Goal: Task Accomplishment & Management: Manage account settings

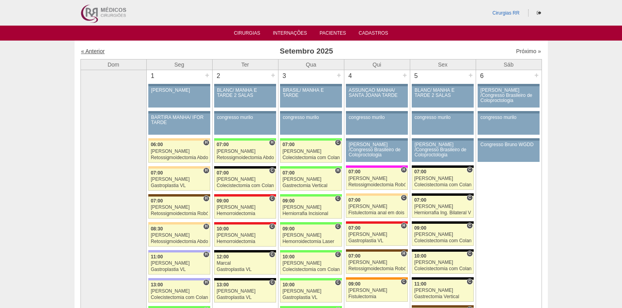
click at [96, 49] on link "« Anterior" at bounding box center [93, 51] width 24 height 6
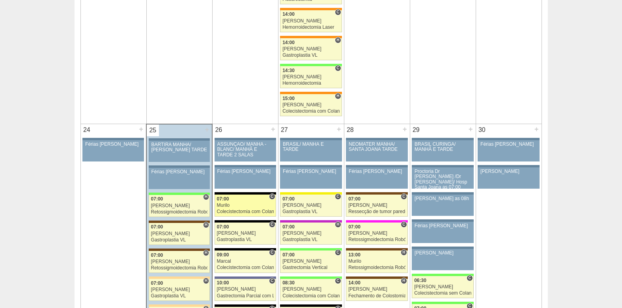
scroll to position [1761, 0]
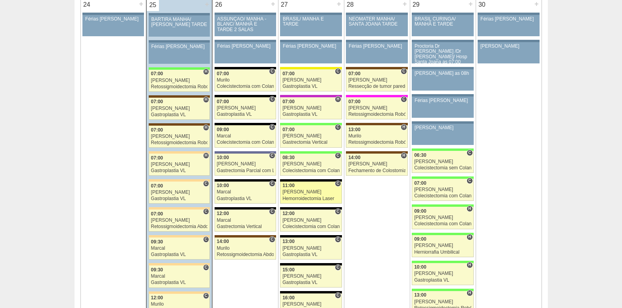
click at [301, 194] on div "[PERSON_NAME]" at bounding box center [310, 192] width 57 height 5
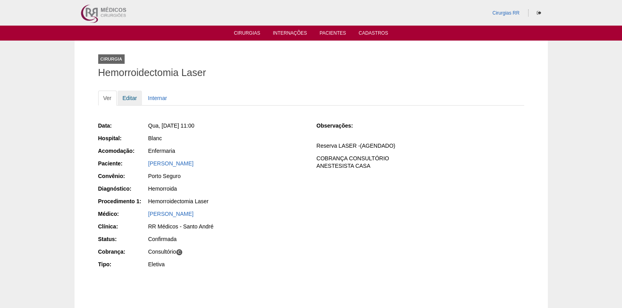
click at [129, 99] on link "Editar" at bounding box center [130, 98] width 25 height 15
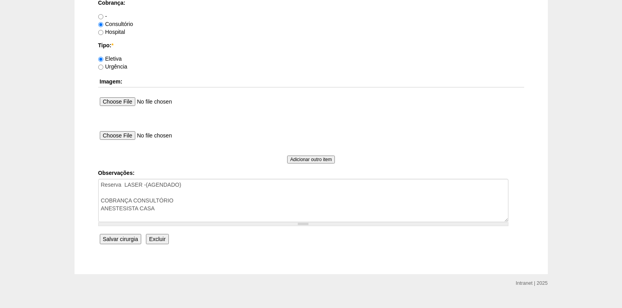
scroll to position [708, 0]
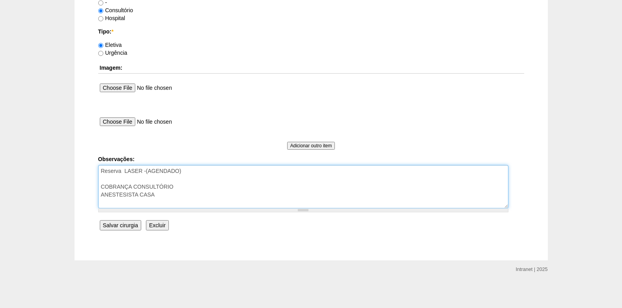
click at [169, 203] on textarea "Reserva LASER -(AGENDADO) COBRANÇA CONSULTÓRIO ANESTESISTA CASA" at bounding box center [303, 186] width 410 height 43
type textarea "Reserva LASER -(AGENDADO) COBRANÇA CONSULTÓRIO ANESTESISTA CASA AUTORIZADO VENC…"
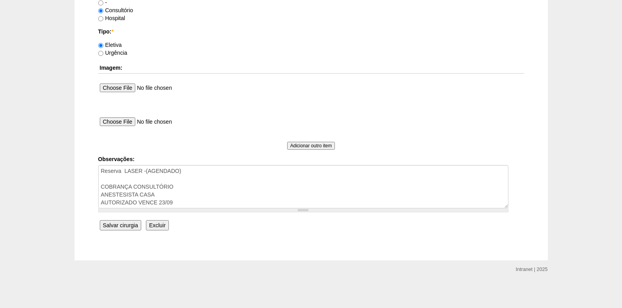
click at [112, 225] on input "Salvar cirurgia" at bounding box center [120, 226] width 41 height 10
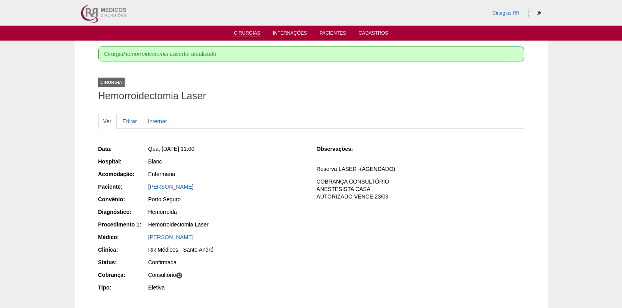
click at [243, 33] on link "Cirurgias" at bounding box center [247, 33] width 26 height 7
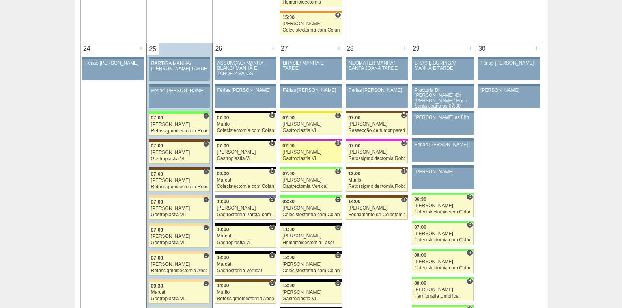
scroll to position [1736, 0]
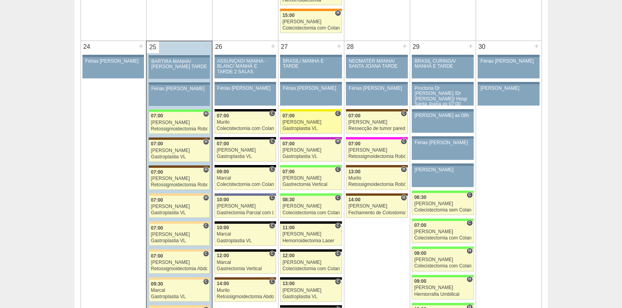
click at [294, 130] on div "Gastroplastia VL" at bounding box center [310, 128] width 57 height 5
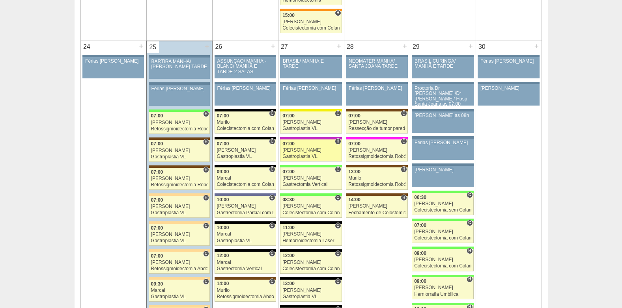
scroll to position [1736, 0]
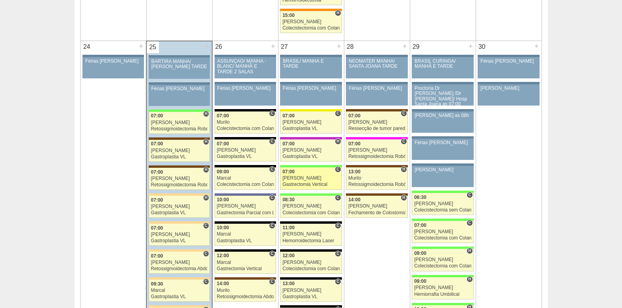
click at [300, 179] on div "[PERSON_NAME]" at bounding box center [310, 178] width 57 height 5
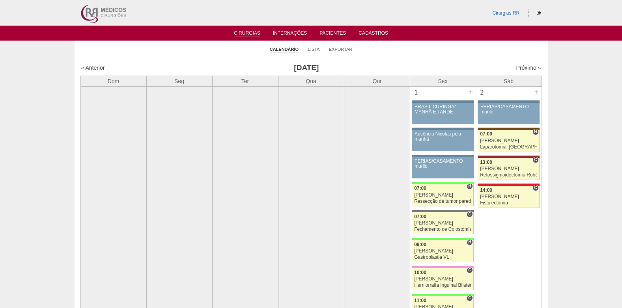
scroll to position [1736, 0]
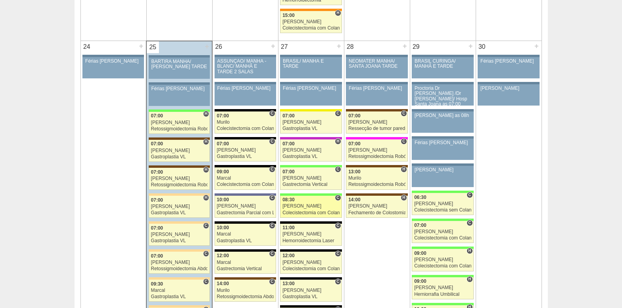
click at [307, 204] on div "Felipe Rossi" at bounding box center [310, 206] width 57 height 5
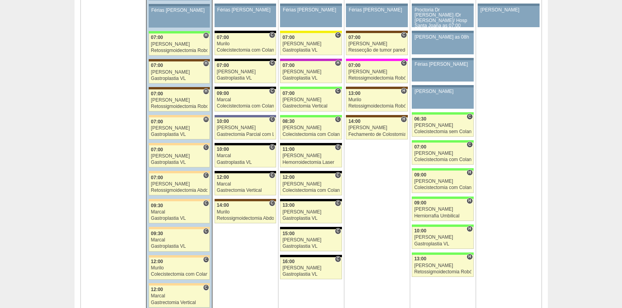
scroll to position [1815, 0]
click at [312, 160] on div "Hemorroidectomia Laser" at bounding box center [310, 162] width 57 height 5
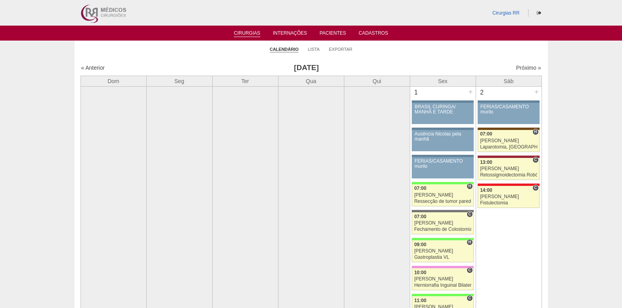
scroll to position [1815, 0]
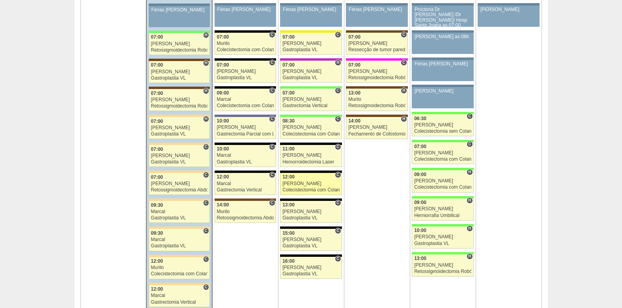
click at [300, 186] on div "[PERSON_NAME]" at bounding box center [310, 183] width 57 height 5
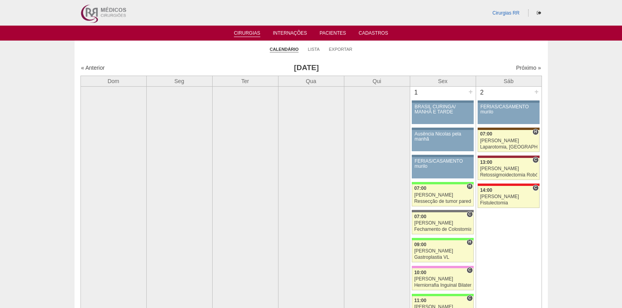
scroll to position [1815, 0]
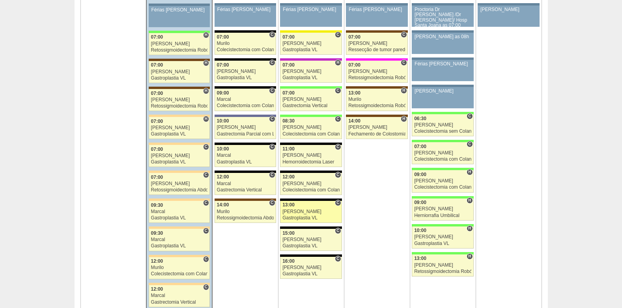
click at [305, 205] on div "13:00" at bounding box center [310, 205] width 57 height 5
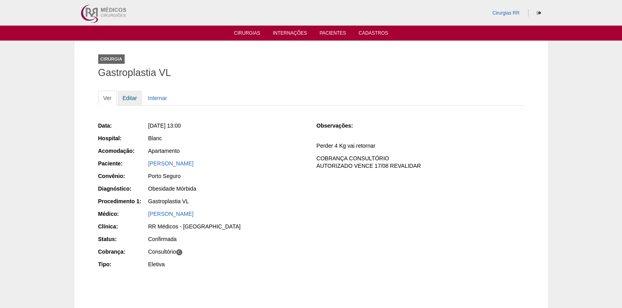
click at [135, 98] on link "Editar" at bounding box center [130, 98] width 25 height 15
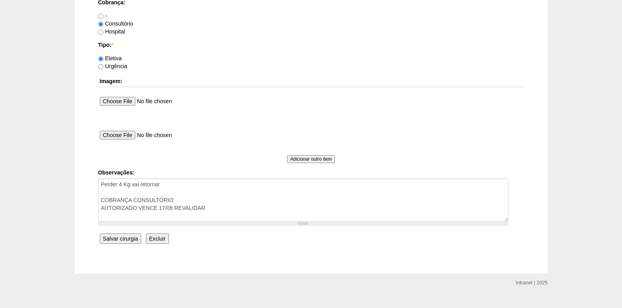
scroll to position [708, 0]
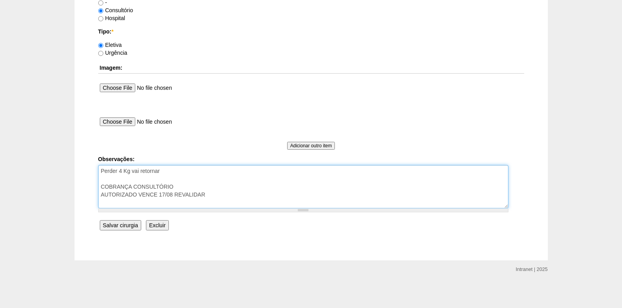
drag, startPoint x: 218, startPoint y: 194, endPoint x: 160, endPoint y: 196, distance: 58.0
click at [160, 196] on textarea "Perder 4 Kg vai retornar COBRANÇA CONSULTÓRIO AUTORIZADO VENCE 17/08 REVALIDAR" at bounding box center [303, 186] width 410 height 43
type textarea "Perder 4 Kg vai retornar COBRANÇA CONSULTÓRIO AUTORIZADO VENCE 21/09"
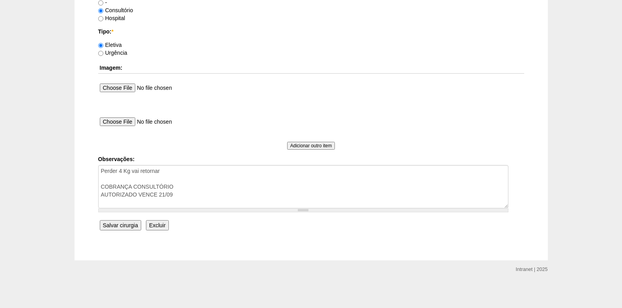
click at [120, 222] on input "Salvar cirurgia" at bounding box center [120, 226] width 41 height 10
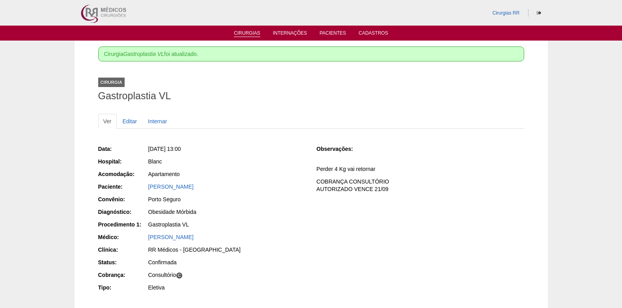
click at [239, 34] on link "Cirurgias" at bounding box center [247, 33] width 26 height 7
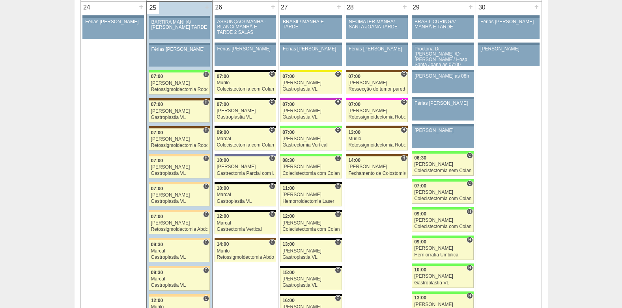
scroll to position [1815, 0]
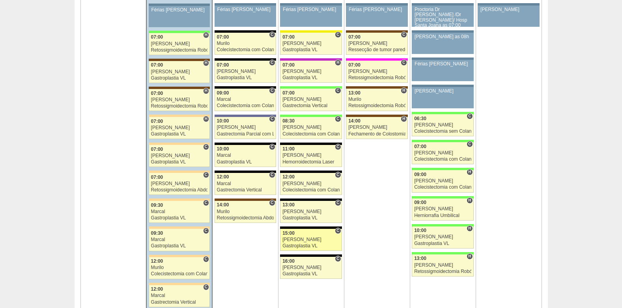
click at [302, 243] on link "88084 Paulo Regina C 15:00 Paulo Regina Gastroplastia VL Hospital Blanc RR Médi…" at bounding box center [311, 240] width 62 height 22
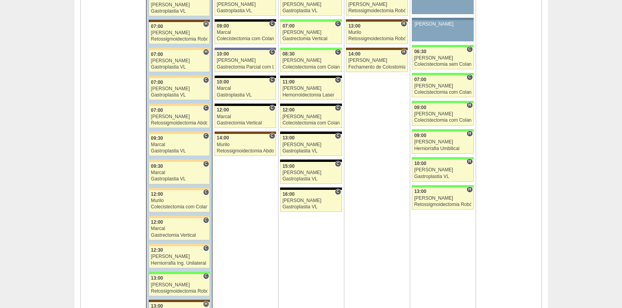
scroll to position [1893, 0]
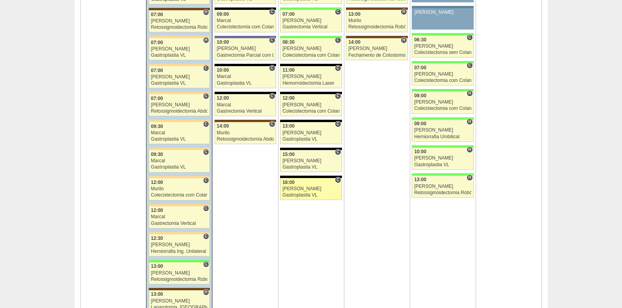
click at [311, 183] on div "16:00" at bounding box center [310, 182] width 57 height 5
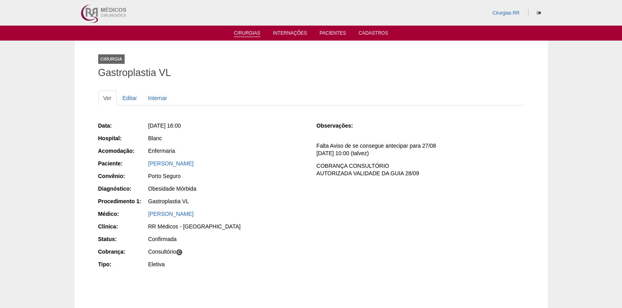
click at [248, 32] on link "Cirurgias" at bounding box center [247, 33] width 26 height 7
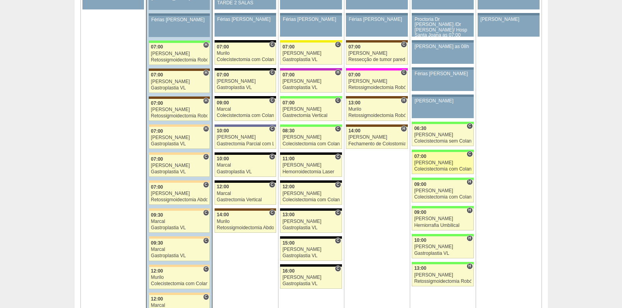
scroll to position [1815, 0]
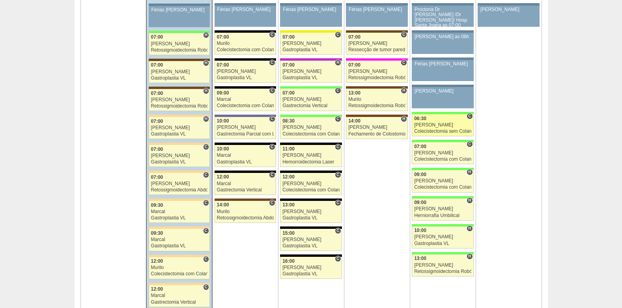
click at [442, 125] on div "Nathan" at bounding box center [442, 125] width 57 height 5
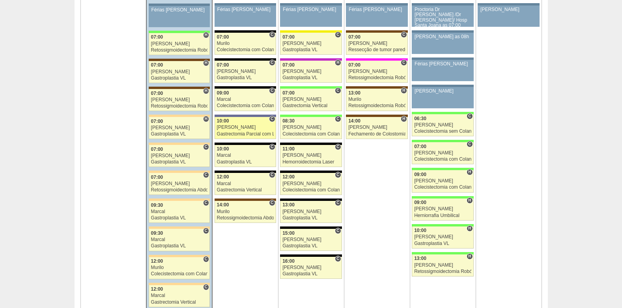
scroll to position [1815, 0]
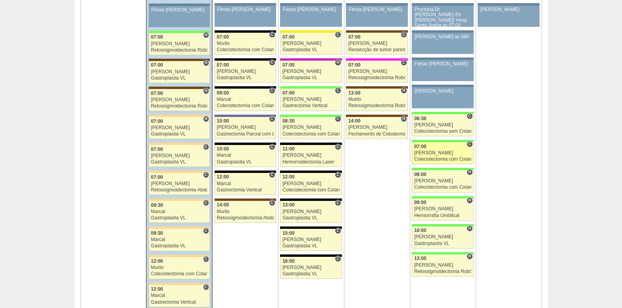
click at [433, 151] on div "[PERSON_NAME]" at bounding box center [442, 153] width 57 height 5
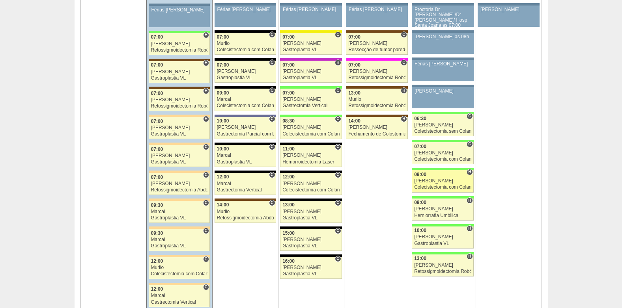
scroll to position [1815, 0]
click at [429, 185] on link "88045 Bruno H 09:00 Bruno Colecistectomia com Colangiografia VL Hospital Brasil…" at bounding box center [443, 181] width 62 height 22
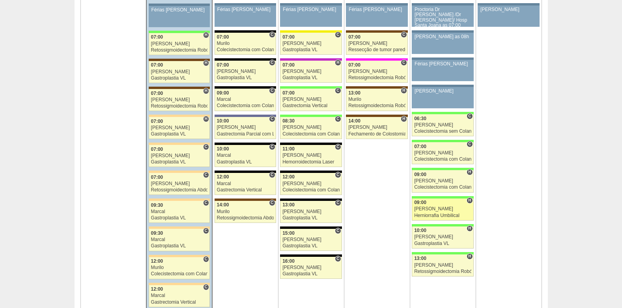
click at [435, 204] on div "09:00" at bounding box center [442, 202] width 57 height 5
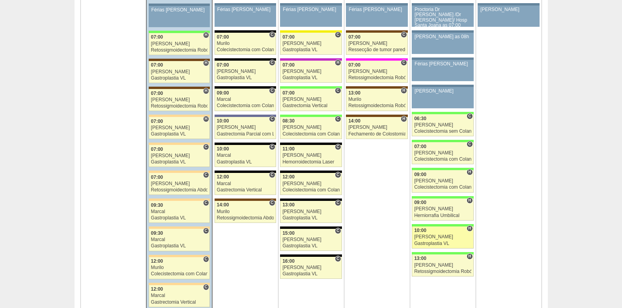
click at [425, 229] on span "10:00" at bounding box center [420, 231] width 12 height 6
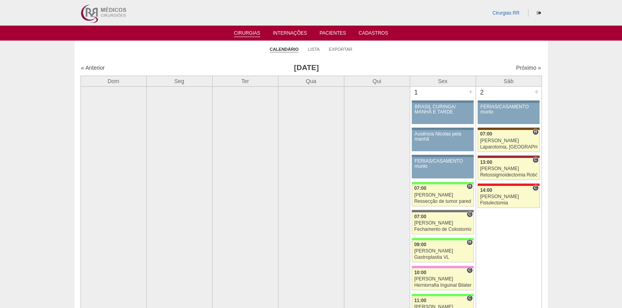
scroll to position [1815, 0]
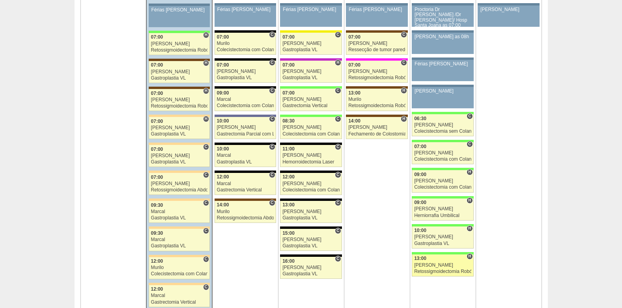
click at [427, 266] on div "[PERSON_NAME]" at bounding box center [442, 265] width 57 height 5
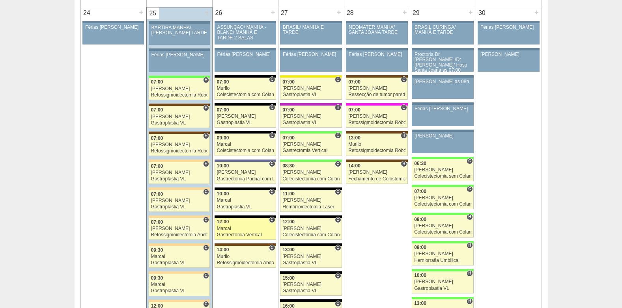
scroll to position [1775, 0]
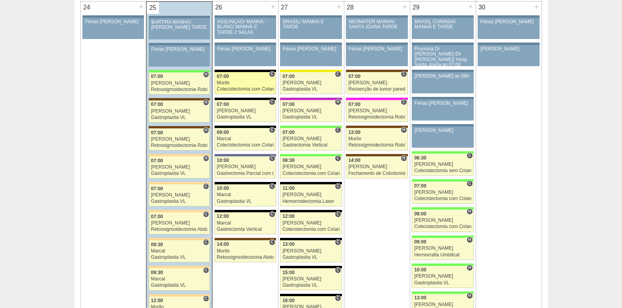
click at [239, 83] on div "Murilo" at bounding box center [245, 82] width 57 height 5
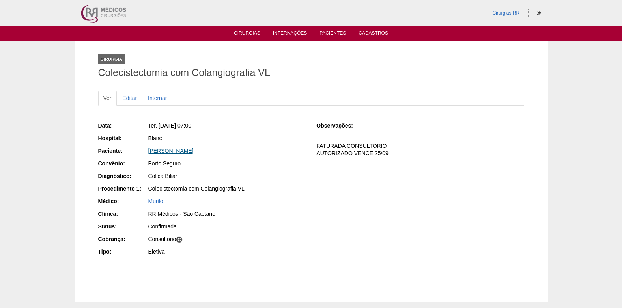
click at [176, 151] on link "Lais Persechino Mombelli" at bounding box center [170, 151] width 45 height 6
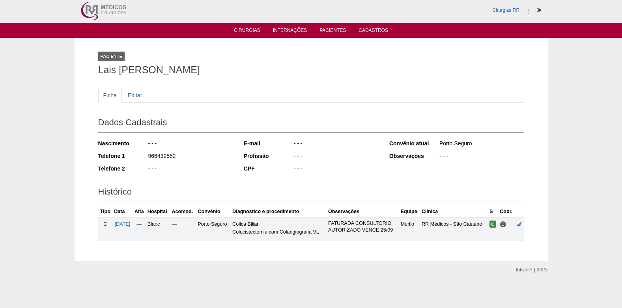
scroll to position [3, 0]
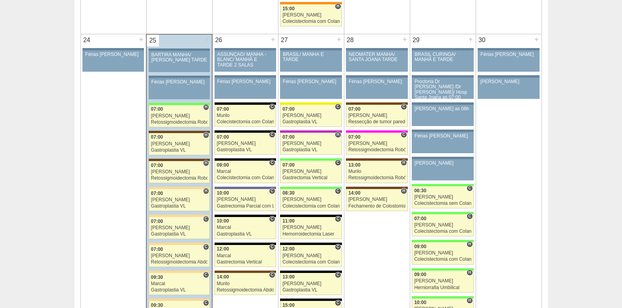
scroll to position [1815, 0]
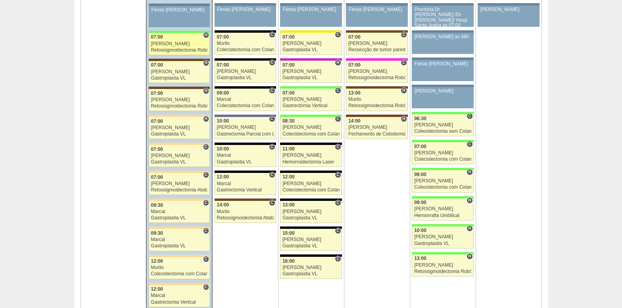
click at [179, 44] on div "[PERSON_NAME]" at bounding box center [179, 43] width 57 height 5
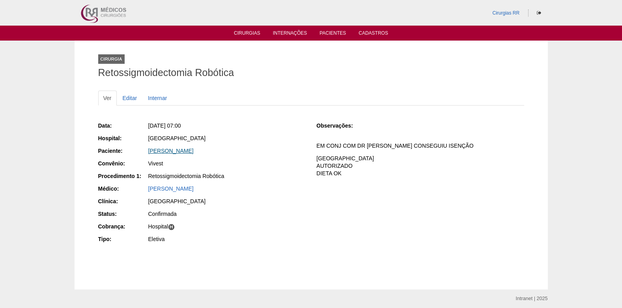
click at [175, 149] on link "JULIANA ARAUJO DOS SANTOS" at bounding box center [170, 151] width 45 height 6
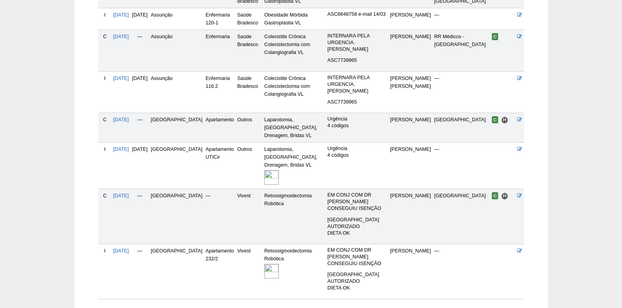
scroll to position [265, 0]
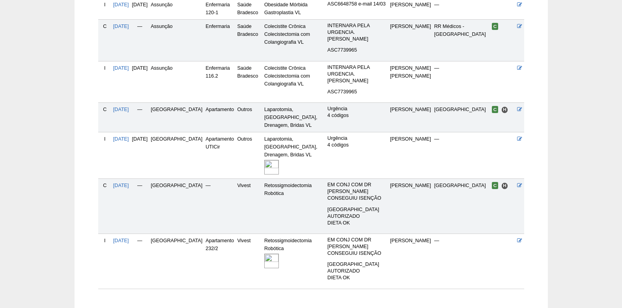
click at [264, 254] on img at bounding box center [271, 261] width 15 height 15
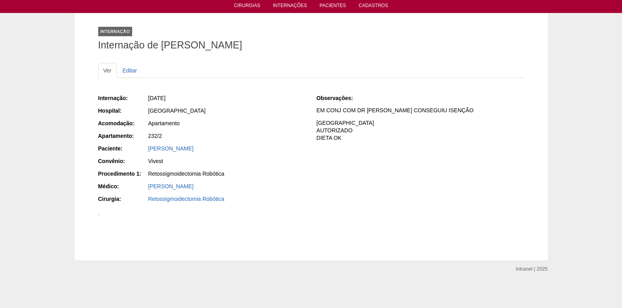
scroll to position [355, 0]
click at [99, 215] on img at bounding box center [98, 215] width 1 height 1
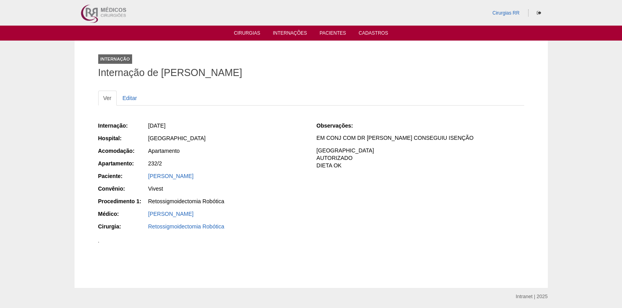
scroll to position [355, 0]
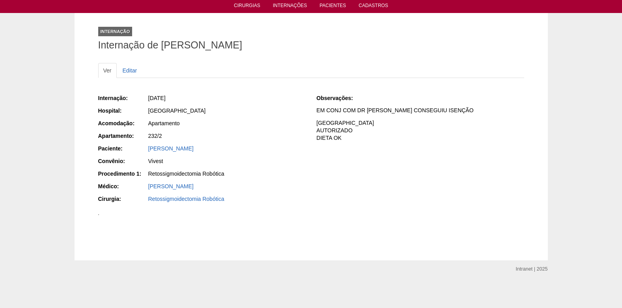
click at [99, 215] on img at bounding box center [98, 215] width 1 height 1
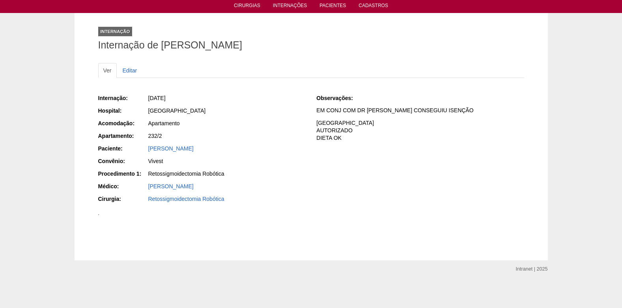
scroll to position [220, 0]
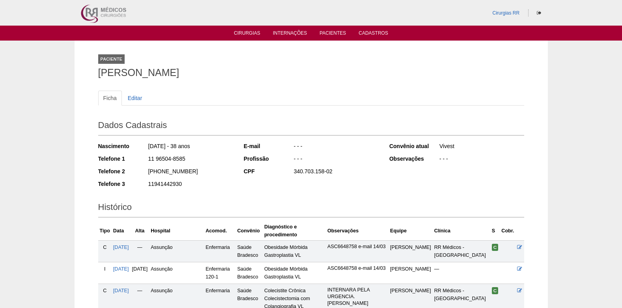
scroll to position [265, 0]
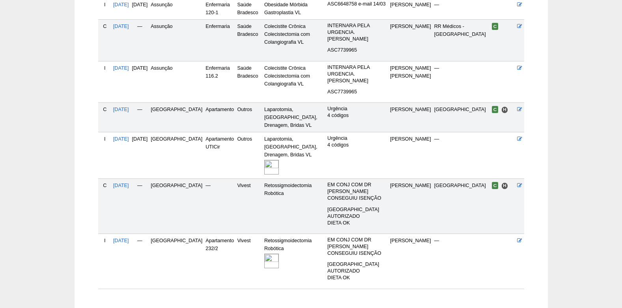
click at [265, 254] on img at bounding box center [271, 261] width 15 height 15
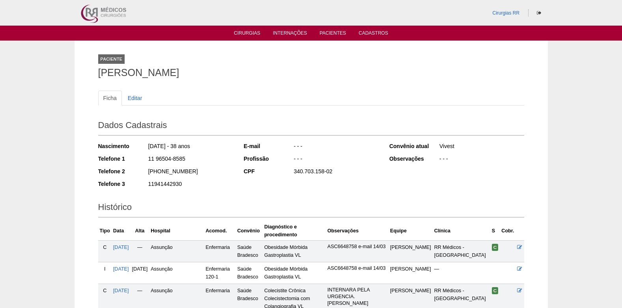
scroll to position [265, 0]
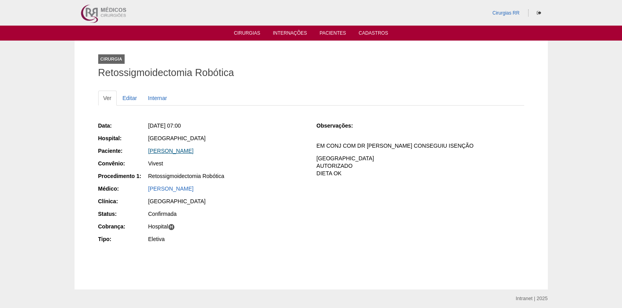
click at [182, 151] on link "[PERSON_NAME]" at bounding box center [170, 151] width 45 height 6
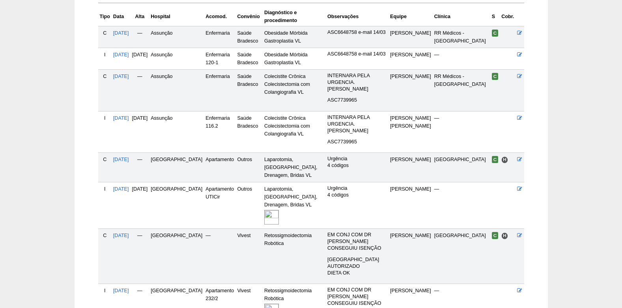
scroll to position [265, 0]
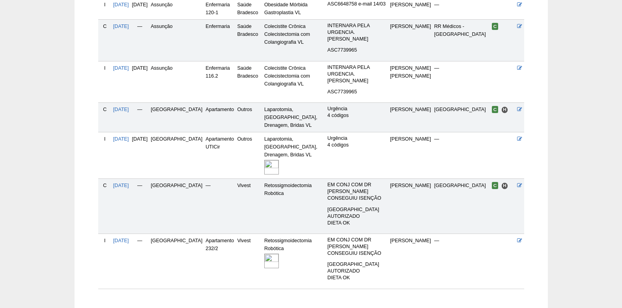
click at [264, 254] on img at bounding box center [271, 261] width 15 height 15
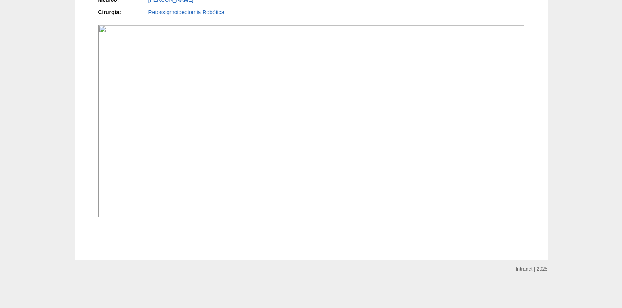
scroll to position [533, 0]
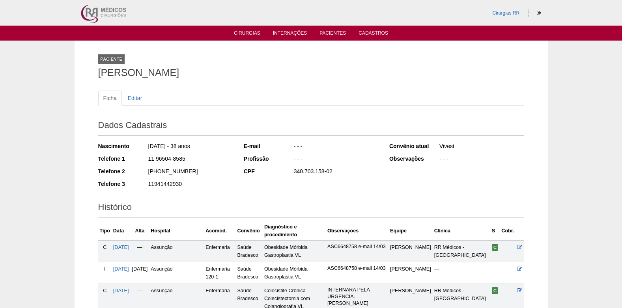
scroll to position [265, 0]
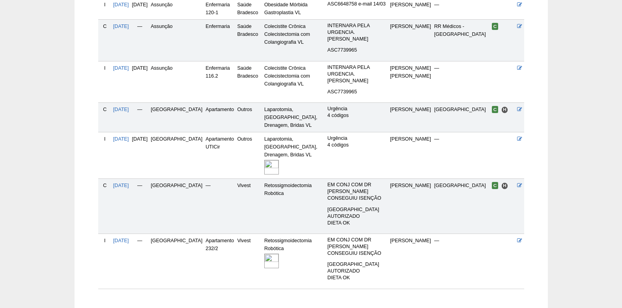
click at [265, 254] on img at bounding box center [271, 261] width 15 height 15
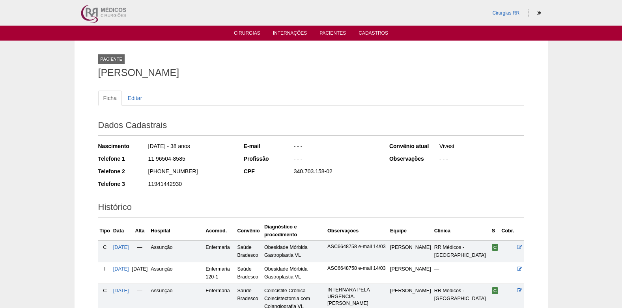
scroll to position [265, 0]
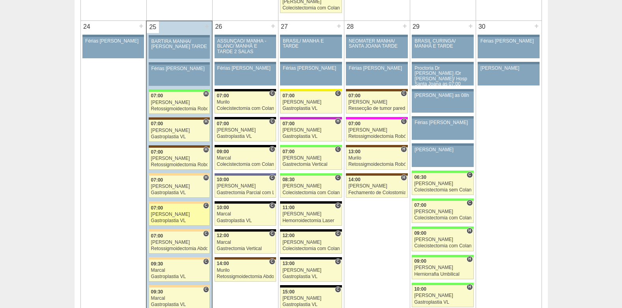
scroll to position [1775, 0]
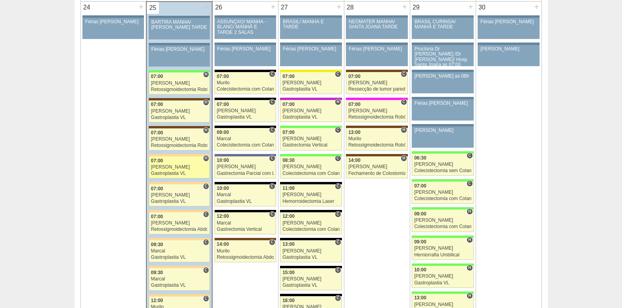
click at [170, 162] on div "07:00" at bounding box center [179, 161] width 57 height 5
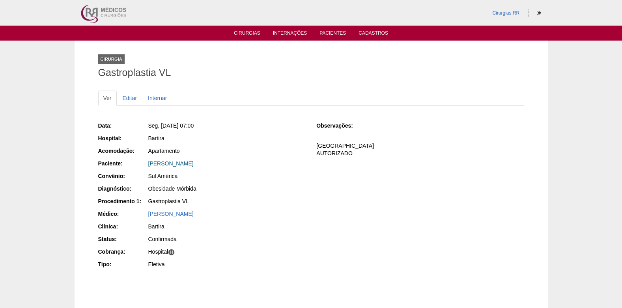
click at [185, 164] on link "LEONORA RODRIGUES FORTE DA SILVA" at bounding box center [170, 164] width 45 height 6
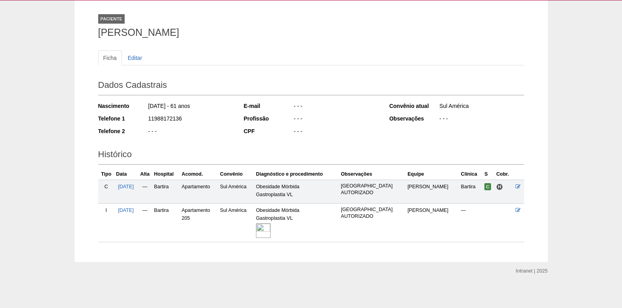
scroll to position [42, 0]
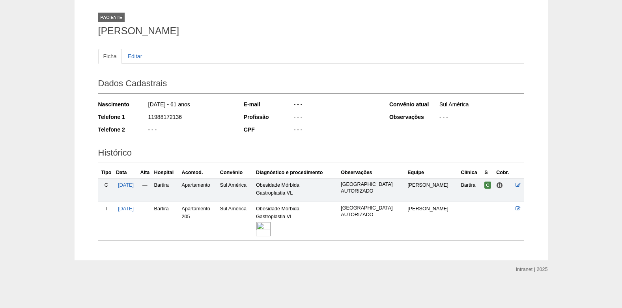
click at [271, 230] on img at bounding box center [263, 229] width 15 height 15
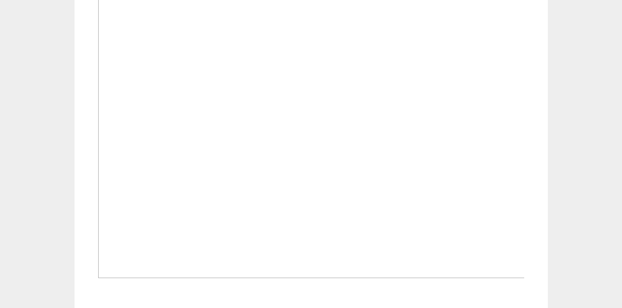
scroll to position [248, 0]
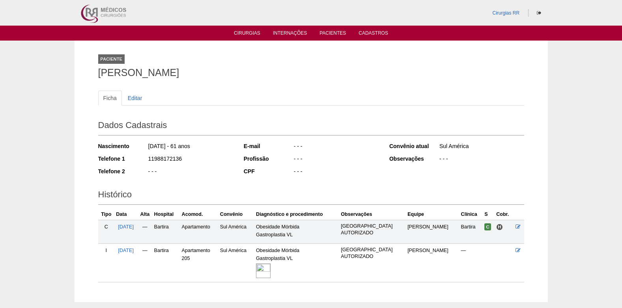
scroll to position [42, 0]
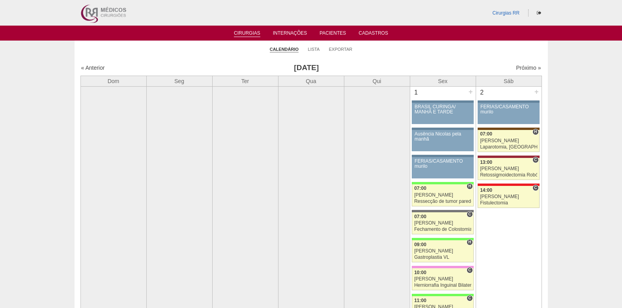
scroll to position [1775, 0]
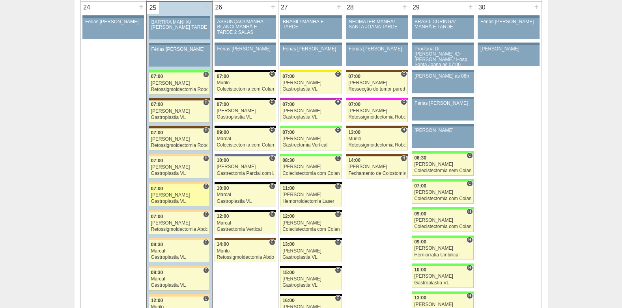
click at [162, 195] on div "[PERSON_NAME]" at bounding box center [179, 195] width 57 height 5
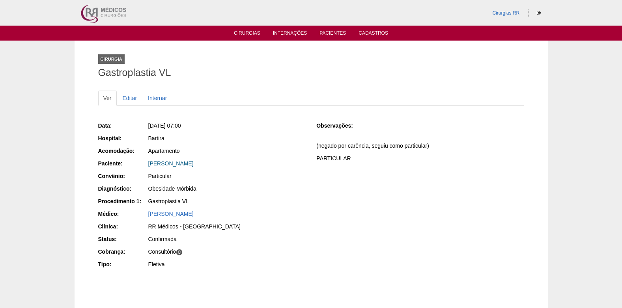
click at [194, 164] on link "ANA PAULA SILVA PEREIRA" at bounding box center [170, 164] width 45 height 6
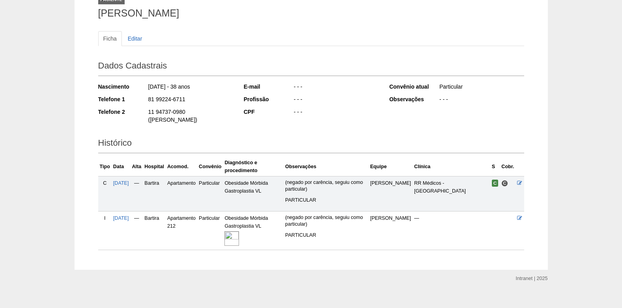
scroll to position [61, 0]
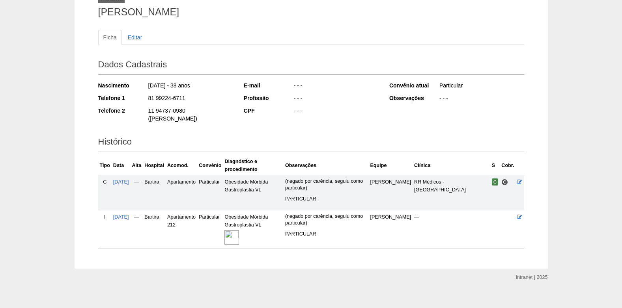
click at [239, 230] on img at bounding box center [231, 237] width 15 height 15
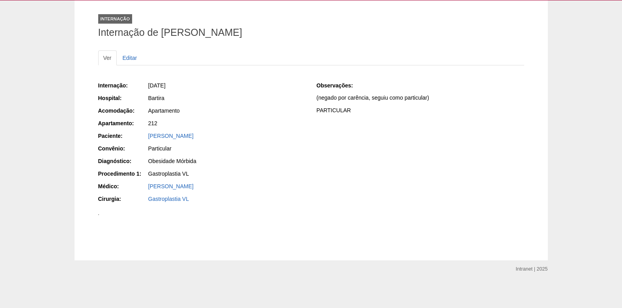
scroll to position [351, 0]
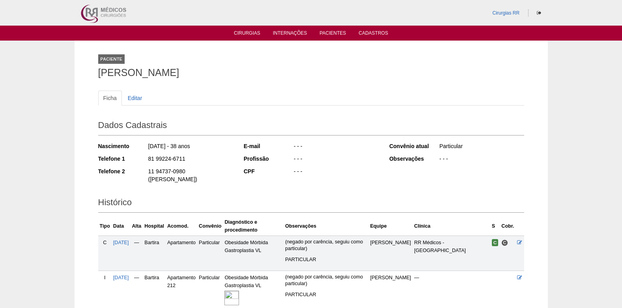
scroll to position [58, 0]
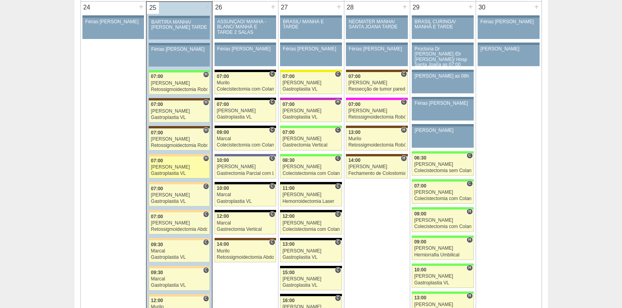
scroll to position [1775, 0]
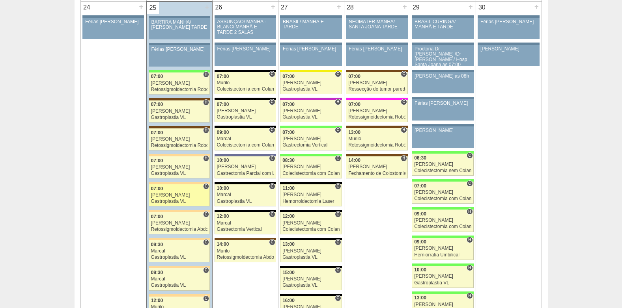
click at [166, 189] on div "07:00" at bounding box center [179, 189] width 57 height 5
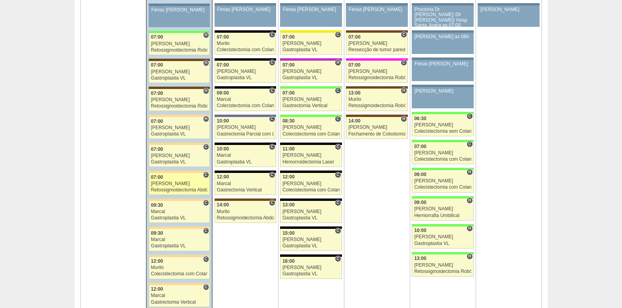
click at [163, 178] on span "07:00" at bounding box center [157, 178] width 12 height 6
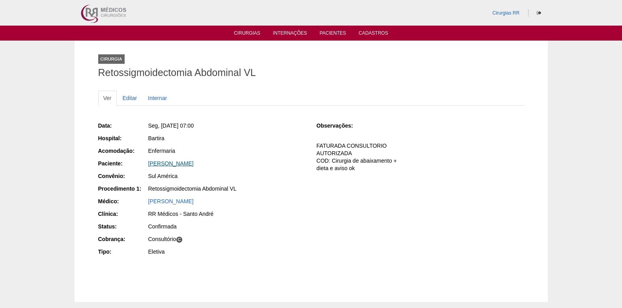
click at [194, 164] on link "[PERSON_NAME]" at bounding box center [170, 164] width 45 height 6
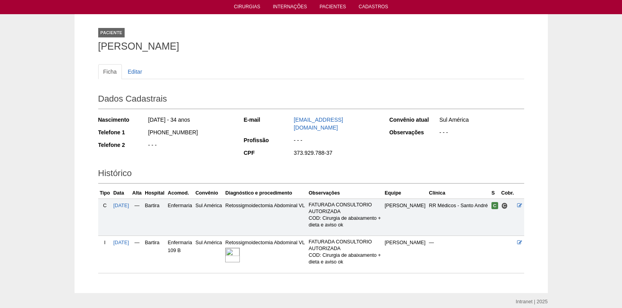
scroll to position [54, 0]
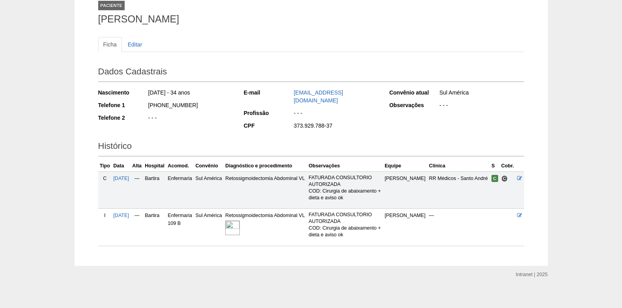
click at [240, 225] on img at bounding box center [232, 228] width 15 height 15
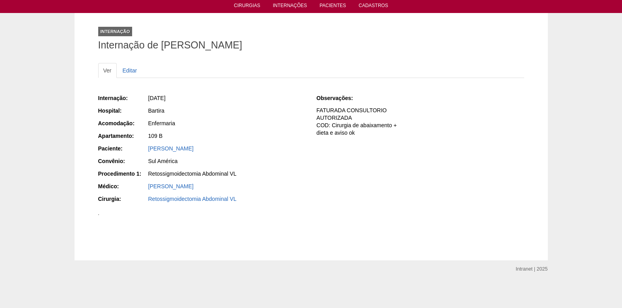
scroll to position [456, 0]
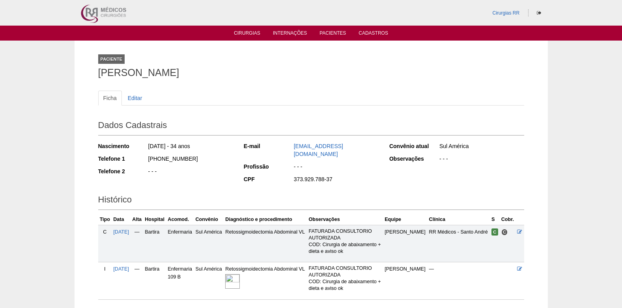
scroll to position [54, 0]
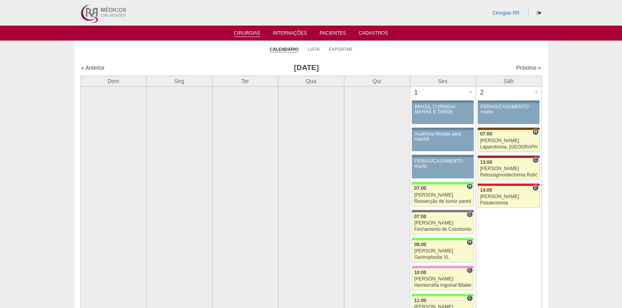
scroll to position [1815, 0]
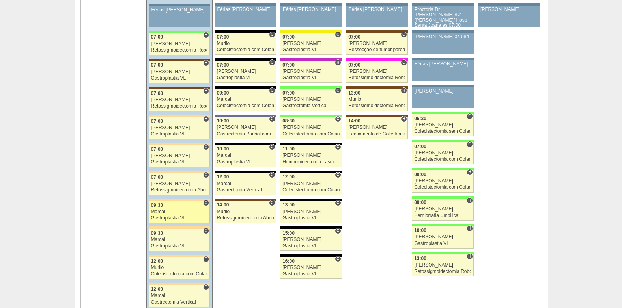
click at [171, 211] on div "Marcal" at bounding box center [179, 211] width 57 height 5
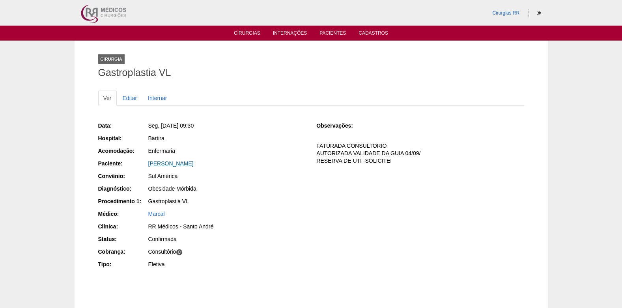
click at [170, 164] on link "[PERSON_NAME]" at bounding box center [170, 164] width 45 height 6
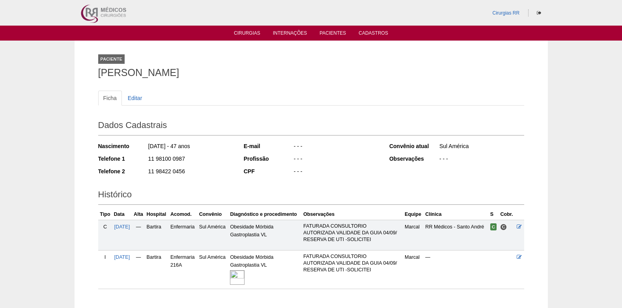
click at [244, 280] on img at bounding box center [237, 278] width 15 height 15
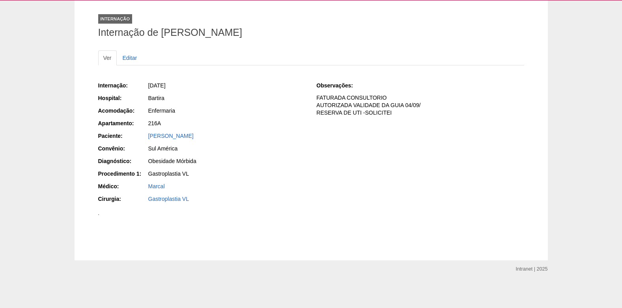
scroll to position [469, 0]
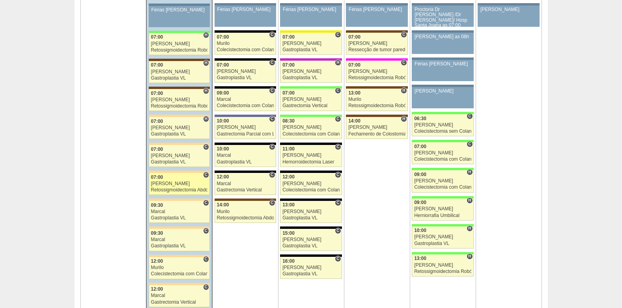
scroll to position [1815, 0]
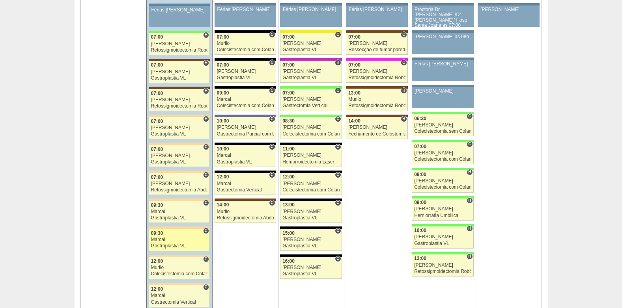
click at [179, 238] on div "Marcal" at bounding box center [179, 239] width 57 height 5
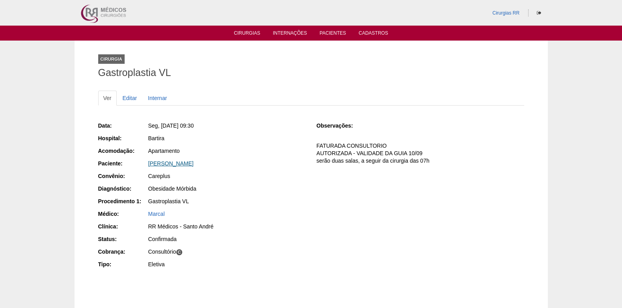
click at [172, 164] on link "[PERSON_NAME]" at bounding box center [170, 164] width 45 height 6
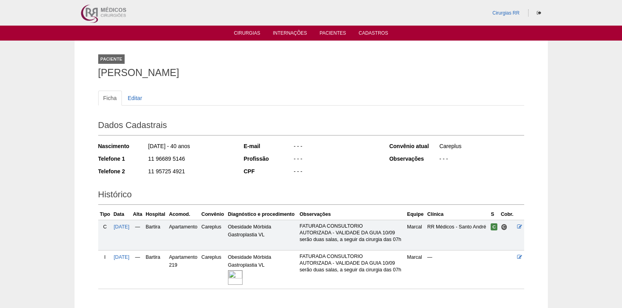
click at [243, 280] on img at bounding box center [235, 278] width 15 height 15
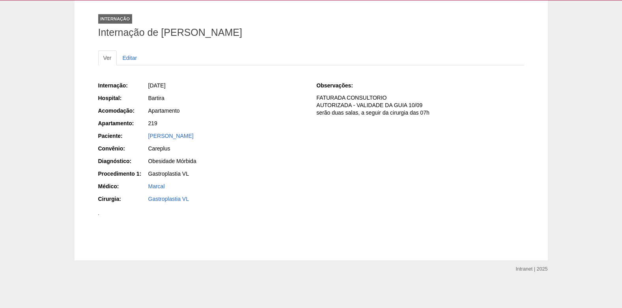
scroll to position [316, 0]
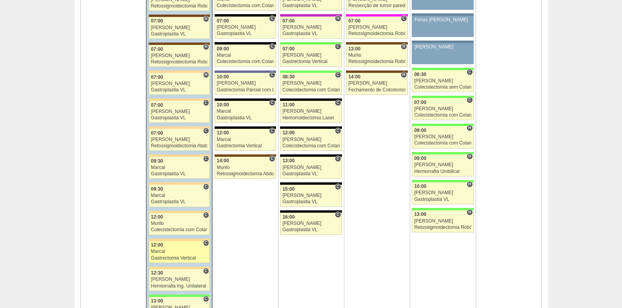
scroll to position [1893, 0]
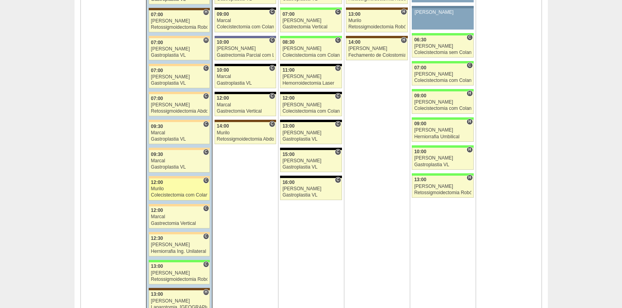
click at [178, 195] on div "Colecistectomia com Colangiografia VL" at bounding box center [179, 195] width 57 height 5
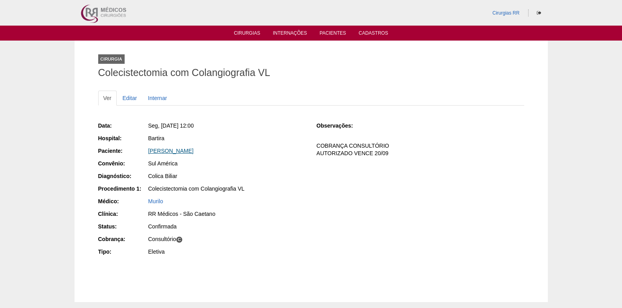
click at [171, 151] on link "[PERSON_NAME]" at bounding box center [170, 151] width 45 height 6
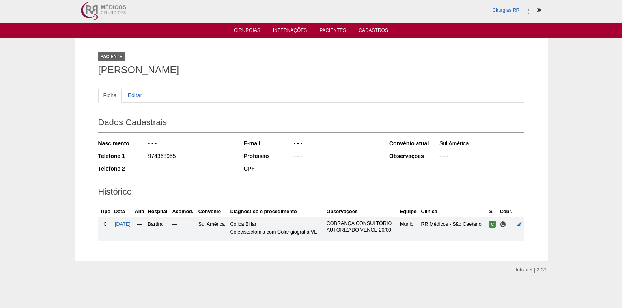
scroll to position [3, 0]
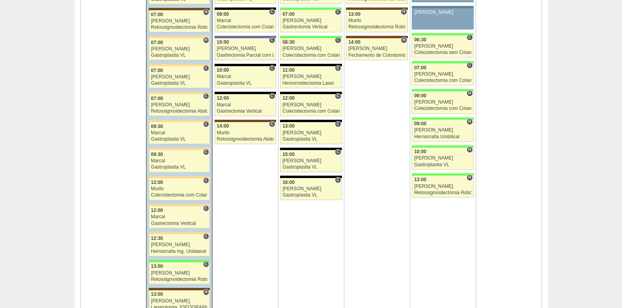
scroll to position [1893, 0]
click at [168, 220] on div "Marcal" at bounding box center [179, 217] width 57 height 5
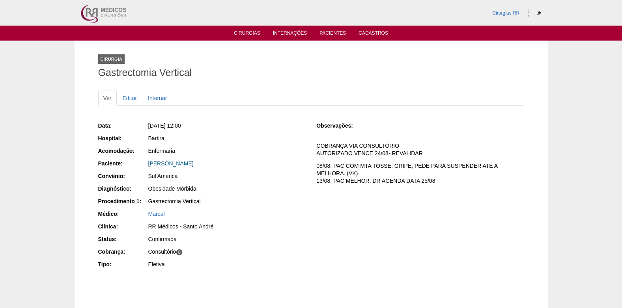
click at [174, 164] on link "Eliane Almeida Santana Pereira" at bounding box center [170, 164] width 45 height 6
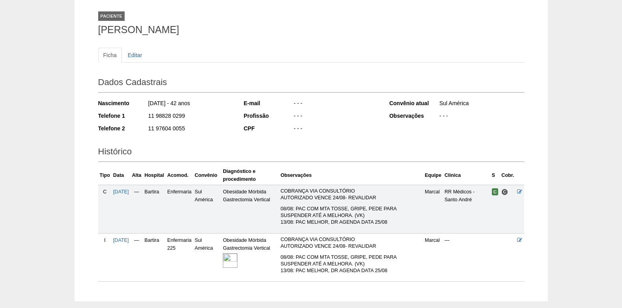
scroll to position [84, 0]
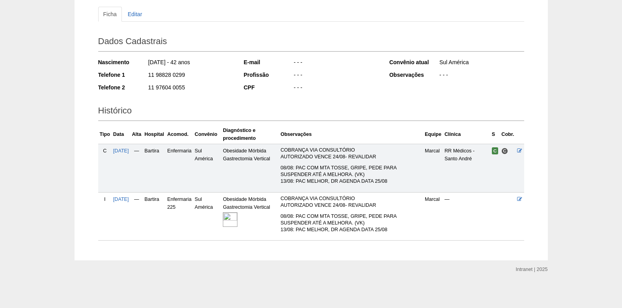
click at [237, 226] on img at bounding box center [230, 220] width 15 height 15
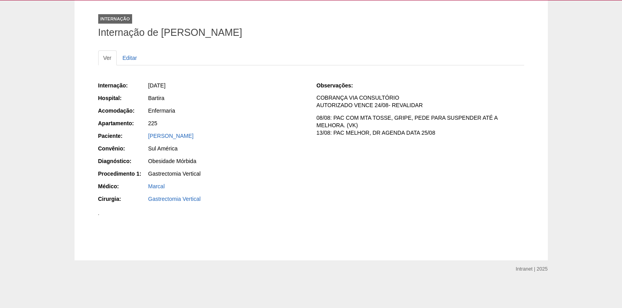
scroll to position [394, 0]
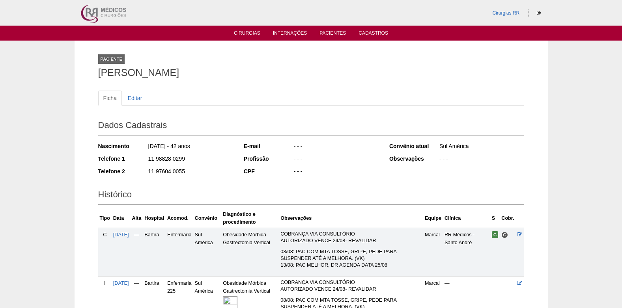
scroll to position [84, 0]
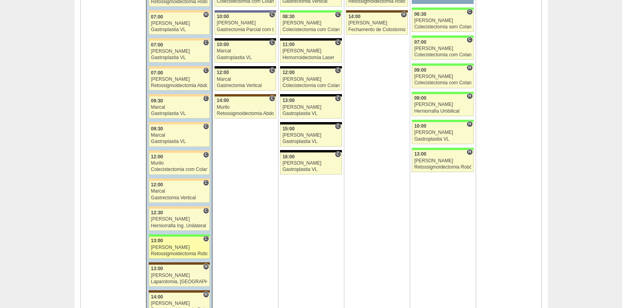
scroll to position [1933, 0]
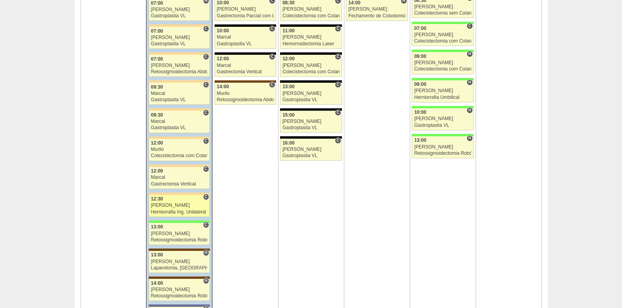
click at [172, 212] on div "Herniorrafia Ing. Unilateral VL" at bounding box center [179, 212] width 57 height 5
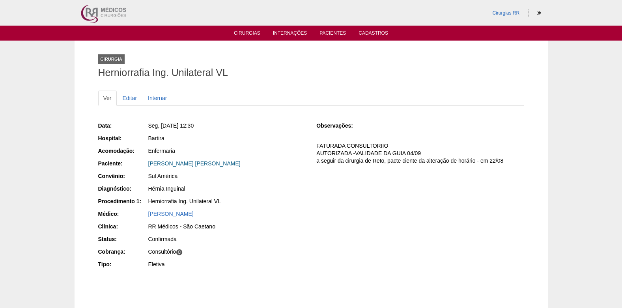
click at [198, 163] on link "[PERSON_NAME] [PERSON_NAME]" at bounding box center [194, 164] width 92 height 6
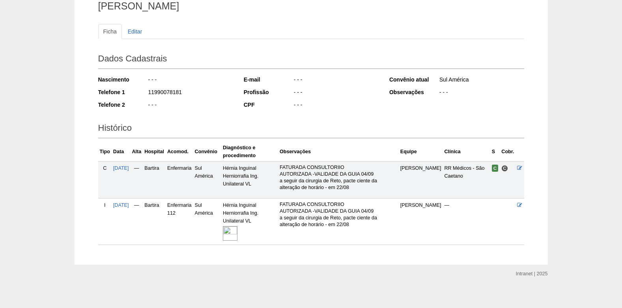
scroll to position [71, 0]
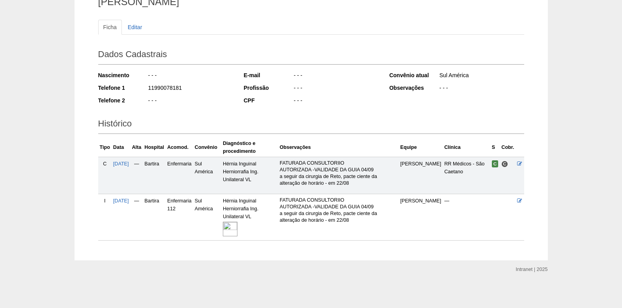
click at [237, 230] on img at bounding box center [230, 229] width 15 height 15
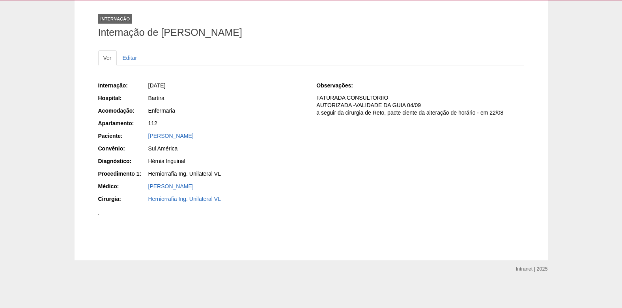
scroll to position [316, 0]
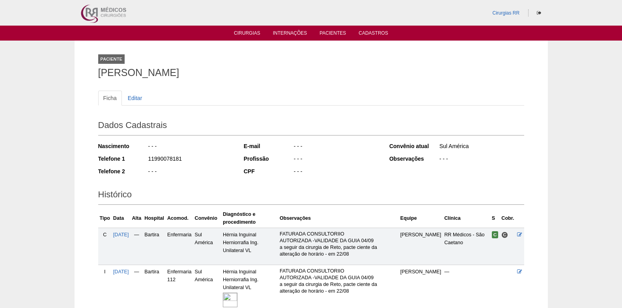
scroll to position [71, 0]
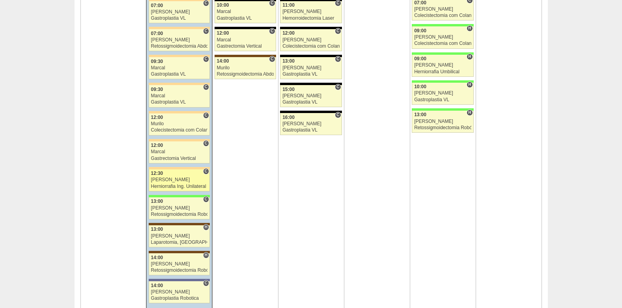
scroll to position [1972, 0]
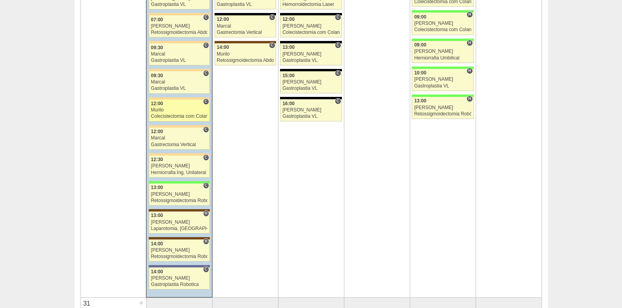
click at [161, 114] on div "Colecistectomia com Colangiografia VL" at bounding box center [179, 116] width 57 height 5
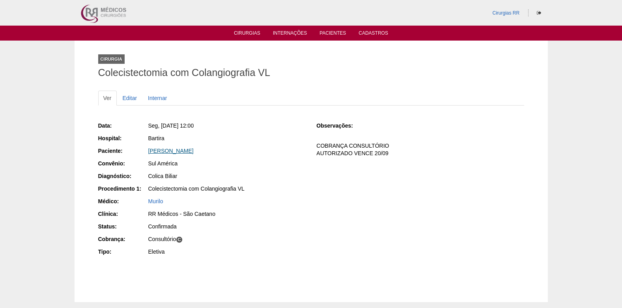
click at [184, 153] on link "Deborah Frohlich Cortez" at bounding box center [170, 151] width 45 height 6
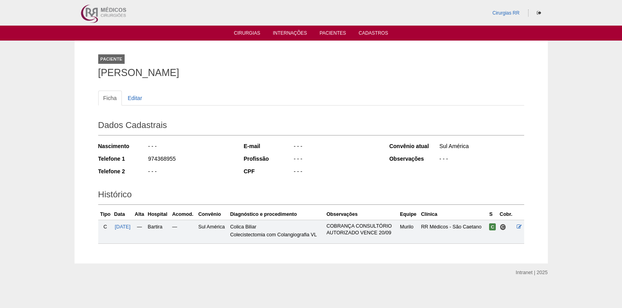
drag, startPoint x: 141, startPoint y: 77, endPoint x: 172, endPoint y: 76, distance: 30.4
click at [172, 76] on h1 "[PERSON_NAME]" at bounding box center [311, 73] width 426 height 10
copy h1 "[PERSON_NAME]"
click at [240, 34] on link "Cirurgias" at bounding box center [247, 33] width 26 height 7
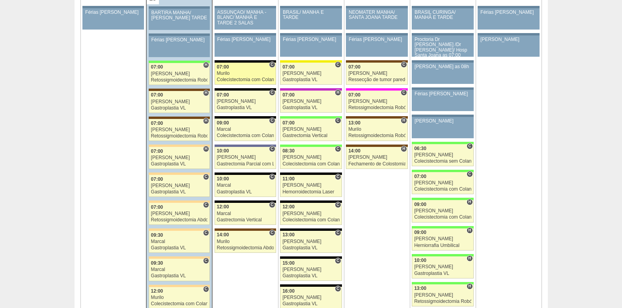
scroll to position [1775, 0]
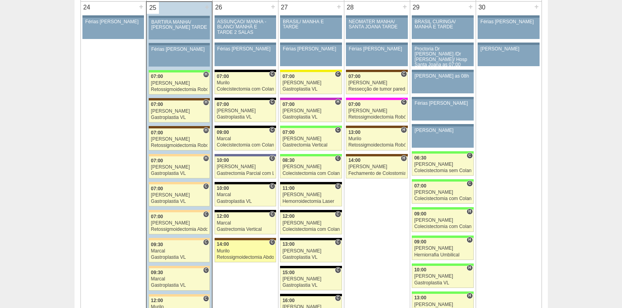
click at [237, 254] on div "Murilo" at bounding box center [245, 251] width 57 height 5
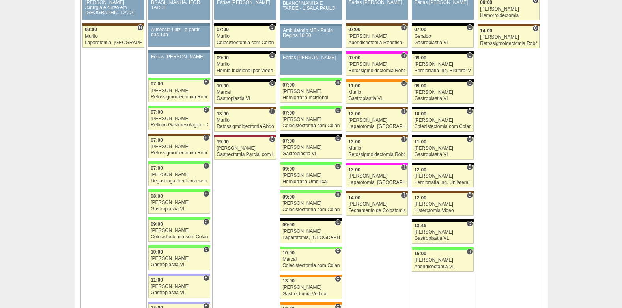
scroll to position [1302, 0]
click at [172, 95] on div "Retossigmoidectomia Robótica" at bounding box center [179, 96] width 57 height 5
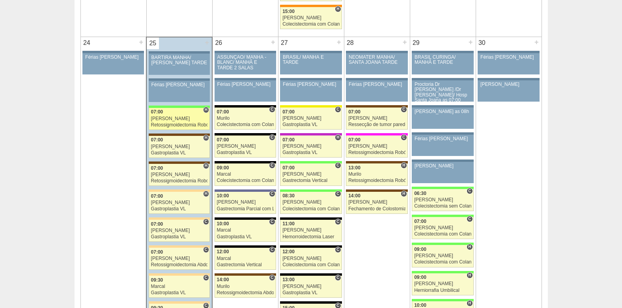
scroll to position [1736, 0]
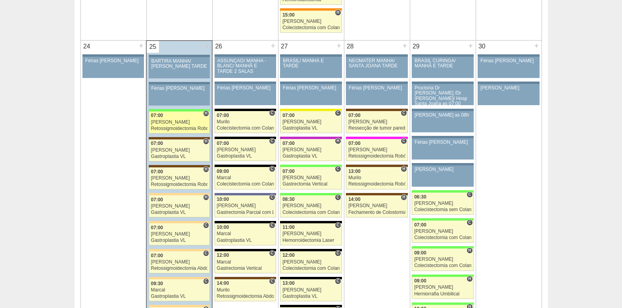
click at [172, 127] on div "Retossigmoidectomia Robótica" at bounding box center [179, 128] width 57 height 5
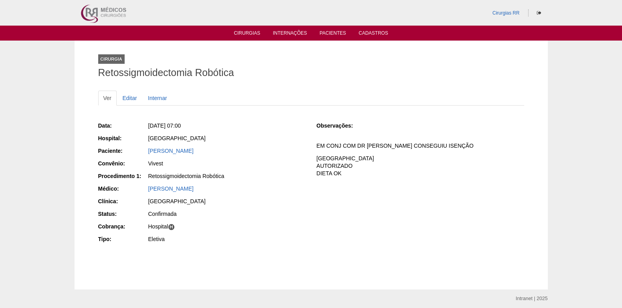
click at [186, 154] on div "[PERSON_NAME]" at bounding box center [226, 151] width 157 height 8
click at [186, 150] on link "[PERSON_NAME]" at bounding box center [170, 151] width 45 height 6
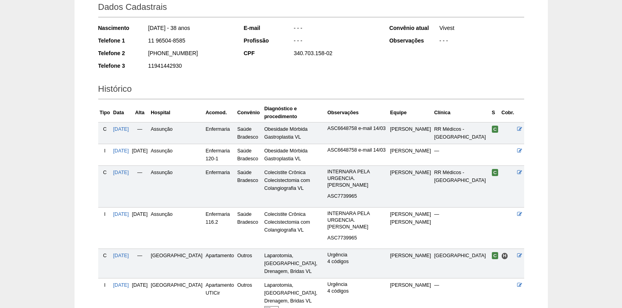
scroll to position [265, 0]
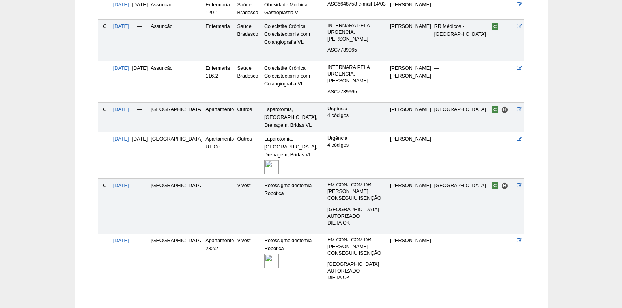
click at [264, 254] on img at bounding box center [271, 261] width 15 height 15
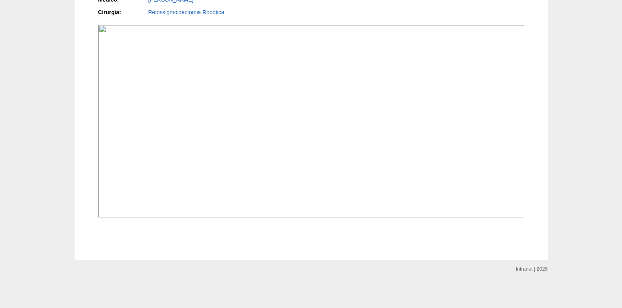
scroll to position [710, 0]
click at [170, 162] on img at bounding box center [311, 121] width 427 height 193
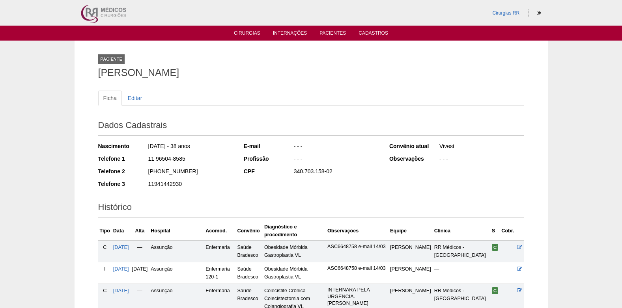
scroll to position [265, 0]
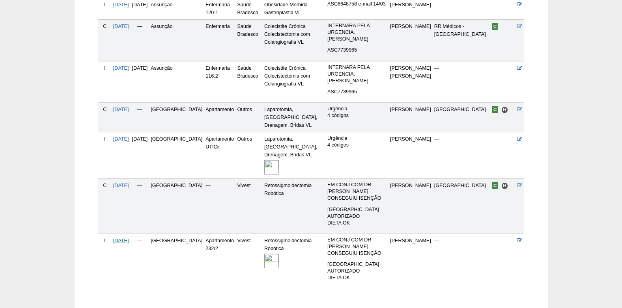
click at [129, 238] on span "25/08/2025" at bounding box center [121, 241] width 16 height 6
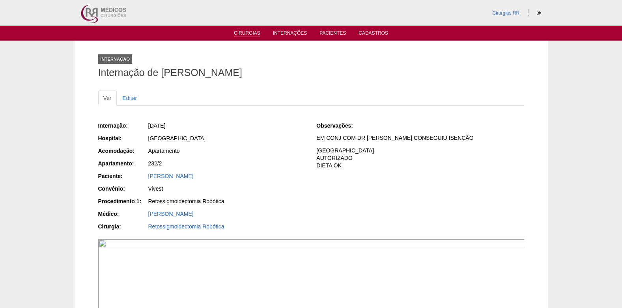
click at [241, 34] on link "Cirurgias" at bounding box center [247, 33] width 26 height 7
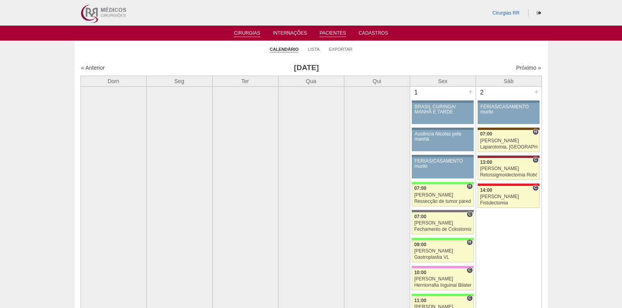
click at [338, 34] on link "Pacientes" at bounding box center [333, 33] width 26 height 7
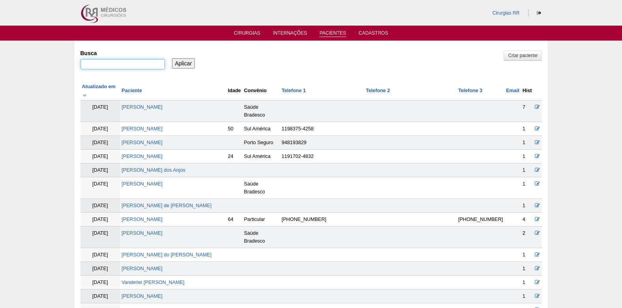
click at [113, 65] on input "Busca" at bounding box center [122, 64] width 84 height 10
paste input "CAMILA GODOI ROCHA"
type input "CAMILA GODOI ROCHA"
click at [185, 59] on input "Aplicar" at bounding box center [183, 63] width 23 height 10
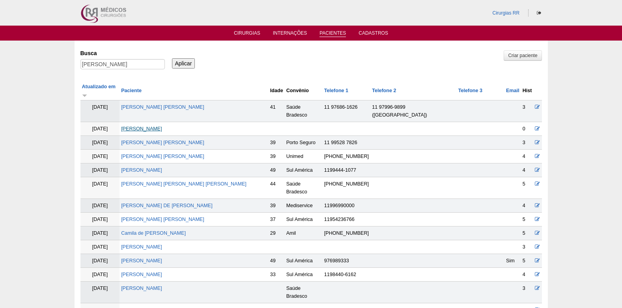
click at [155, 126] on link "[PERSON_NAME]" at bounding box center [141, 129] width 41 height 6
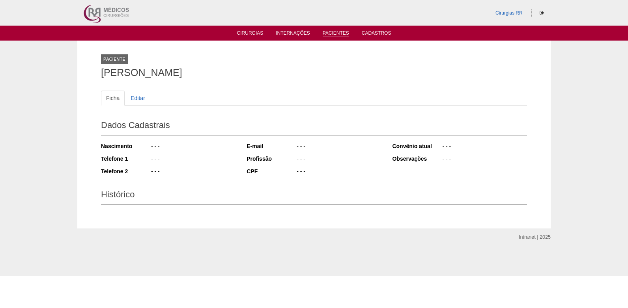
click at [341, 33] on link "Pacientes" at bounding box center [336, 33] width 26 height 7
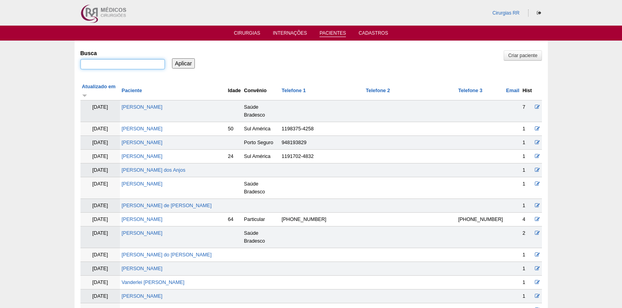
click at [138, 62] on input "Busca" at bounding box center [122, 64] width 84 height 10
type input "janice"
click at [176, 61] on input "Aplicar" at bounding box center [183, 63] width 23 height 10
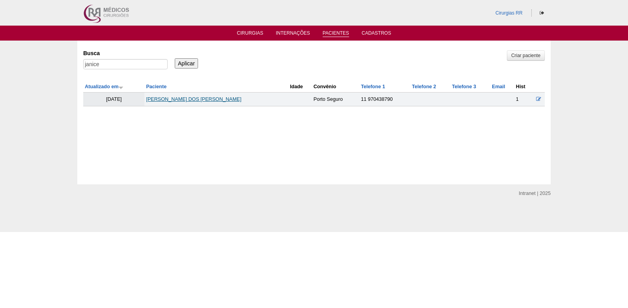
click at [166, 99] on link "[PERSON_NAME] DOS [PERSON_NAME]" at bounding box center [193, 100] width 95 height 6
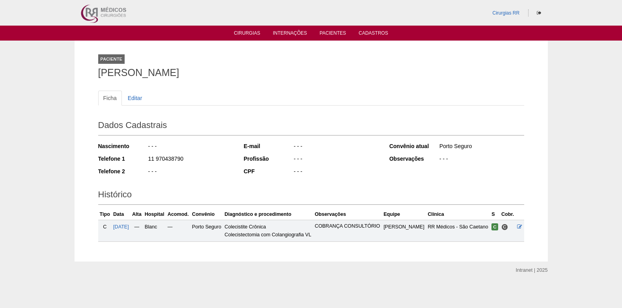
scroll to position [9, 0]
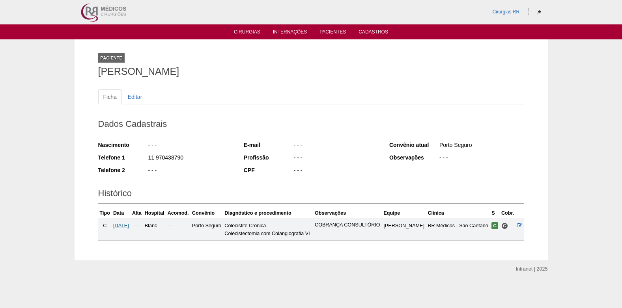
click at [127, 223] on span "[DATE]" at bounding box center [121, 226] width 16 height 6
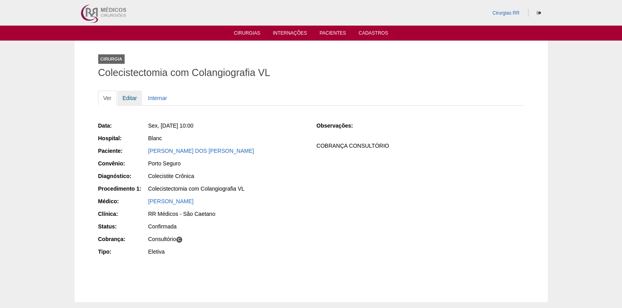
click at [131, 95] on link "Editar" at bounding box center [130, 98] width 25 height 15
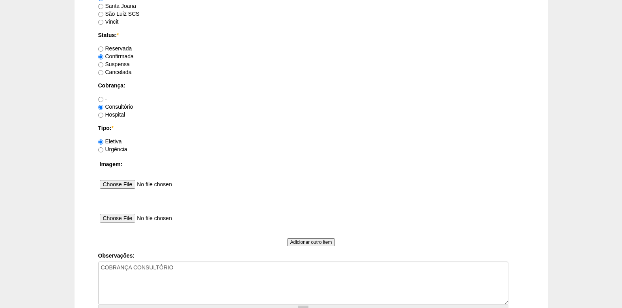
scroll to position [708, 0]
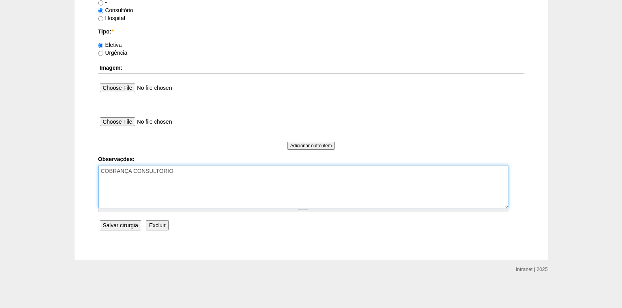
drag, startPoint x: 187, startPoint y: 180, endPoint x: 196, endPoint y: 177, distance: 10.0
click at [188, 180] on textarea "COBRANÇA CONSULTÓRIO" at bounding box center [303, 186] width 410 height 43
type textarea "COBRANÇA CONSULTÓRIO AUTORIZADO VENCE 25/10"
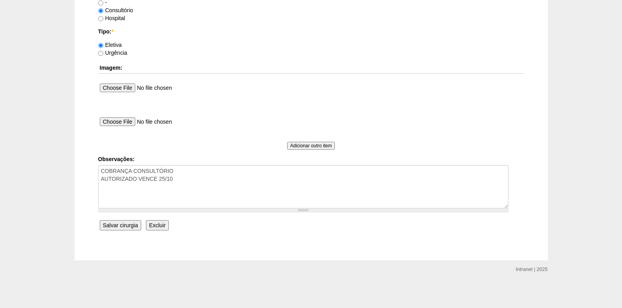
click at [114, 228] on input "Salvar cirurgia" at bounding box center [120, 226] width 41 height 10
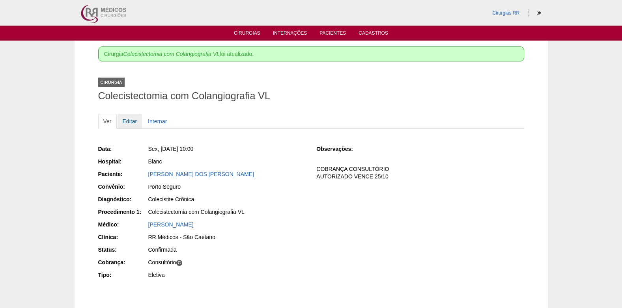
click at [129, 116] on link "Editar" at bounding box center [130, 121] width 25 height 15
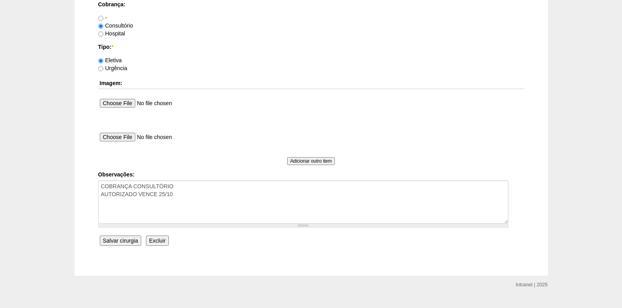
scroll to position [708, 0]
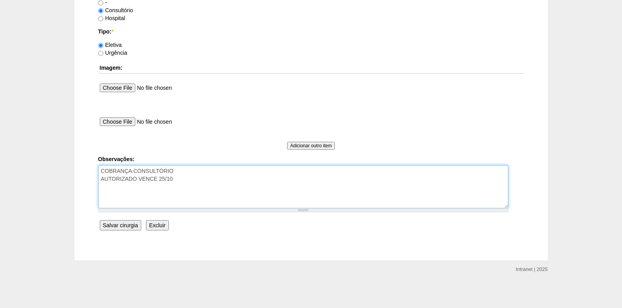
click at [163, 178] on textarea "COBRANÇA CONSULTÓRIO AUTORIZADO VENCE 25/10" at bounding box center [303, 186] width 410 height 43
type textarea "COBRANÇA CONSULTÓRIO AUTORIZADO VENCE 05/10"
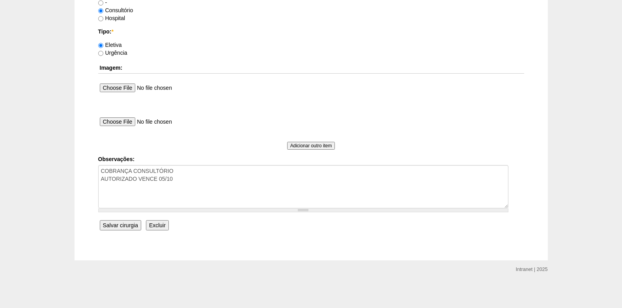
click at [114, 225] on input "Salvar cirurgia" at bounding box center [120, 226] width 41 height 10
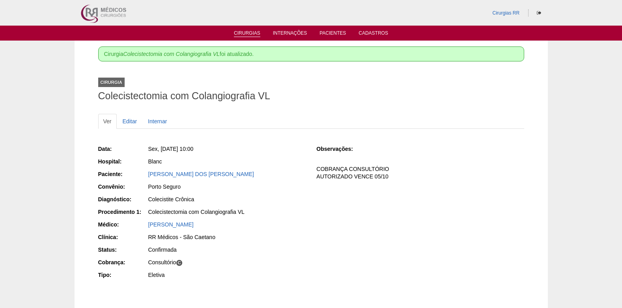
click at [239, 36] on link "Cirurgias" at bounding box center [247, 33] width 26 height 7
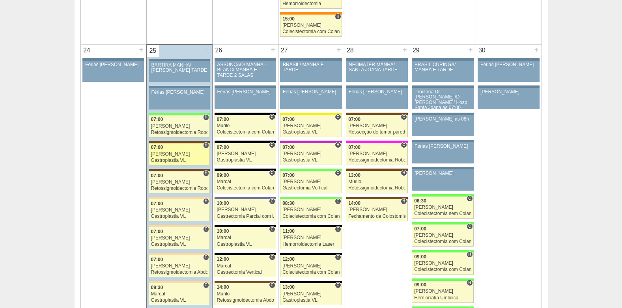
scroll to position [1736, 0]
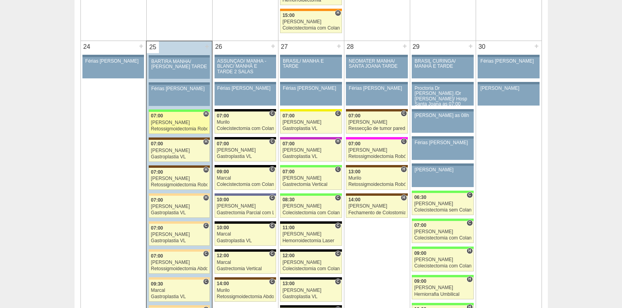
click at [163, 122] on div "Bruno" at bounding box center [179, 122] width 57 height 5
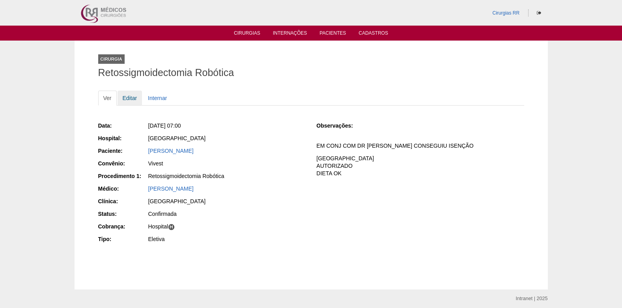
click at [130, 97] on link "Editar" at bounding box center [130, 98] width 25 height 15
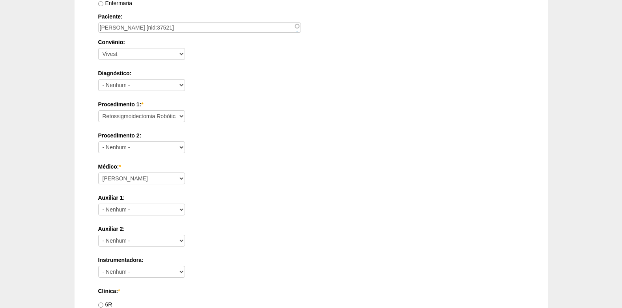
scroll to position [197, 0]
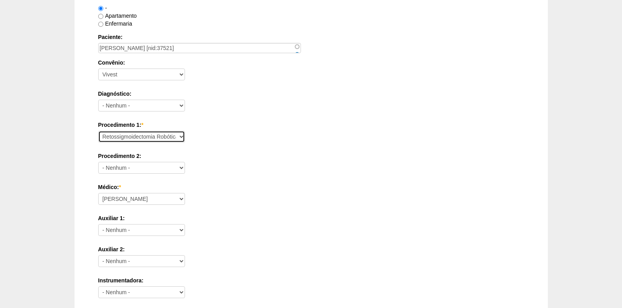
click at [142, 136] on select "Consultório Abscesso Hepático - Drenagem Abscesso perianal Amputação Abdômino P…" at bounding box center [141, 137] width 87 height 12
select select "34760"
click at [98, 131] on select "Consultório Abscesso Hepático - Drenagem Abscesso perianal Amputação Abdômino P…" at bounding box center [141, 137] width 87 height 12
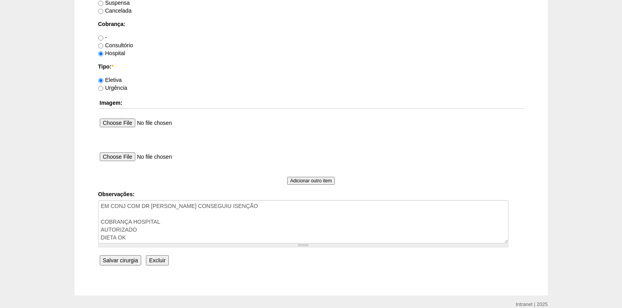
scroll to position [708, 0]
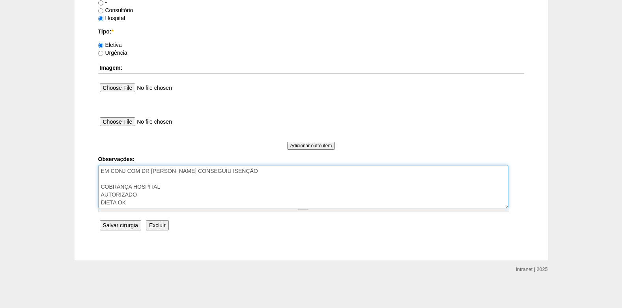
click at [164, 197] on textarea "EM CONJ COM DR ROGERS- ROBÔ CONSEGUIU ISENÇÃO COBRANÇA HOSPITAL AUTORIZADO DIET…" at bounding box center [303, 186] width 410 height 43
click at [162, 199] on textarea "EM CONJ COM DR ROGERS- ROBÔ CONSEGUIU ISENÇÃO COBRANÇA HOSPITAL AUTORIZADO DIET…" at bounding box center [303, 186] width 410 height 43
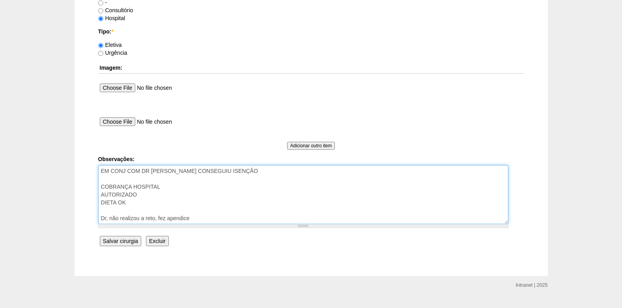
click at [102, 219] on textarea "EM CONJ COM DR ROGERS- ROBÔ CONSEGUIU ISENÇÃO COBRANÇA HOSPITAL AUTORIZADO DIET…" at bounding box center [303, 194] width 410 height 59
drag, startPoint x: 208, startPoint y: 219, endPoint x: 118, endPoint y: 218, distance: 90.3
click at [118, 218] on textarea "EM CONJ COM DR ROGERS- ROBÔ CONSEGUIU ISENÇÃO COBRANÇA HOSPITAL AUTORIZADO DIET…" at bounding box center [303, 194] width 410 height 59
click at [234, 219] on textarea "EM CONJ COM DR ROGERS- ROBÔ CONSEGUIU ISENÇÃO COBRANÇA HOSPITAL AUTORIZADO DIET…" at bounding box center [303, 194] width 410 height 59
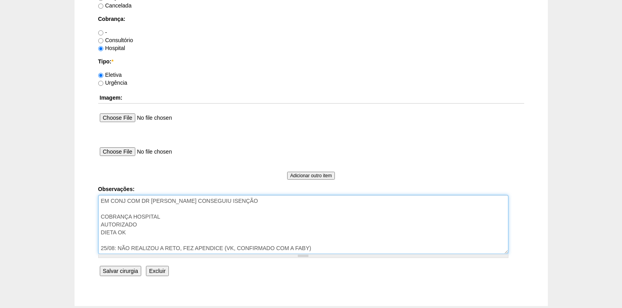
scroll to position [724, 0]
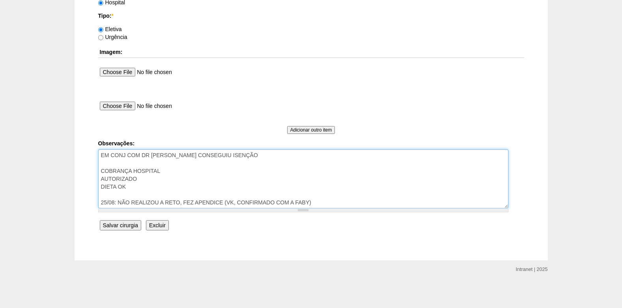
type textarea "EM CONJ COM DR ROGERS- ROBÔ CONSEGUIU ISENÇÃO COBRANÇA HOSPITAL AUTORIZADO DIET…"
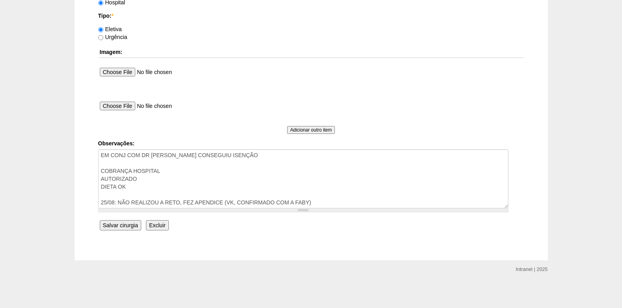
click at [120, 226] on input "Salvar cirurgia" at bounding box center [120, 226] width 41 height 10
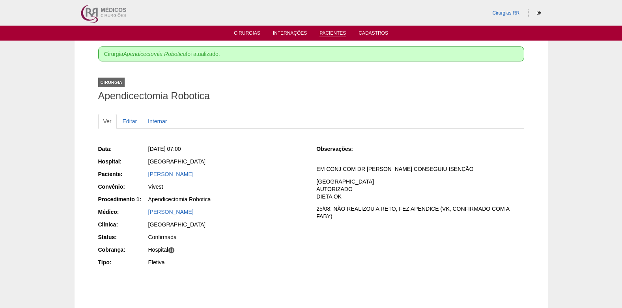
click at [326, 32] on link "Pacientes" at bounding box center [333, 33] width 26 height 7
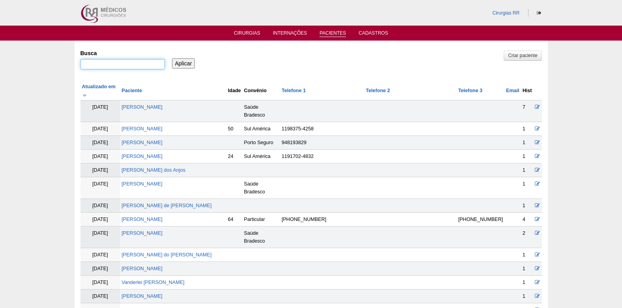
click at [123, 64] on input "Busca" at bounding box center [122, 64] width 84 height 10
paste input "MAYARA [PERSON_NAME] [PERSON_NAME]"
type input "MAYARA [PERSON_NAME] [PERSON_NAME]"
click at [191, 65] on input "Aplicar" at bounding box center [183, 63] width 23 height 10
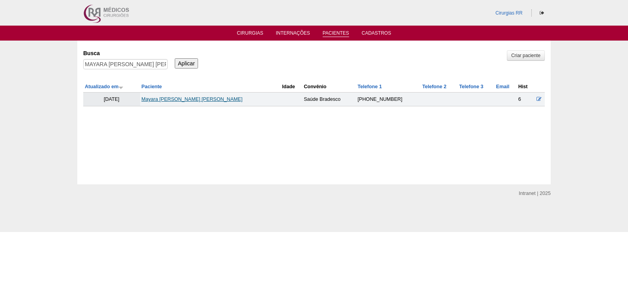
click at [174, 101] on link "Mayara [PERSON_NAME] [PERSON_NAME]" at bounding box center [192, 100] width 101 height 6
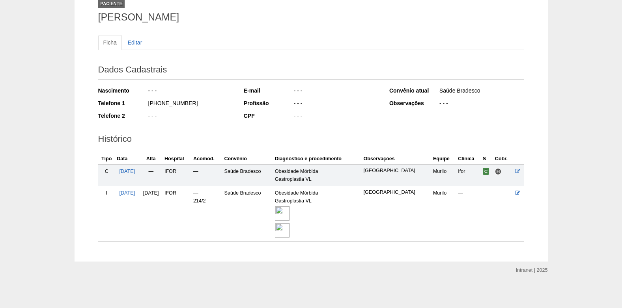
scroll to position [57, 0]
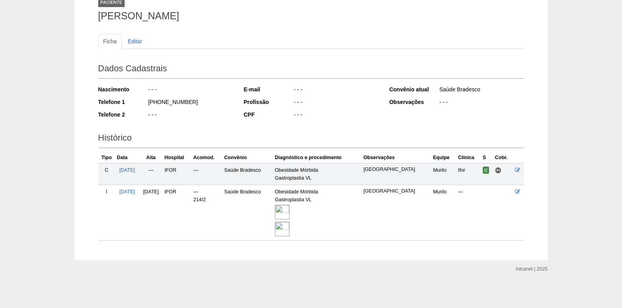
click at [290, 214] on img at bounding box center [282, 212] width 15 height 15
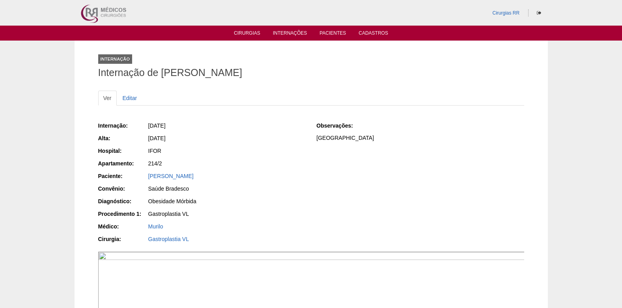
click at [247, 28] on ul "Cirurgias Internações Pacientes Cadastros" at bounding box center [311, 33] width 622 height 15
click at [247, 34] on link "Cirurgias" at bounding box center [247, 33] width 26 height 7
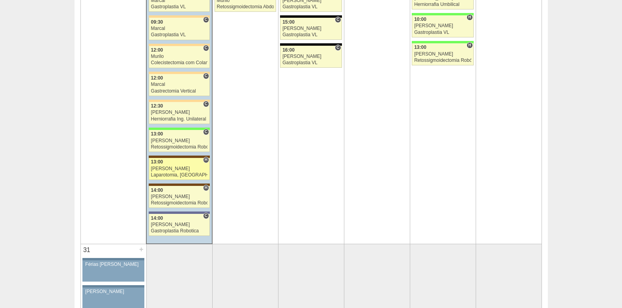
scroll to position [2012, 0]
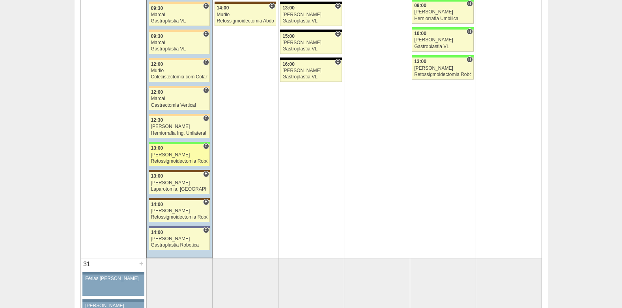
click at [174, 153] on div "[PERSON_NAME]" at bounding box center [179, 155] width 57 height 5
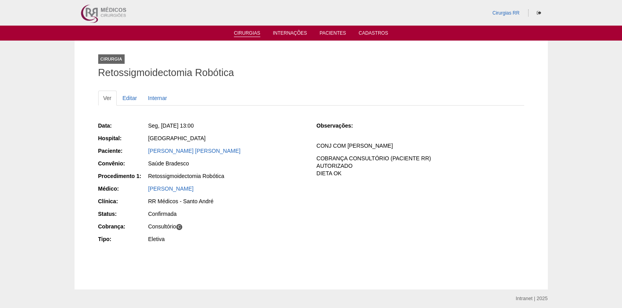
click at [250, 32] on link "Cirurgias" at bounding box center [247, 33] width 26 height 7
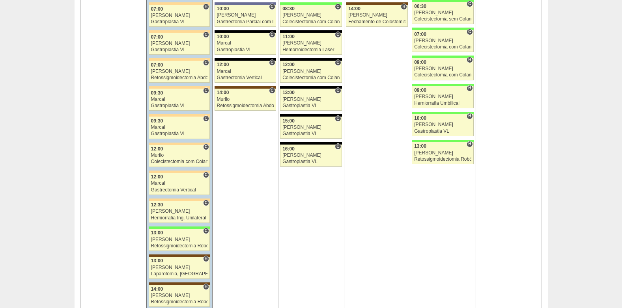
scroll to position [1933, 0]
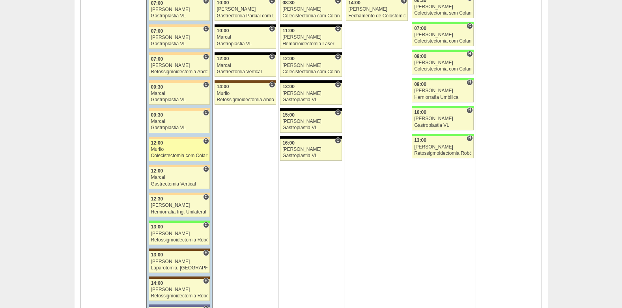
click at [166, 142] on div "12:00" at bounding box center [179, 143] width 57 height 5
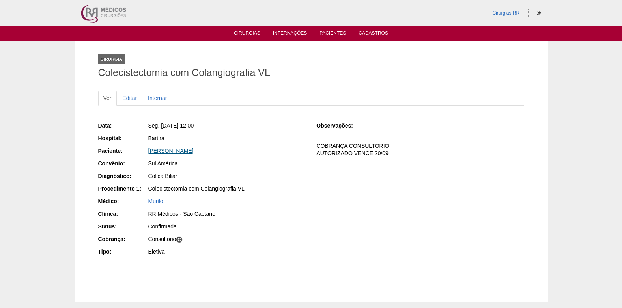
click at [168, 150] on link "[PERSON_NAME]" at bounding box center [170, 151] width 45 height 6
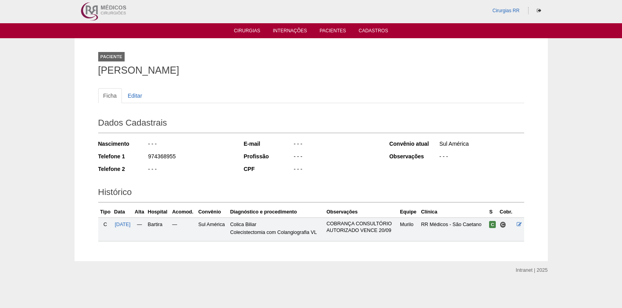
scroll to position [3, 0]
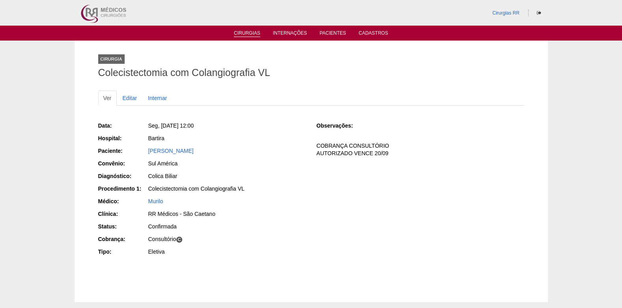
click at [250, 35] on link "Cirurgias" at bounding box center [247, 33] width 26 height 7
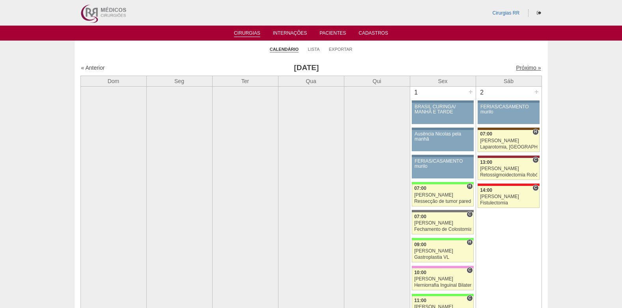
click at [522, 67] on link "Próximo »" at bounding box center [528, 68] width 25 height 6
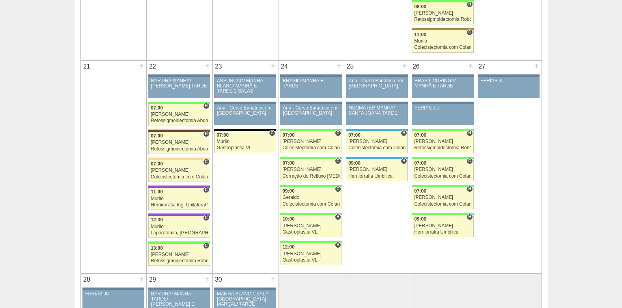
scroll to position [1065, 0]
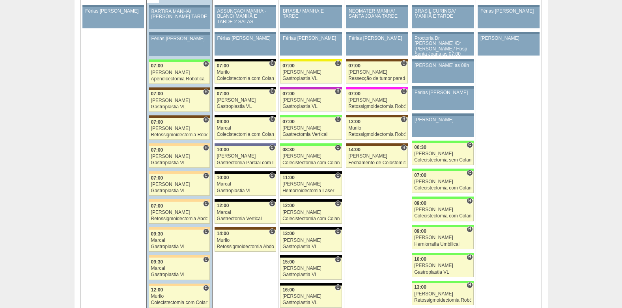
scroll to position [1933, 0]
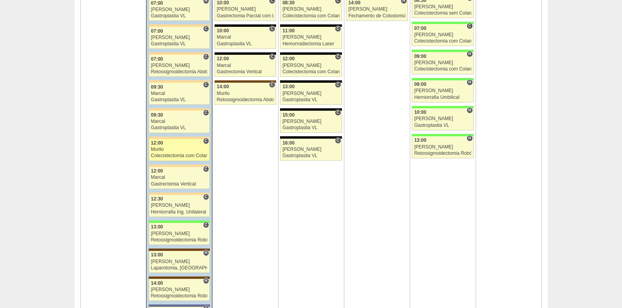
click at [157, 154] on div "Colecistectomia com Colangiografia VL" at bounding box center [179, 155] width 57 height 5
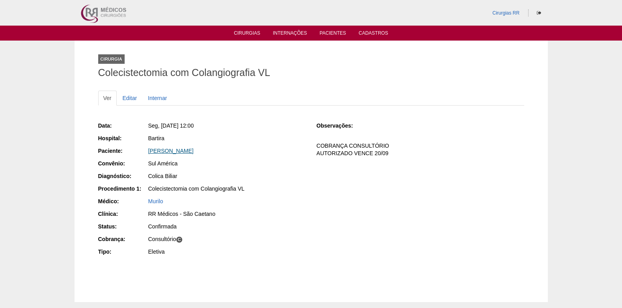
click at [166, 153] on link "[PERSON_NAME]" at bounding box center [170, 151] width 45 height 6
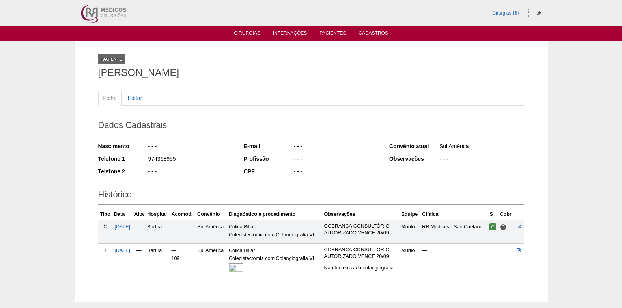
click at [243, 273] on img at bounding box center [236, 271] width 15 height 15
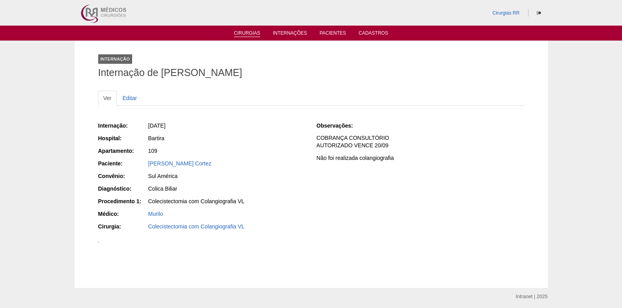
click at [238, 35] on link "Cirurgias" at bounding box center [247, 33] width 26 height 7
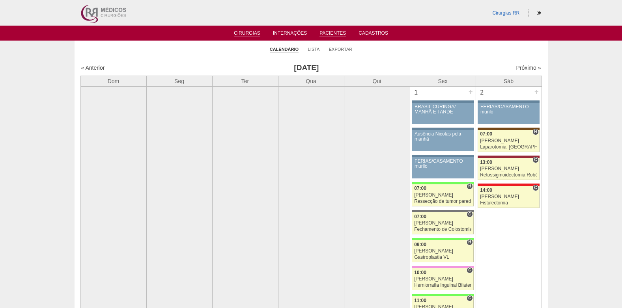
click at [331, 35] on link "Pacientes" at bounding box center [333, 33] width 26 height 7
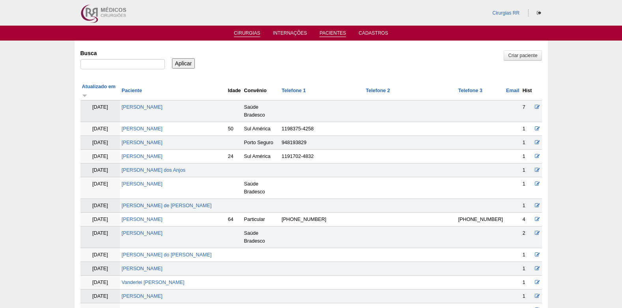
click at [248, 35] on link "Cirurgias" at bounding box center [247, 33] width 26 height 7
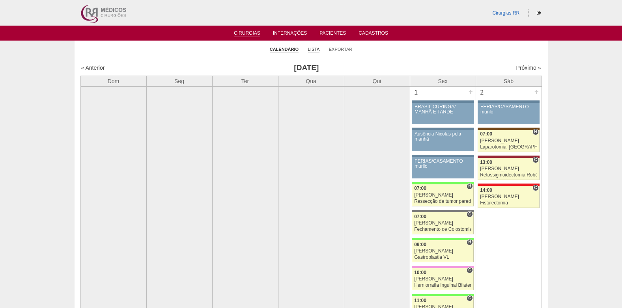
click at [313, 48] on link "Lista" at bounding box center [314, 50] width 12 height 6
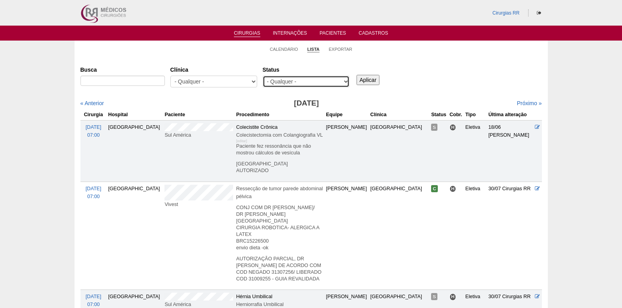
click at [300, 82] on select "- Qualquer - Reservada Confirmada Suspensa Cancelada" at bounding box center [306, 82] width 87 height 12
select select "resr"
click at [263, 76] on select "- Qualquer - Reservada Confirmada Suspensa Cancelada" at bounding box center [306, 82] width 87 height 12
click at [370, 81] on input "Aplicar" at bounding box center [368, 80] width 23 height 10
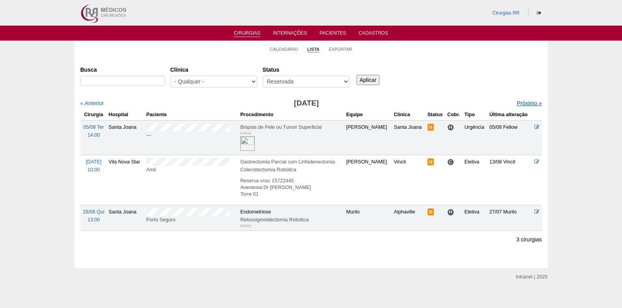
click at [517, 103] on link "Próximo »" at bounding box center [529, 103] width 25 height 6
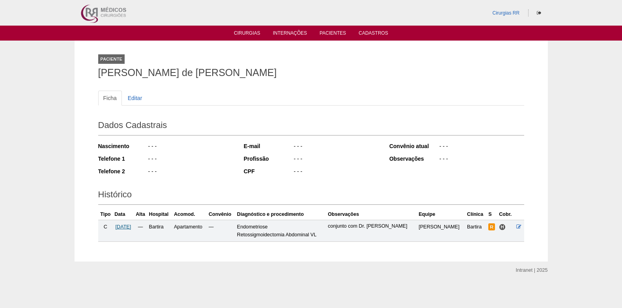
click at [131, 228] on span "01/09/2025" at bounding box center [124, 227] width 16 height 6
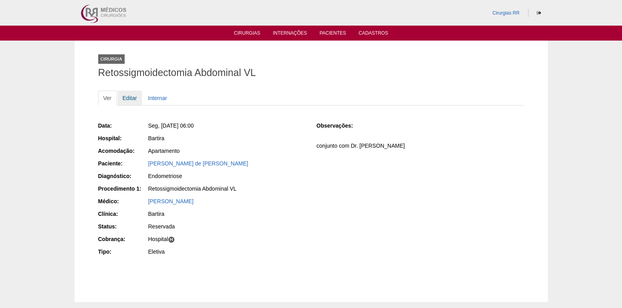
click at [130, 98] on link "Editar" at bounding box center [130, 98] width 25 height 15
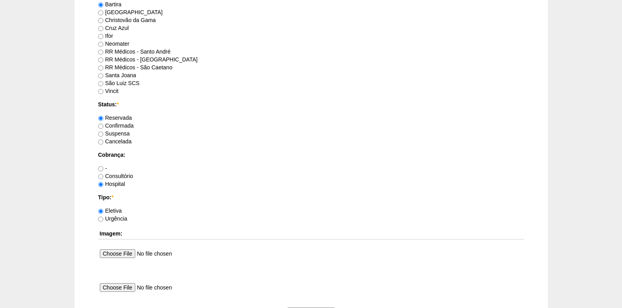
scroll to position [552, 0]
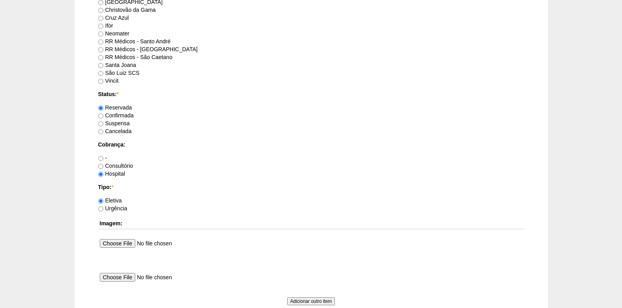
click at [106, 118] on label "Confirmada" at bounding box center [116, 115] width 36 height 6
click at [103, 118] on input "Confirmada" at bounding box center [100, 116] width 5 height 5
radio input "true"
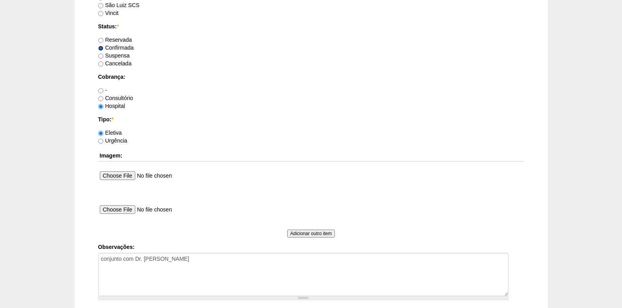
scroll to position [708, 0]
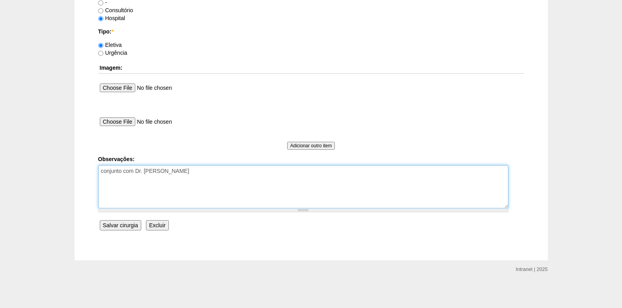
click at [174, 177] on textarea "conjunto com Dr. Marcel" at bounding box center [303, 186] width 410 height 43
type textarea "conjunto com Dr. Marcel COBRANÇA HOSPITAL AUTORIZADO"
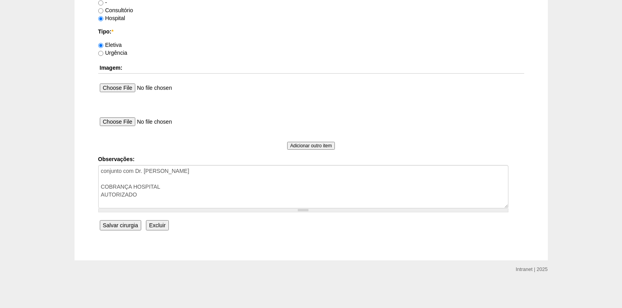
click at [122, 224] on input "Salvar cirurgia" at bounding box center [120, 226] width 41 height 10
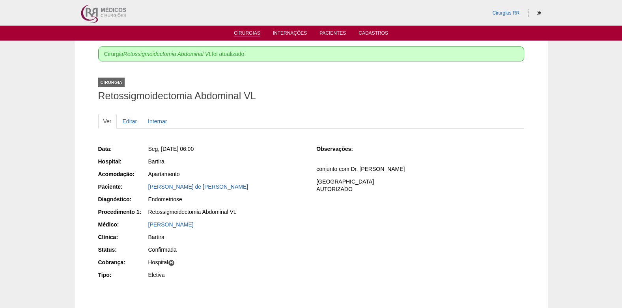
click at [243, 34] on link "Cirurgias" at bounding box center [247, 33] width 26 height 7
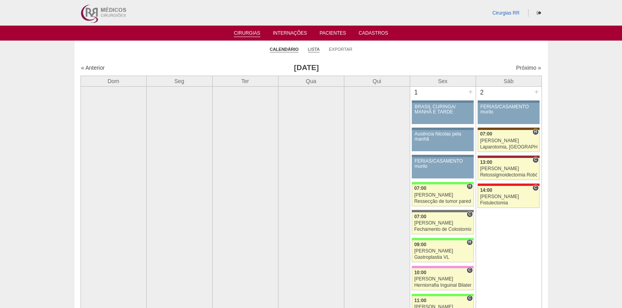
click at [314, 51] on link "Lista" at bounding box center [314, 50] width 12 height 6
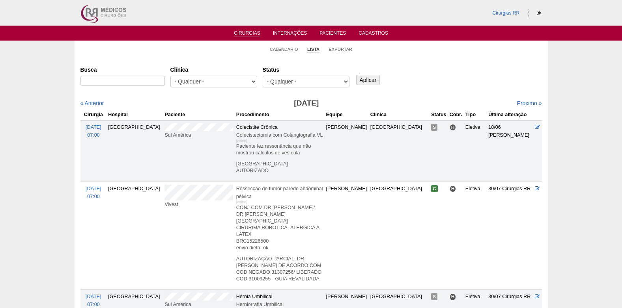
select select "resr"
click at [263, 76] on select "- Qualquer - Reservada Confirmada Suspensa Cancelada" at bounding box center [306, 82] width 87 height 12
click at [364, 80] on input "Aplicar" at bounding box center [368, 80] width 23 height 10
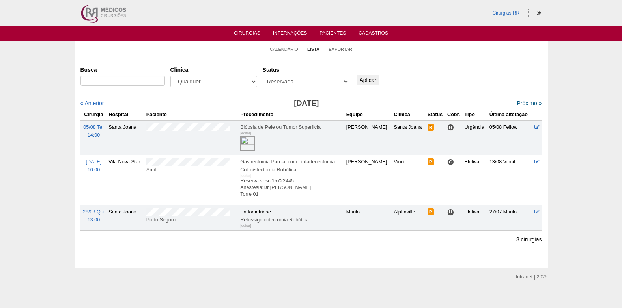
click at [518, 106] on link "Próximo »" at bounding box center [529, 103] width 25 height 6
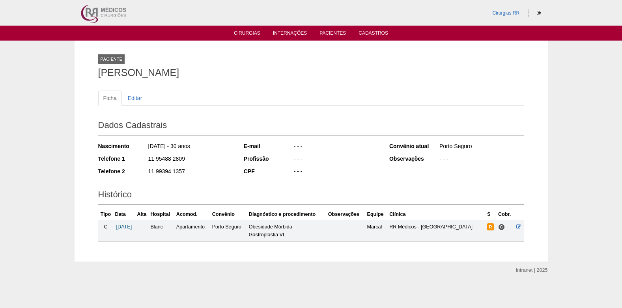
click at [121, 226] on span "02/09/2025" at bounding box center [124, 227] width 16 height 6
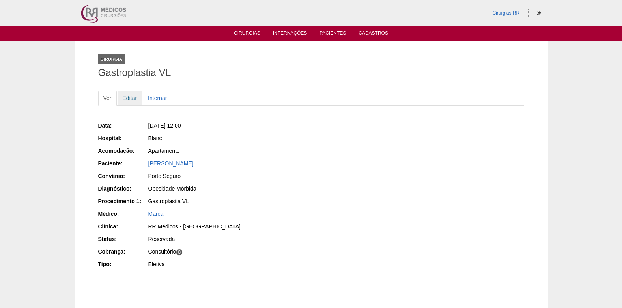
click at [132, 97] on link "Editar" at bounding box center [130, 98] width 25 height 15
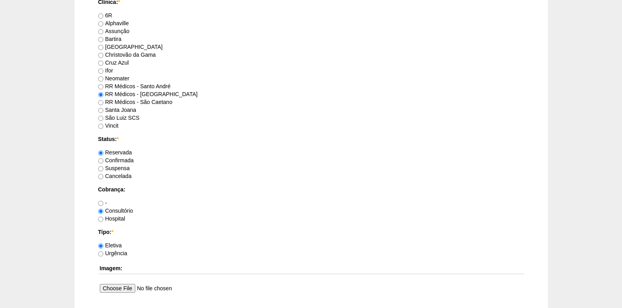
scroll to position [513, 0]
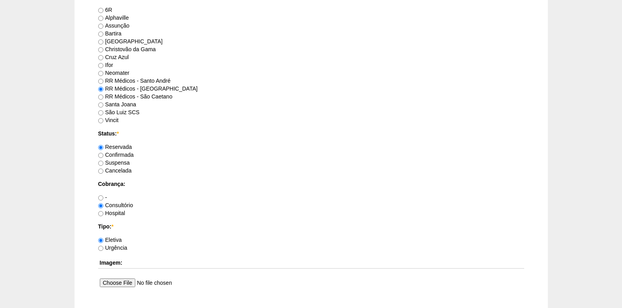
click at [106, 155] on label "Confirmada" at bounding box center [116, 155] width 36 height 6
click at [103, 155] on input "Confirmada" at bounding box center [100, 155] width 5 height 5
radio input "true"
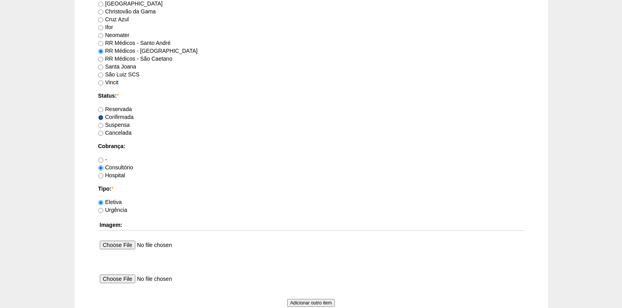
scroll to position [708, 0]
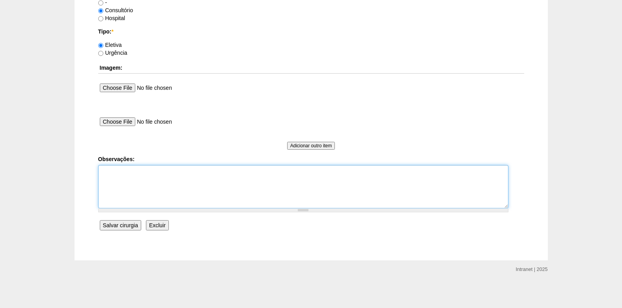
click at [119, 200] on textarea "Observações:" at bounding box center [303, 186] width 410 height 43
type textarea "c"
type textarea "COBRANÇA CONSULTÓRIO AUTORIZADO VENCE 05/10"
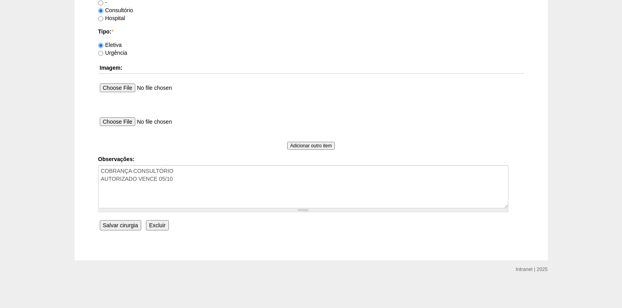
click at [116, 224] on input "Salvar cirurgia" at bounding box center [120, 226] width 41 height 10
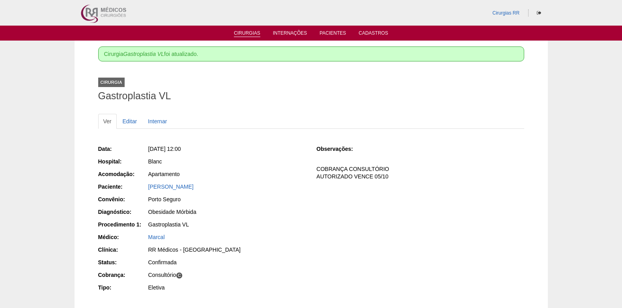
click at [247, 33] on link "Cirurgias" at bounding box center [247, 33] width 26 height 7
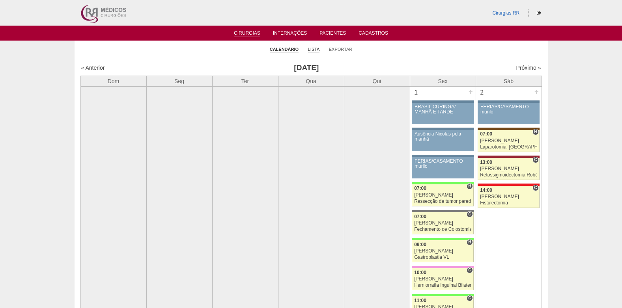
click at [317, 52] on link "Lista" at bounding box center [314, 50] width 12 height 6
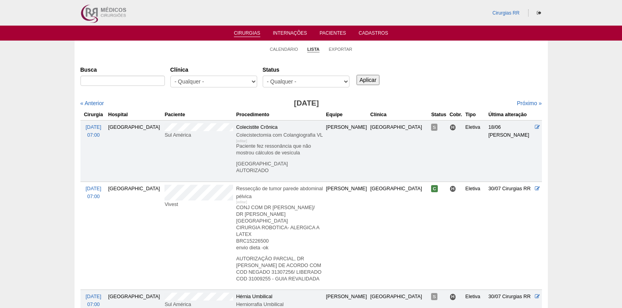
click at [305, 82] on select "- Qualquer - Reservada Confirmada Suspensa Cancelada" at bounding box center [306, 82] width 87 height 12
click at [300, 80] on select "- Qualquer - Reservada Confirmada Suspensa Cancelada" at bounding box center [306, 82] width 87 height 12
select select "resr"
click at [263, 76] on select "- Qualquer - Reservada Confirmada Suspensa Cancelada" at bounding box center [306, 82] width 87 height 12
click at [364, 81] on input "Aplicar" at bounding box center [368, 80] width 23 height 10
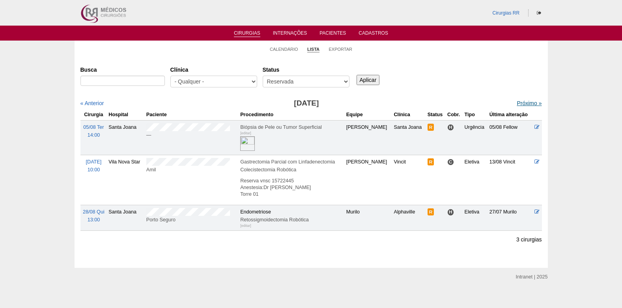
click at [517, 104] on link "Próximo »" at bounding box center [529, 103] width 25 height 6
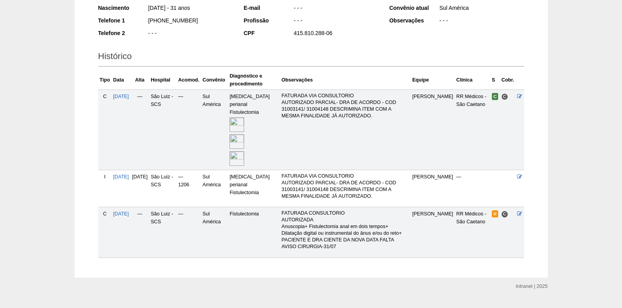
scroll to position [148, 0]
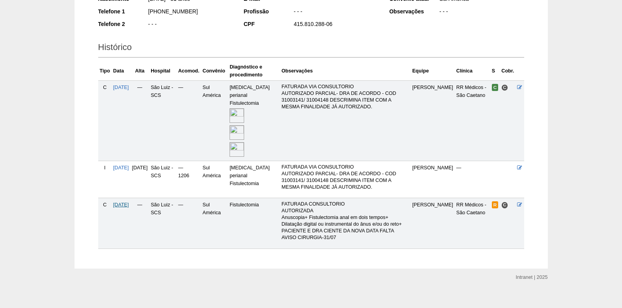
click at [127, 202] on span "[DATE]" at bounding box center [121, 205] width 16 height 6
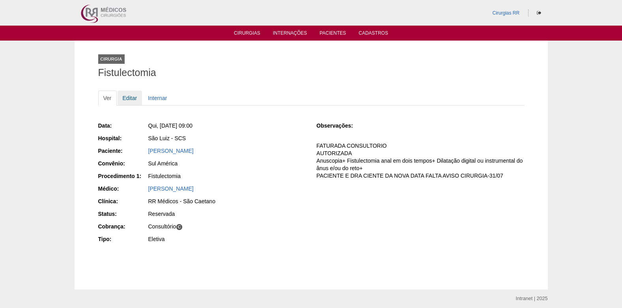
click at [130, 98] on link "Editar" at bounding box center [130, 98] width 25 height 15
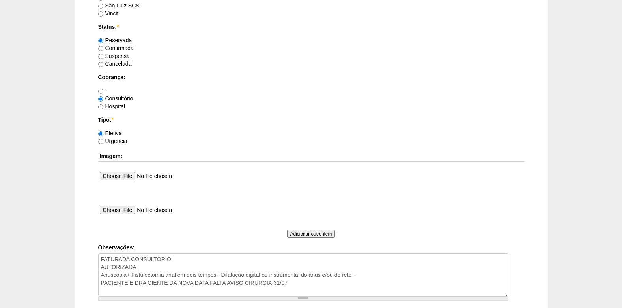
scroll to position [708, 0]
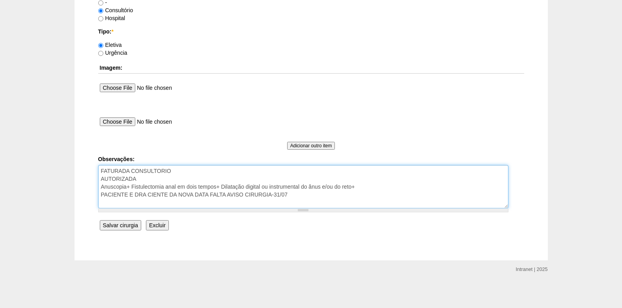
drag, startPoint x: 299, startPoint y: 197, endPoint x: 80, endPoint y: 199, distance: 219.7
click at [135, 183] on textarea "FATURADA CONSULTORIO AUTORIZADA Anuscopia+ Fistulectomia anal em dois tempos+ D…" at bounding box center [303, 186] width 410 height 43
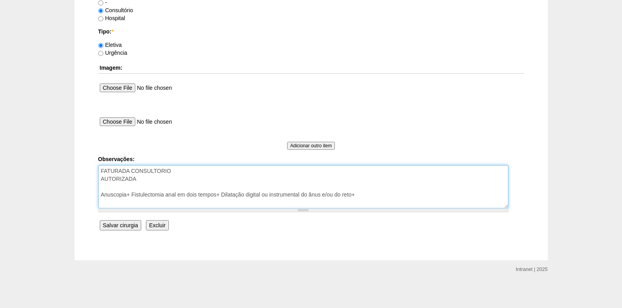
type textarea "FATURADA CONSULTORIO AUTORIZADA Anuscopia+ Fistulectomia anal em dois tempos+ D…"
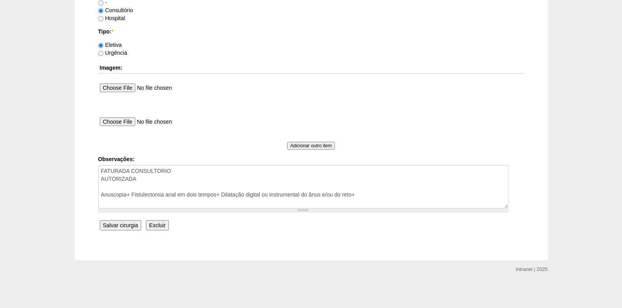
click at [129, 222] on input "Salvar cirurgia" at bounding box center [120, 226] width 41 height 10
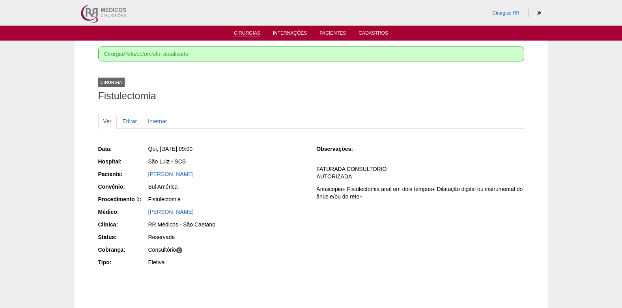
click at [257, 34] on link "Cirurgias" at bounding box center [247, 33] width 26 height 7
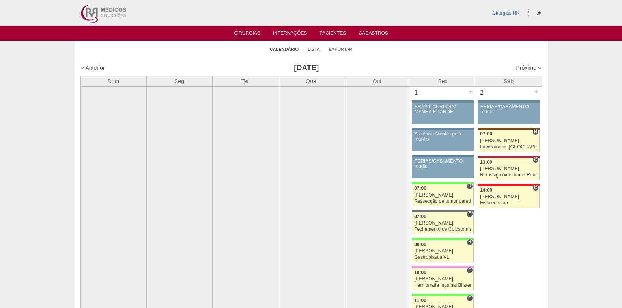
click at [312, 50] on link "Lista" at bounding box center [314, 50] width 12 height 6
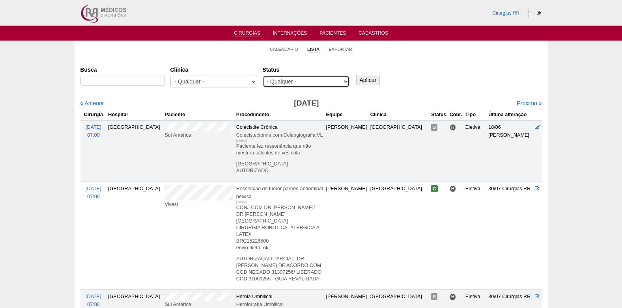
click at [344, 80] on select "- Qualquer - Reservada Confirmada Suspensa Cancelada" at bounding box center [306, 82] width 87 height 12
select select "resr"
click at [263, 76] on select "- Qualquer - Reservada Confirmada Suspensa Cancelada" at bounding box center [306, 82] width 87 height 12
click at [365, 79] on input "Aplicar" at bounding box center [368, 80] width 23 height 10
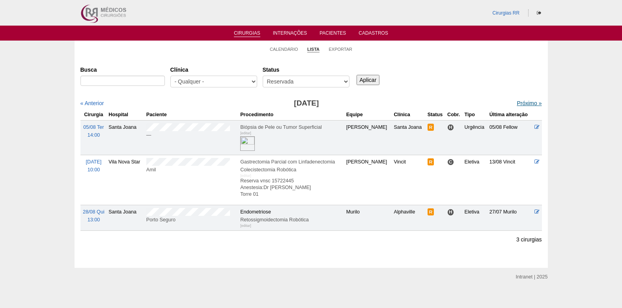
click at [522, 103] on link "Próximo »" at bounding box center [529, 103] width 25 height 6
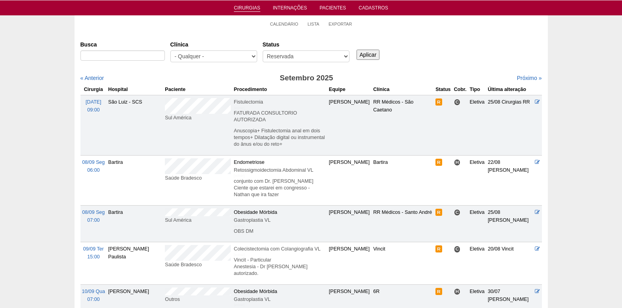
scroll to position [39, 0]
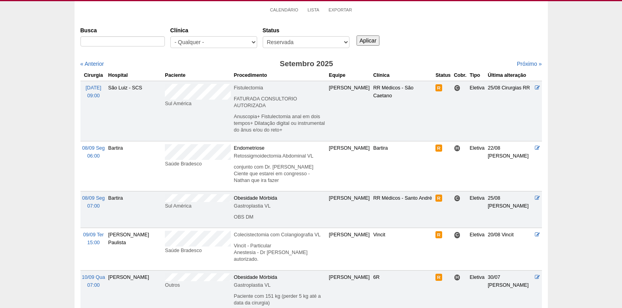
click at [163, 143] on td "Saúde Bradesco" at bounding box center [197, 166] width 69 height 50
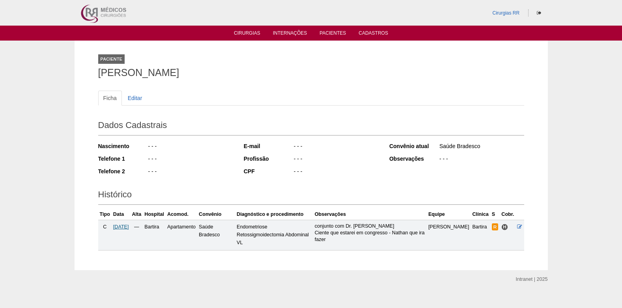
click at [129, 228] on span "[DATE]" at bounding box center [121, 227] width 16 height 6
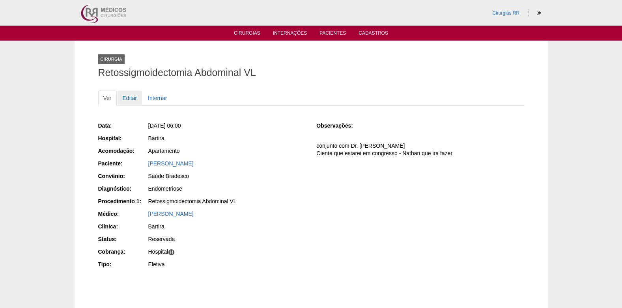
click at [132, 100] on link "Editar" at bounding box center [130, 98] width 25 height 15
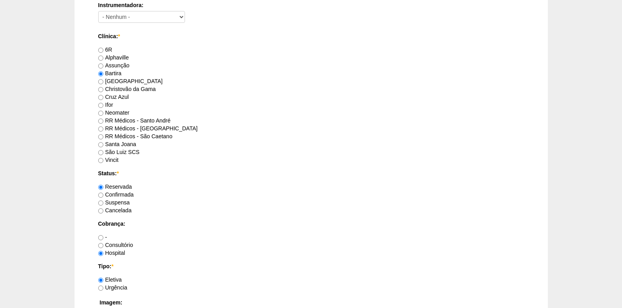
scroll to position [473, 0]
click at [101, 194] on input "Confirmada" at bounding box center [100, 195] width 5 height 5
radio input "true"
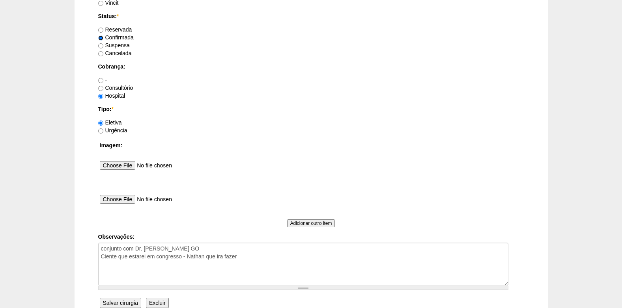
scroll to position [631, 0]
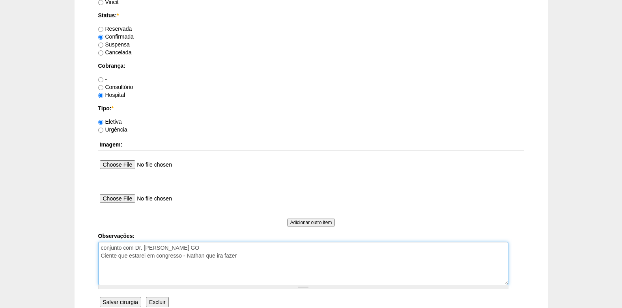
click at [264, 264] on textarea "conjunto com Dr. Marcel GO Ciente que estarei em congresso - Nathan que ira faz…" at bounding box center [303, 263] width 410 height 43
click at [202, 262] on textarea "conjunto com Dr. Marcel GO Ciente que estarei em congresso - Nathan que ira faz…" at bounding box center [303, 263] width 410 height 43
click at [198, 266] on textarea "conjunto com Dr. Marcel GO Ciente que estarei em congresso - Nathan que ira faz…" at bounding box center [303, 263] width 410 height 43
click at [195, 275] on textarea "conjunto com Dr. Marcel GO Ciente que estarei em congresso - Nathan que ira faz…" at bounding box center [303, 263] width 410 height 43
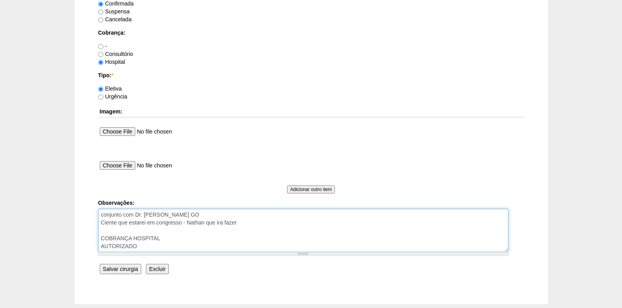
scroll to position [708, 0]
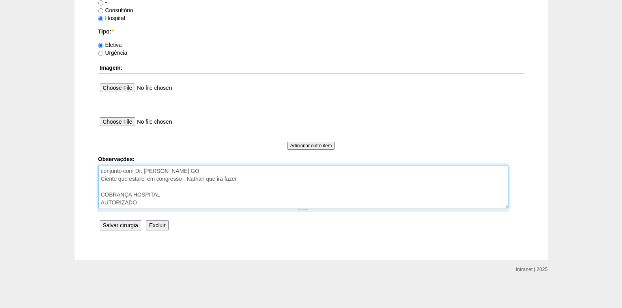
type textarea "conjunto com Dr. Marcel GO Ciente que estarei em congresso - Nathan que ira faz…"
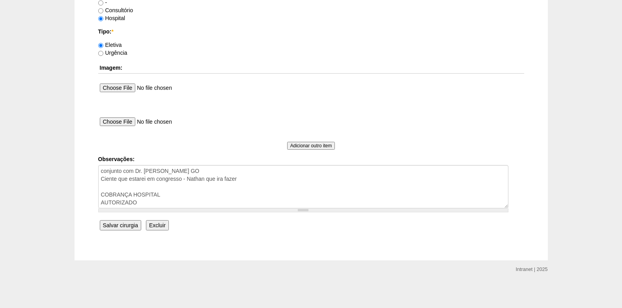
click at [107, 222] on input "Salvar cirurgia" at bounding box center [120, 226] width 41 height 10
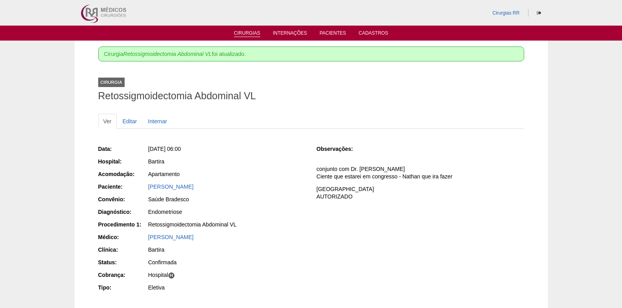
click at [248, 34] on link "Cirurgias" at bounding box center [247, 33] width 26 height 7
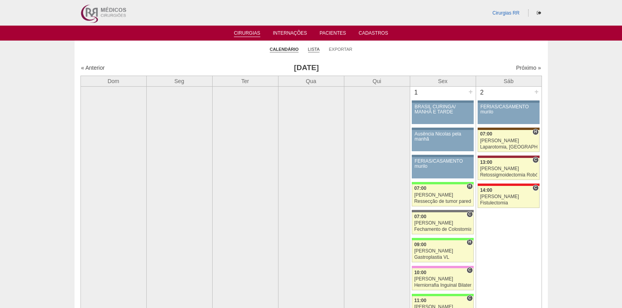
click at [319, 50] on link "Lista" at bounding box center [314, 50] width 12 height 6
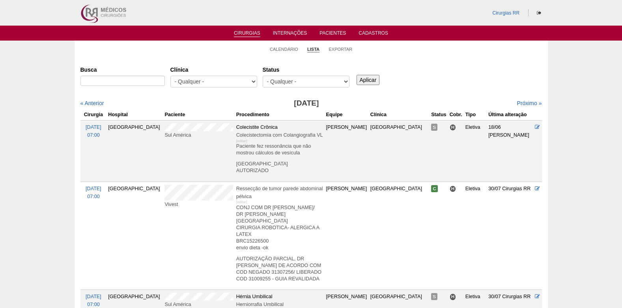
select select "resr"
click at [263, 76] on select "- Qualquer - Reservada Confirmada Suspensa Cancelada" at bounding box center [306, 82] width 87 height 12
click at [365, 84] on input "Aplicar" at bounding box center [368, 80] width 23 height 10
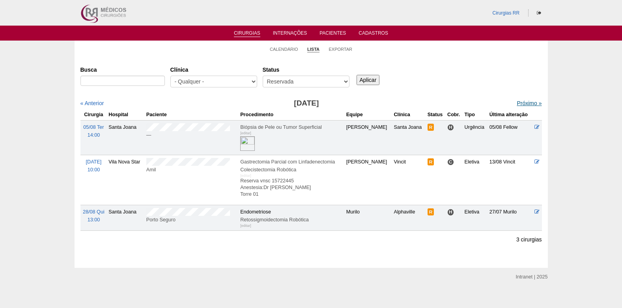
click at [518, 104] on link "Próximo »" at bounding box center [529, 103] width 25 height 6
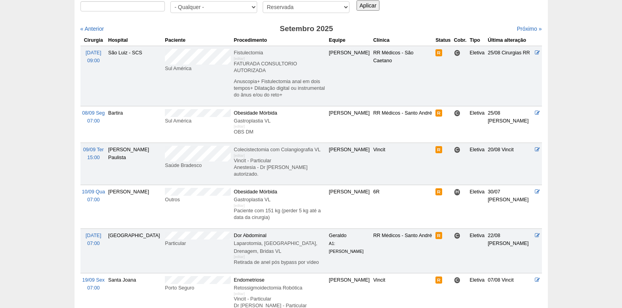
scroll to position [79, 0]
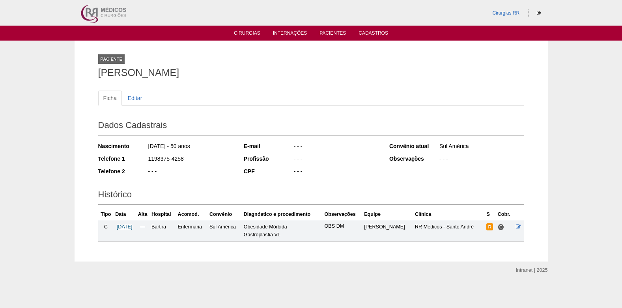
click at [132, 228] on span "[DATE]" at bounding box center [125, 227] width 16 height 6
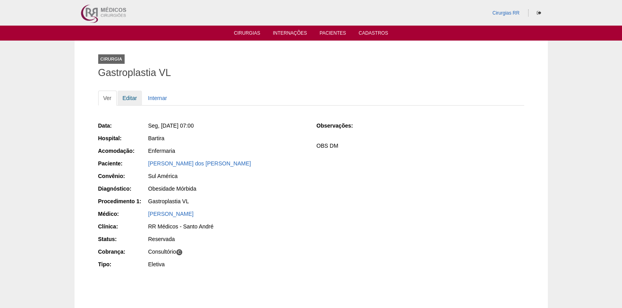
click at [128, 96] on link "Editar" at bounding box center [130, 98] width 25 height 15
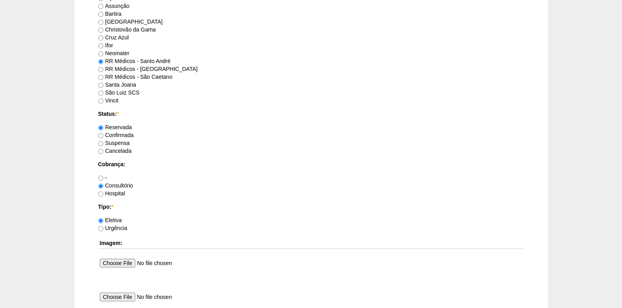
scroll to position [552, 0]
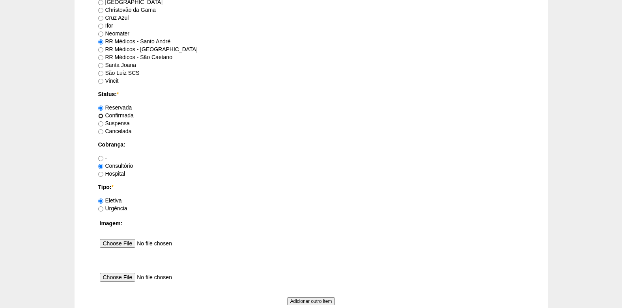
click at [102, 116] on input "Confirmada" at bounding box center [100, 116] width 5 height 5
radio input "true"
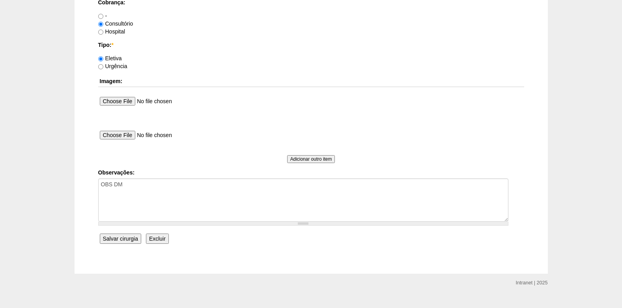
scroll to position [708, 0]
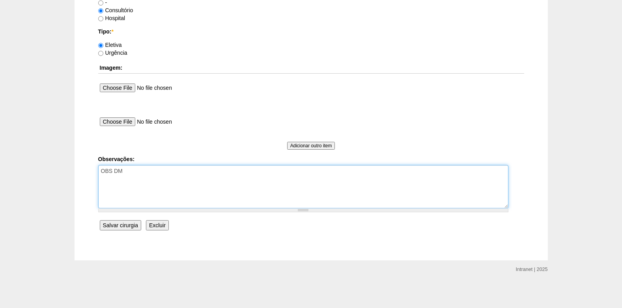
click at [148, 187] on textarea "OBS DM" at bounding box center [303, 186] width 410 height 43
type textarea "OBS DM COBRANÇA CONSULTÓRIO AUTORIZADO VENCE 20/09"
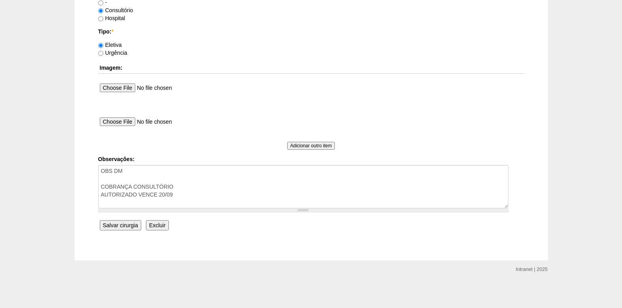
click at [114, 226] on input "Salvar cirurgia" at bounding box center [120, 226] width 41 height 10
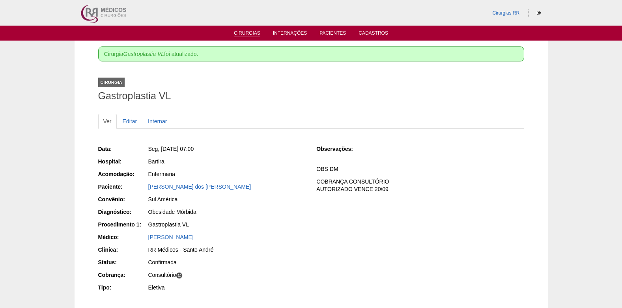
click at [252, 34] on link "Cirurgias" at bounding box center [247, 33] width 26 height 7
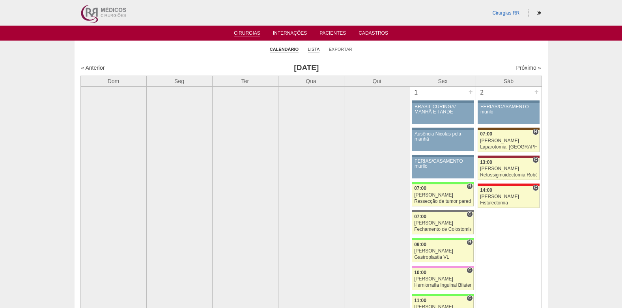
click at [315, 50] on link "Lista" at bounding box center [314, 50] width 12 height 6
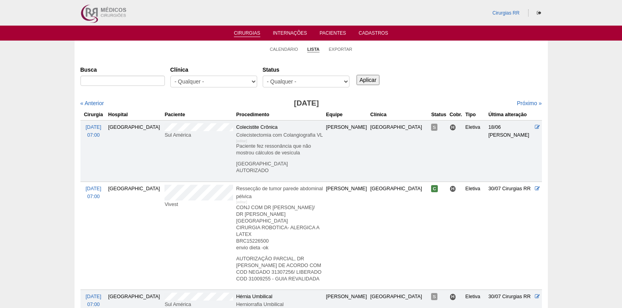
select select "resr"
click at [263, 76] on select "- Qualquer - Reservada Confirmada Suspensa Cancelada" at bounding box center [306, 82] width 87 height 12
click at [370, 81] on input "Aplicar" at bounding box center [368, 80] width 23 height 10
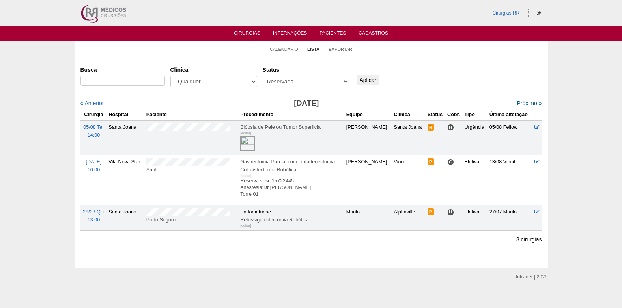
click at [522, 103] on link "Próximo »" at bounding box center [529, 103] width 25 height 6
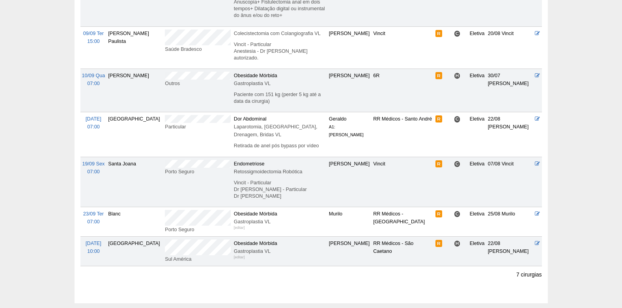
scroll to position [158, 0]
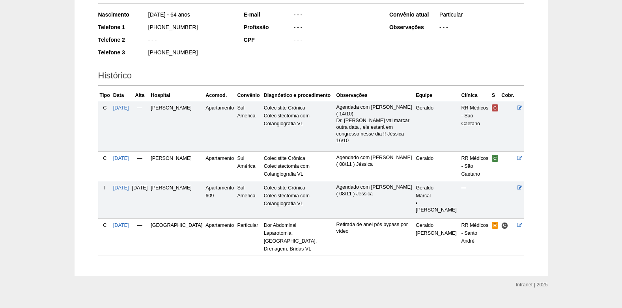
scroll to position [134, 0]
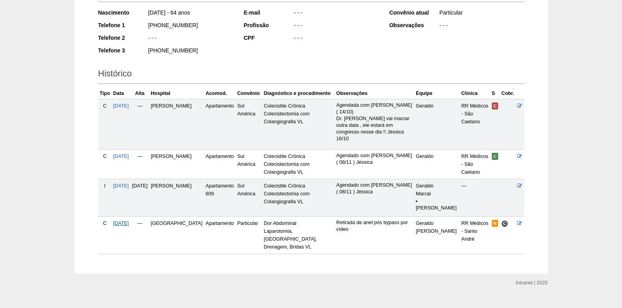
click at [125, 221] on span "[DATE]" at bounding box center [121, 224] width 16 height 6
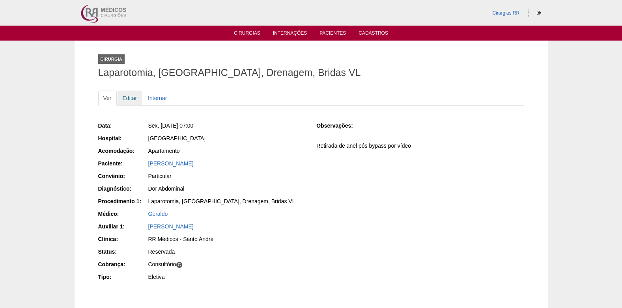
click at [131, 96] on link "Editar" at bounding box center [130, 98] width 25 height 15
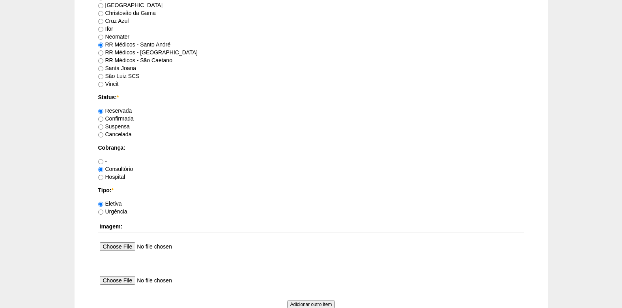
scroll to position [552, 0]
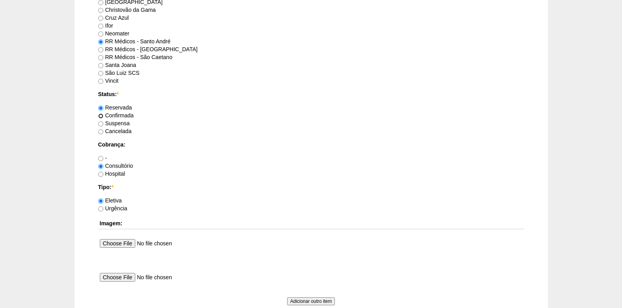
click at [100, 115] on input "Confirmada" at bounding box center [100, 116] width 5 height 5
radio input "true"
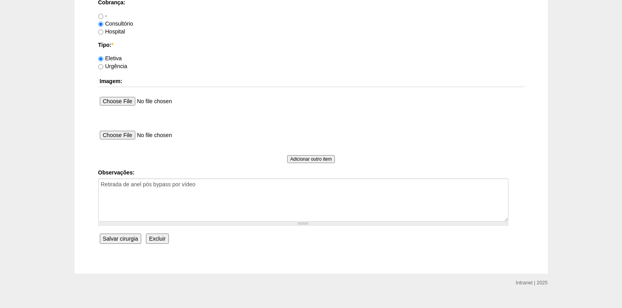
scroll to position [708, 0]
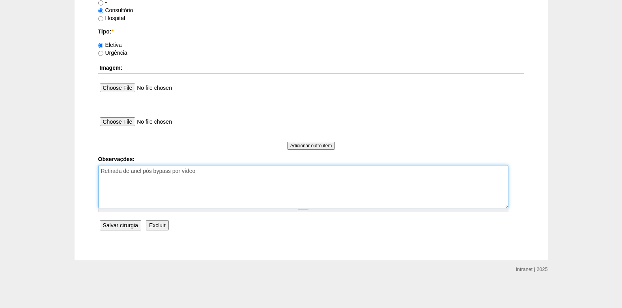
click at [217, 175] on textarea "Retirada de anel pós bypass por vídeo" at bounding box center [303, 186] width 410 height 43
type textarea "Retirada de anel pós bypass por vídeo PARTICULAR"
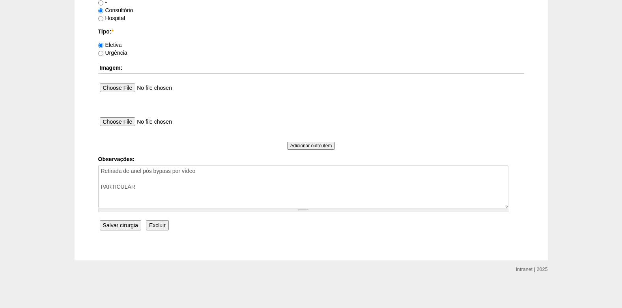
click at [107, 223] on input "Salvar cirurgia" at bounding box center [120, 226] width 41 height 10
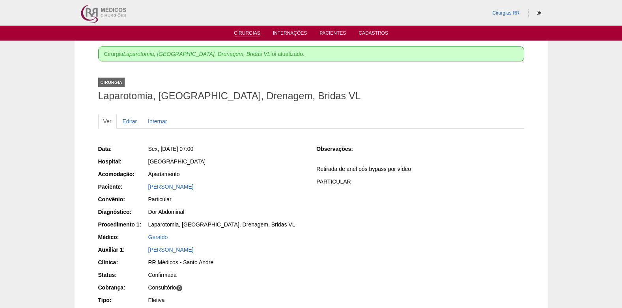
click at [242, 31] on link "Cirurgias" at bounding box center [247, 33] width 26 height 7
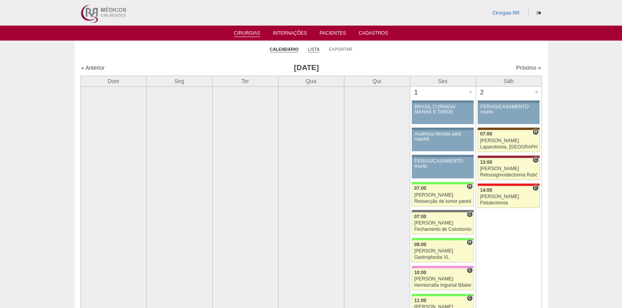
click at [316, 52] on link "Lista" at bounding box center [314, 50] width 12 height 6
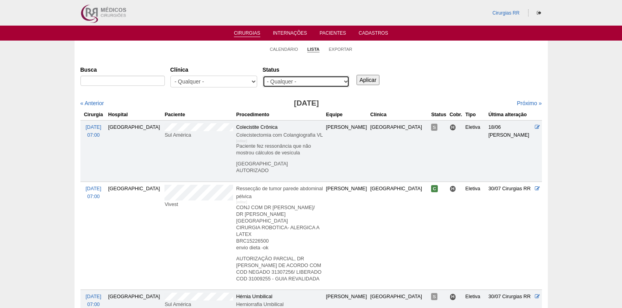
click at [318, 80] on select "- Qualquer - Reservada Confirmada Suspensa Cancelada" at bounding box center [306, 82] width 87 height 12
select select "resr"
click at [263, 76] on select "- Qualquer - Reservada Confirmada Suspensa Cancelada" at bounding box center [306, 82] width 87 height 12
click at [366, 83] on input "Aplicar" at bounding box center [368, 80] width 23 height 10
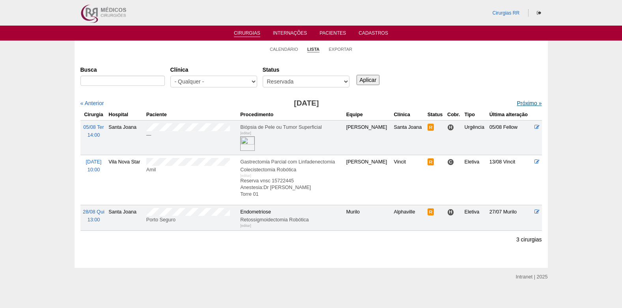
click at [517, 105] on link "Próximo »" at bounding box center [529, 103] width 25 height 6
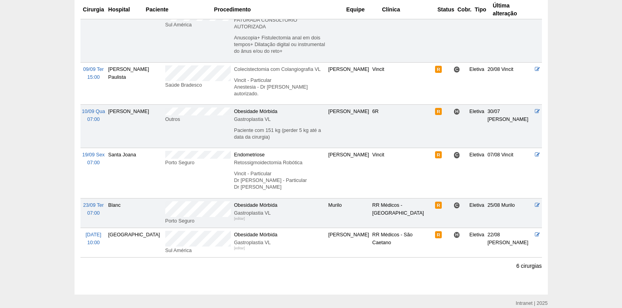
scroll to position [139, 0]
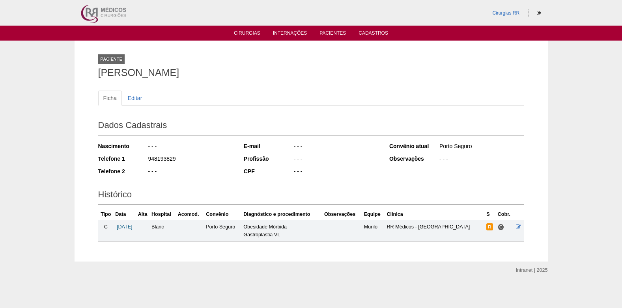
click at [131, 228] on span "23/09/2025" at bounding box center [125, 227] width 16 height 6
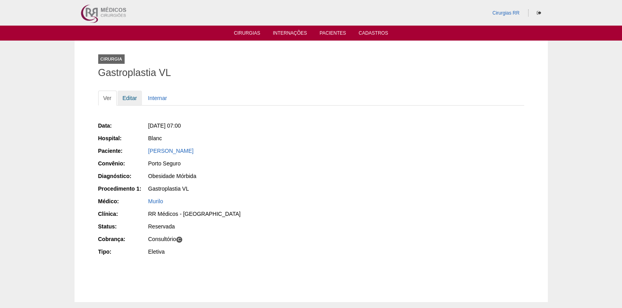
click at [132, 98] on link "Editar" at bounding box center [130, 98] width 25 height 15
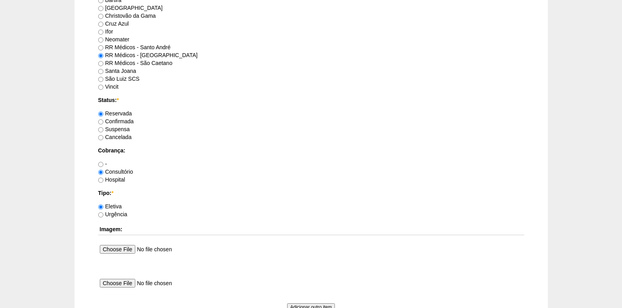
scroll to position [592, 0]
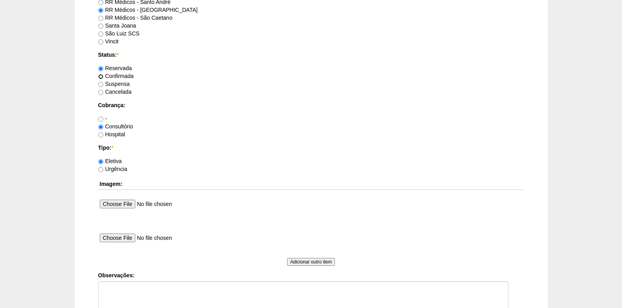
click at [103, 79] on input "Confirmada" at bounding box center [100, 76] width 5 height 5
radio input "true"
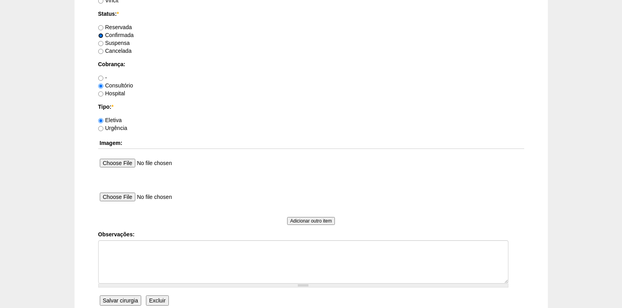
scroll to position [671, 0]
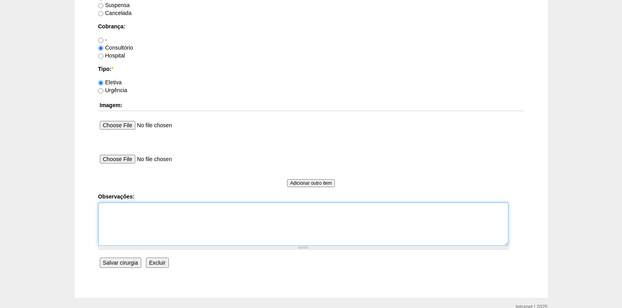
click at [135, 227] on textarea "Observações:" at bounding box center [303, 224] width 410 height 43
click at [101, 219] on textarea "COBRANÇA CONSULTÓRIO VENCE 29/09" at bounding box center [303, 224] width 410 height 43
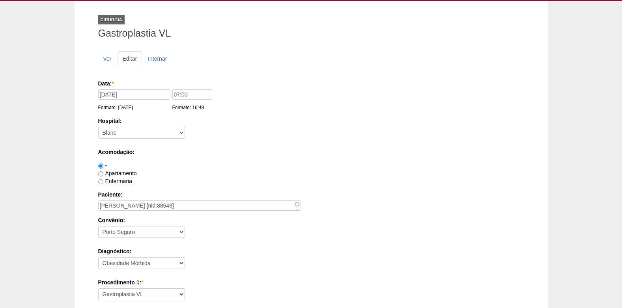
scroll to position [0, 0]
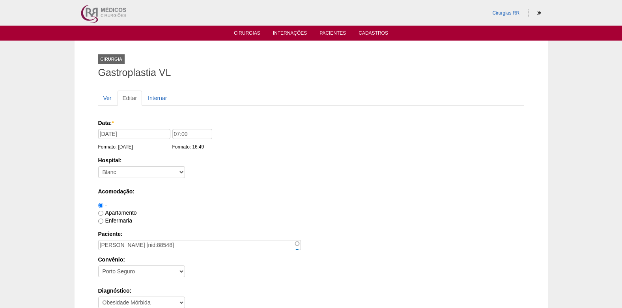
type textarea "COBRANÇA CONSULTÓRIO AUTORIZADO VENCE 29/09"
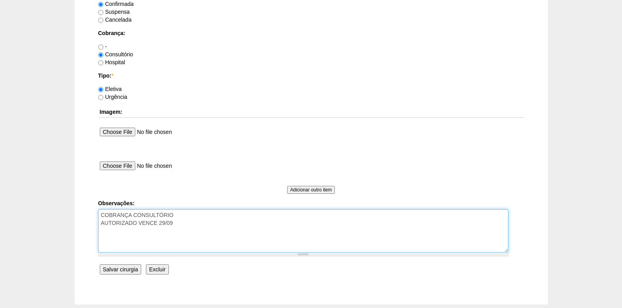
scroll to position [708, 0]
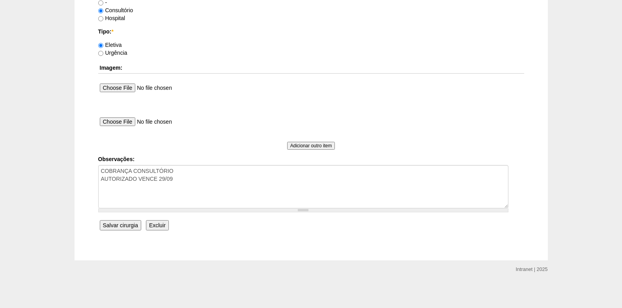
click at [124, 226] on input "Salvar cirurgia" at bounding box center [120, 226] width 41 height 10
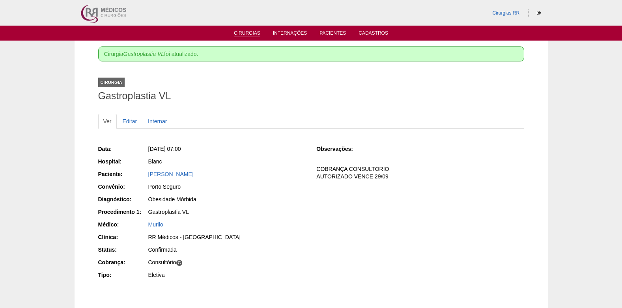
click at [248, 34] on link "Cirurgias" at bounding box center [247, 33] width 26 height 7
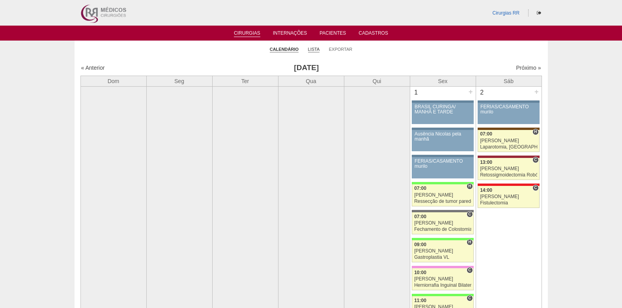
click at [317, 50] on link "Lista" at bounding box center [314, 50] width 12 height 6
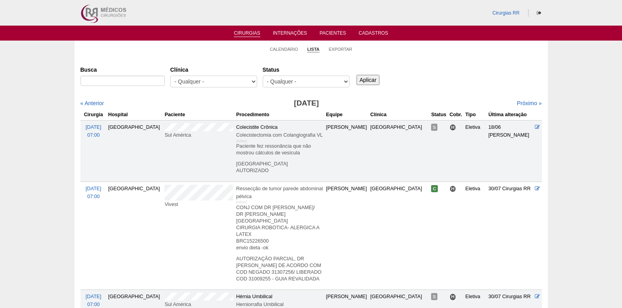
select select "resr"
click at [263, 76] on select "- Qualquer - Reservada Confirmada Suspensa Cancelada" at bounding box center [306, 82] width 87 height 12
click at [374, 82] on input "Aplicar" at bounding box center [368, 80] width 23 height 10
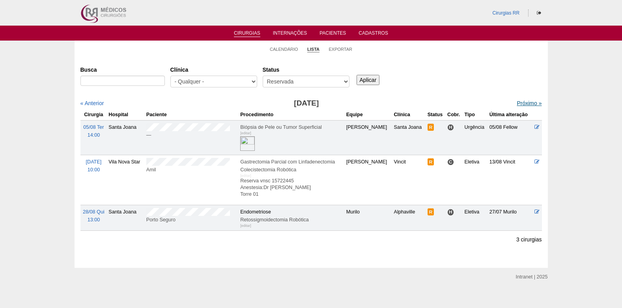
click at [527, 105] on link "Próximo »" at bounding box center [529, 103] width 25 height 6
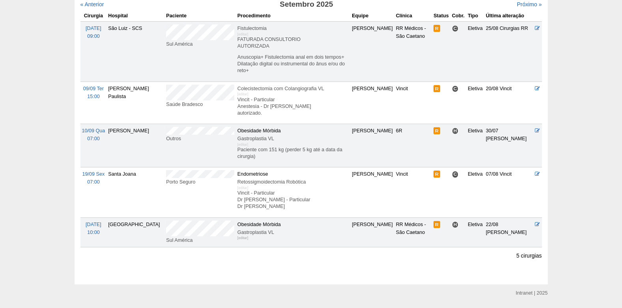
scroll to position [109, 0]
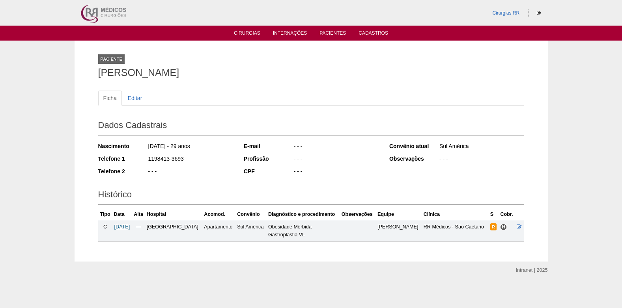
click at [130, 228] on span "24/09/2025" at bounding box center [122, 227] width 16 height 6
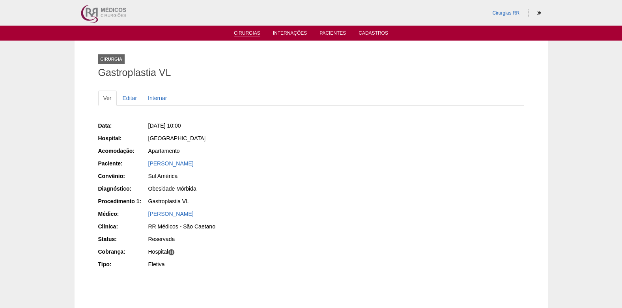
click at [245, 31] on link "Cirurgias" at bounding box center [247, 33] width 26 height 7
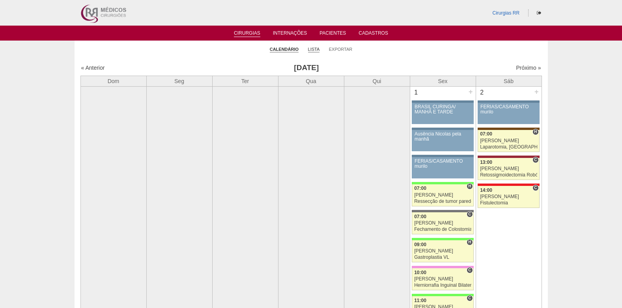
click at [314, 50] on link "Lista" at bounding box center [314, 50] width 12 height 6
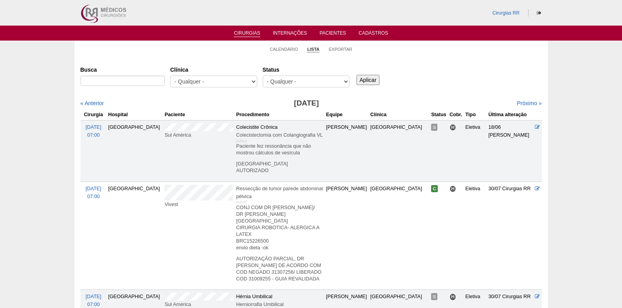
select select "resr"
click at [263, 76] on select "- Qualquer - Reservada Confirmada Suspensa Cancelada" at bounding box center [306, 82] width 87 height 12
click at [374, 81] on input "Aplicar" at bounding box center [368, 80] width 23 height 10
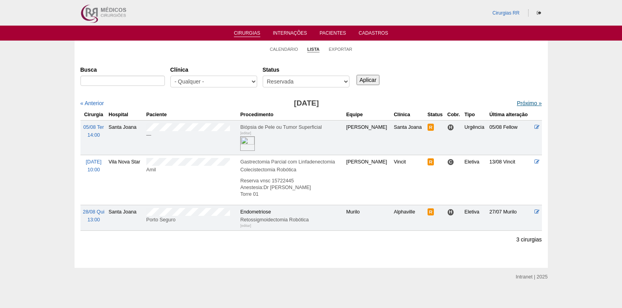
click at [524, 104] on link "Próximo »" at bounding box center [529, 103] width 25 height 6
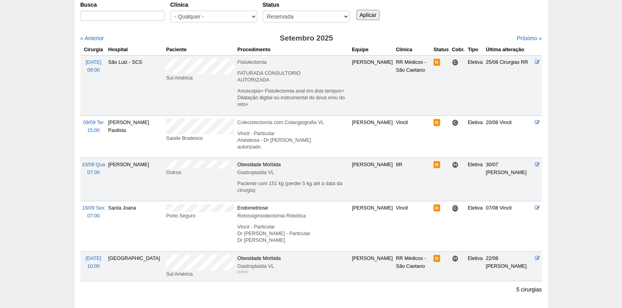
scroll to position [79, 0]
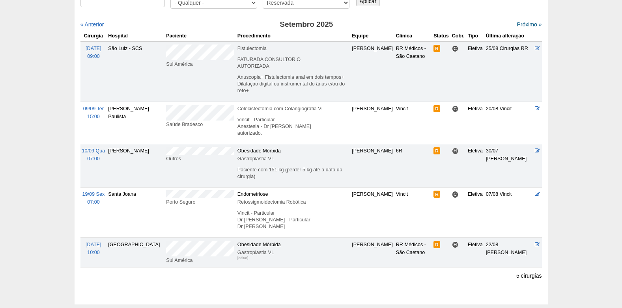
click at [526, 25] on link "Próximo »" at bounding box center [529, 24] width 25 height 6
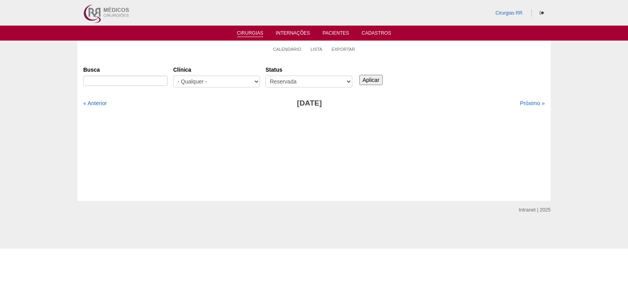
click at [249, 34] on link "Cirurgias" at bounding box center [250, 33] width 26 height 7
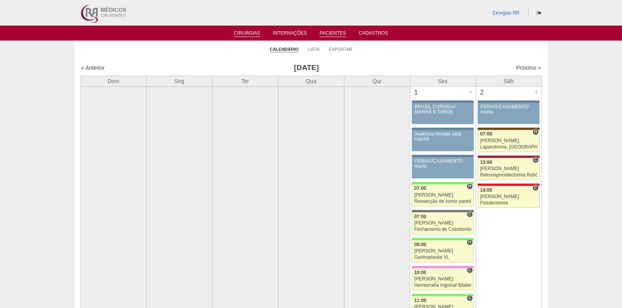
click at [323, 31] on link "Pacientes" at bounding box center [333, 33] width 26 height 7
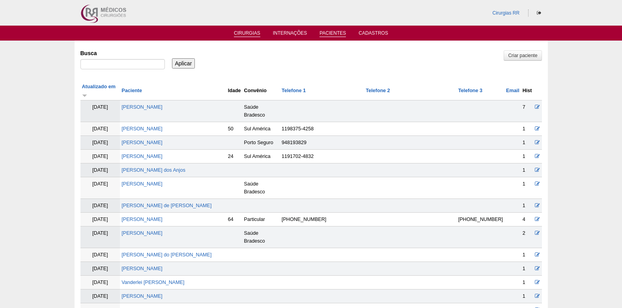
click at [248, 34] on link "Cirurgias" at bounding box center [247, 33] width 26 height 7
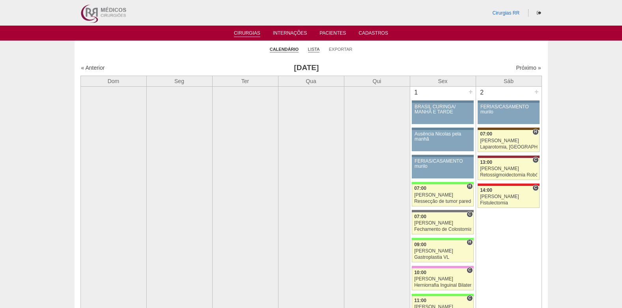
click at [312, 51] on link "Lista" at bounding box center [314, 50] width 12 height 6
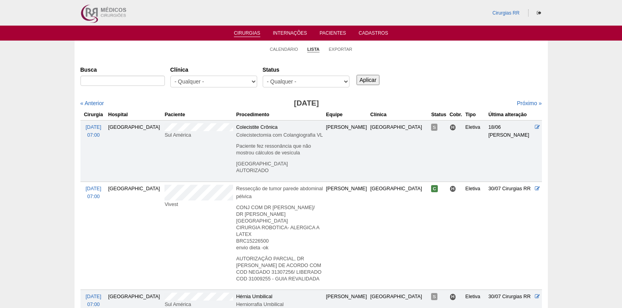
select select "conf"
click at [263, 76] on select "- Qualquer - Reservada Confirmada Suspensa Cancelada" at bounding box center [306, 82] width 87 height 12
click at [372, 80] on input "Aplicar" at bounding box center [368, 80] width 23 height 10
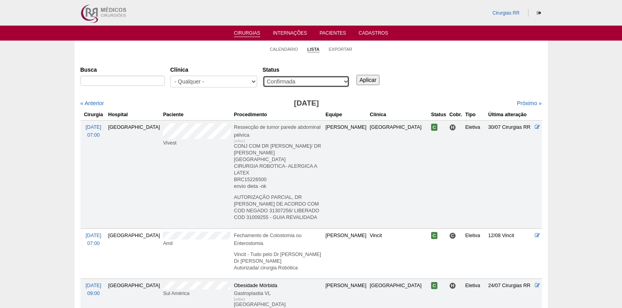
click at [330, 80] on select "- Qualquer - Reservada Confirmada Suspensa Cancelada" at bounding box center [306, 82] width 87 height 12
select select "resr"
click at [263, 76] on select "- Qualquer - Reservada Confirmada Suspensa Cancelada" at bounding box center [306, 82] width 87 height 12
click at [367, 83] on input "Aplicar" at bounding box center [368, 80] width 23 height 10
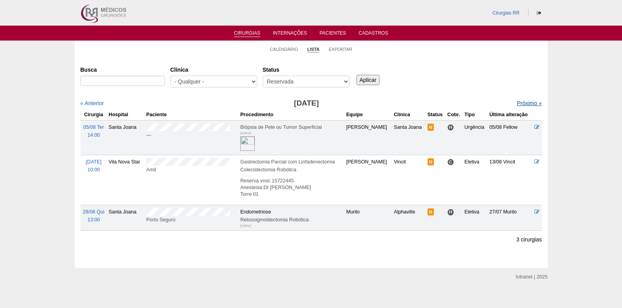
click at [527, 102] on link "Próximo »" at bounding box center [529, 103] width 25 height 6
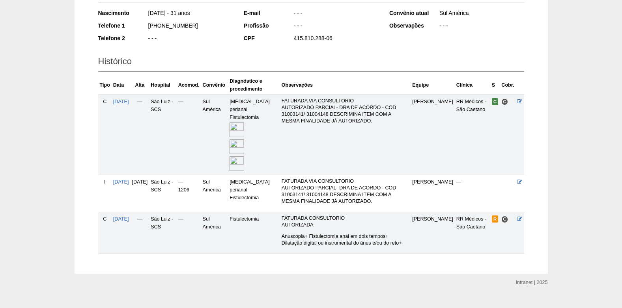
scroll to position [139, 0]
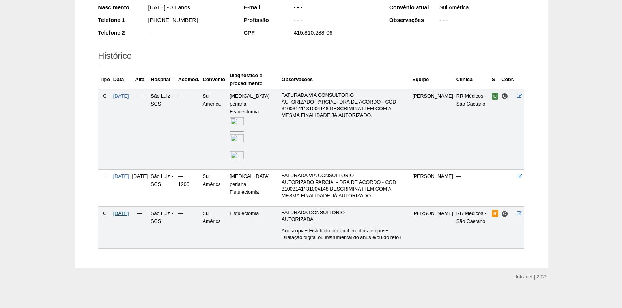
click at [129, 211] on span "04/09/2025" at bounding box center [121, 214] width 16 height 6
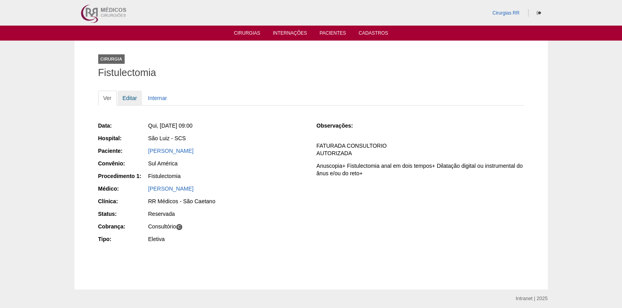
click at [124, 97] on link "Editar" at bounding box center [130, 98] width 25 height 15
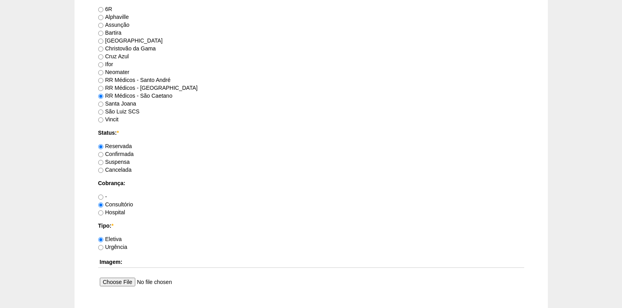
scroll to position [592, 0]
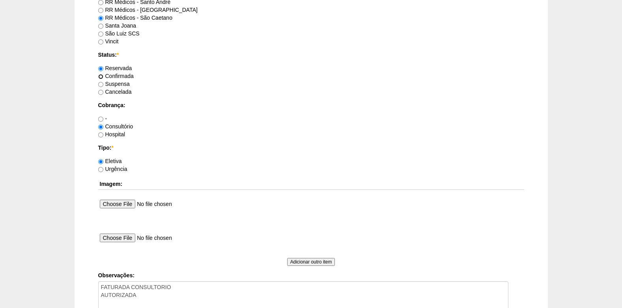
click at [102, 77] on input "Confirmada" at bounding box center [100, 76] width 5 height 5
radio input "true"
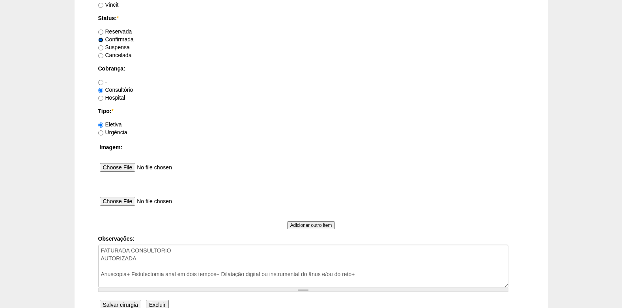
scroll to position [708, 0]
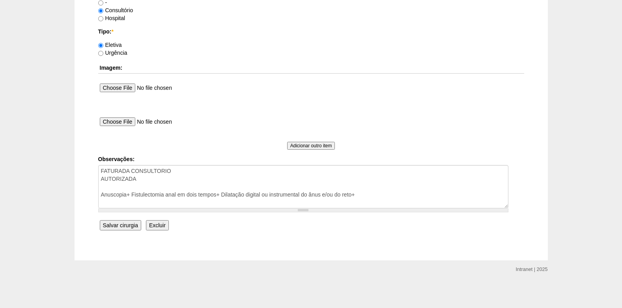
click at [123, 230] on input "Salvar cirurgia" at bounding box center [120, 226] width 41 height 10
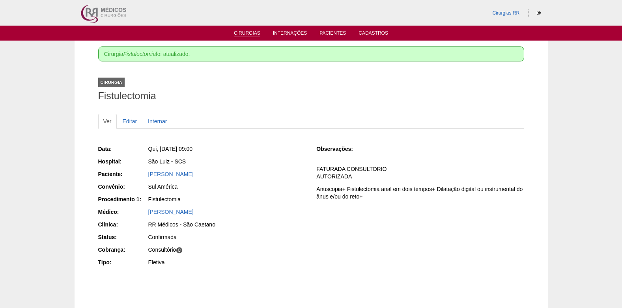
click at [253, 35] on link "Cirurgias" at bounding box center [247, 33] width 26 height 7
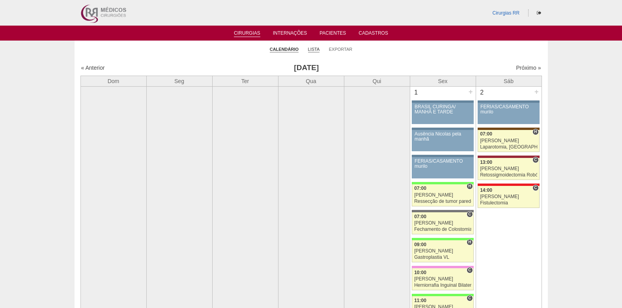
click at [310, 48] on link "Lista" at bounding box center [314, 50] width 12 height 6
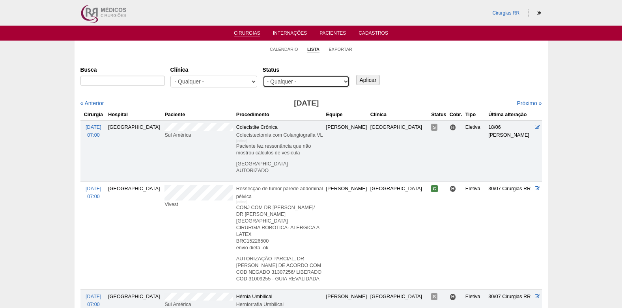
click at [309, 85] on select "- Qualquer - Reservada Confirmada Suspensa Cancelada" at bounding box center [306, 82] width 87 height 12
select select "resr"
click at [263, 76] on select "- Qualquer - Reservada Confirmada Suspensa Cancelada" at bounding box center [306, 82] width 87 height 12
click at [371, 79] on input "Aplicar" at bounding box center [368, 80] width 23 height 10
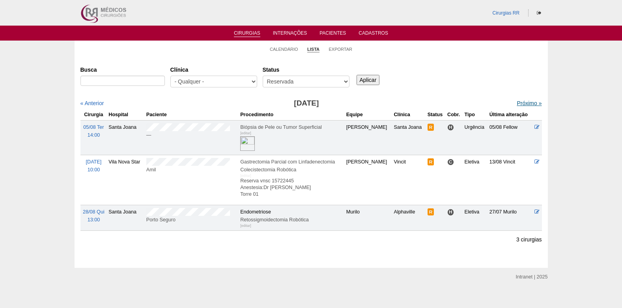
click at [517, 104] on link "Próximo »" at bounding box center [529, 103] width 25 height 6
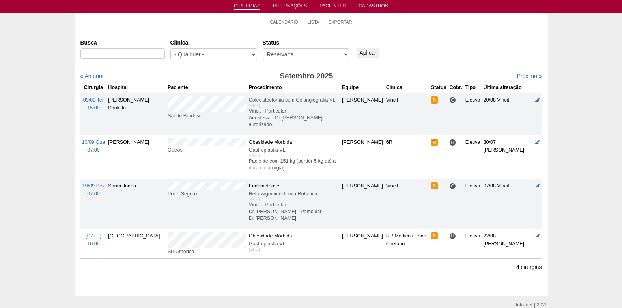
scroll to position [63, 0]
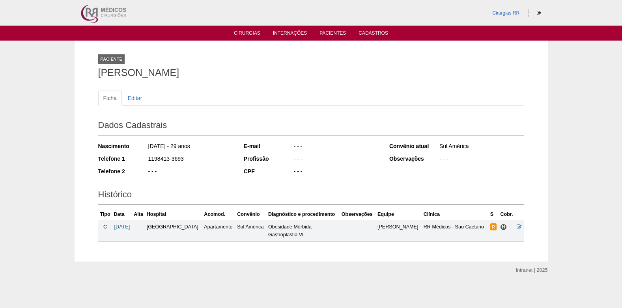
click at [129, 227] on span "[DATE]" at bounding box center [122, 227] width 16 height 6
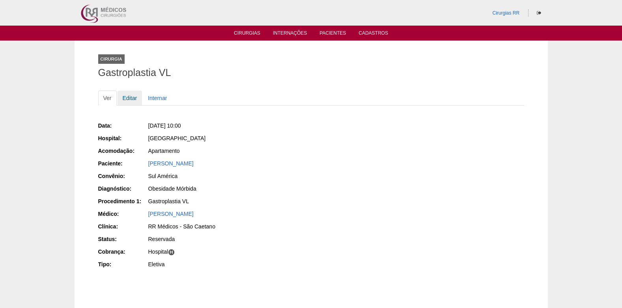
click at [127, 97] on link "Editar" at bounding box center [130, 98] width 25 height 15
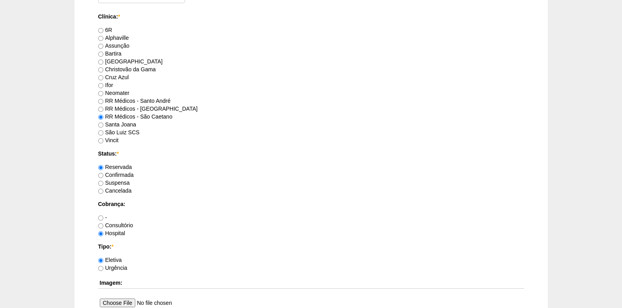
scroll to position [513, 0]
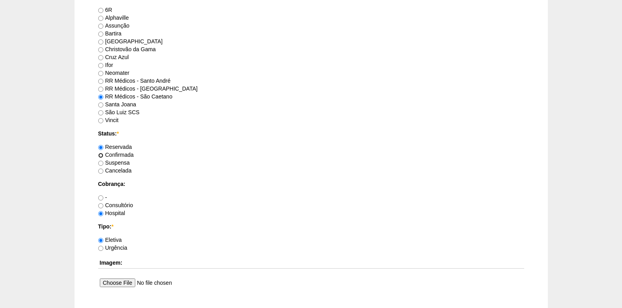
click at [103, 156] on input "Confirmada" at bounding box center [100, 155] width 5 height 5
radio input "true"
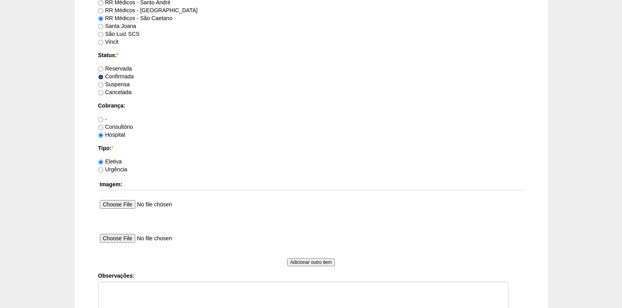
scroll to position [592, 0]
click at [121, 295] on textarea "Observações:" at bounding box center [303, 303] width 410 height 43
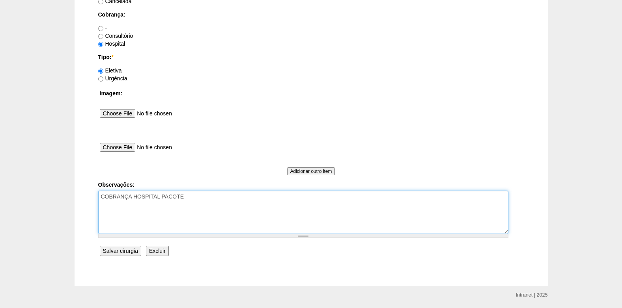
scroll to position [708, 0]
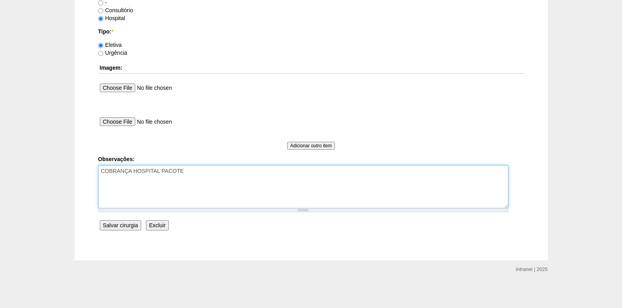
type textarea "COBRANÇA HOSPITAL PACOTE"
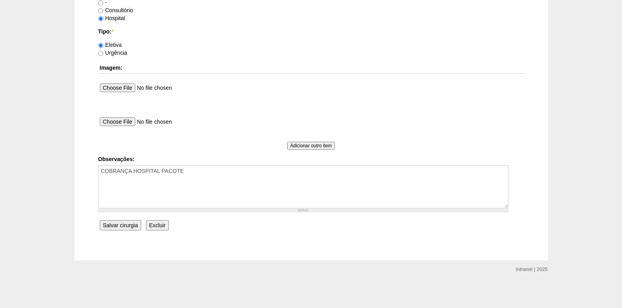
click at [121, 226] on input "Salvar cirurgia" at bounding box center [120, 226] width 41 height 10
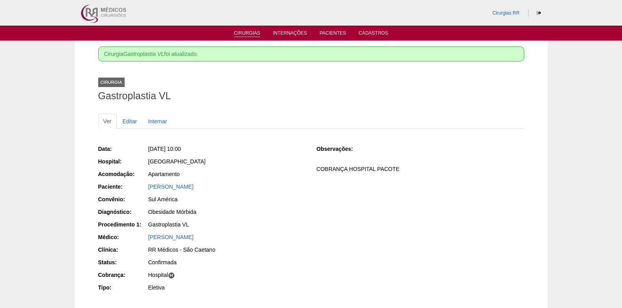
click at [241, 30] on li "Cirurgias" at bounding box center [246, 33] width 37 height 6
click at [245, 36] on link "Cirurgias" at bounding box center [247, 33] width 26 height 7
click at [245, 34] on link "Cirurgias" at bounding box center [247, 33] width 26 height 7
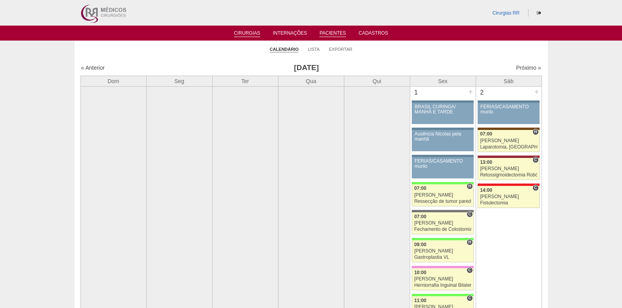
click at [323, 35] on link "Pacientes" at bounding box center [333, 33] width 26 height 7
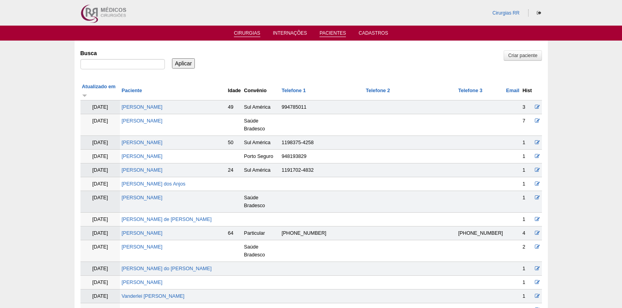
click at [239, 36] on link "Cirurgias" at bounding box center [247, 33] width 26 height 7
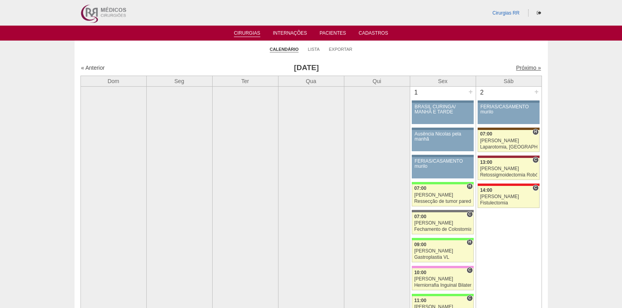
click at [524, 70] on link "Próximo »" at bounding box center [528, 68] width 25 height 6
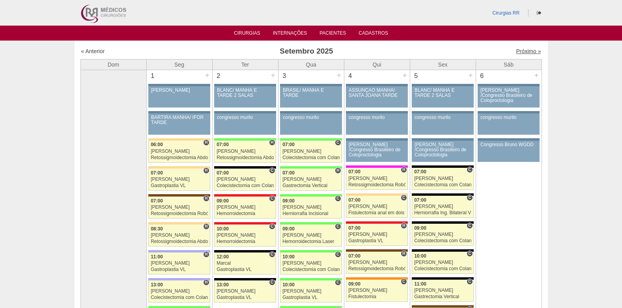
click at [518, 50] on link "Próximo »" at bounding box center [528, 51] width 25 height 6
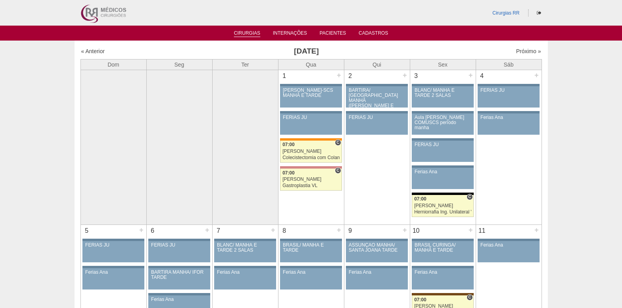
click at [247, 35] on link "Cirurgias" at bounding box center [247, 33] width 26 height 7
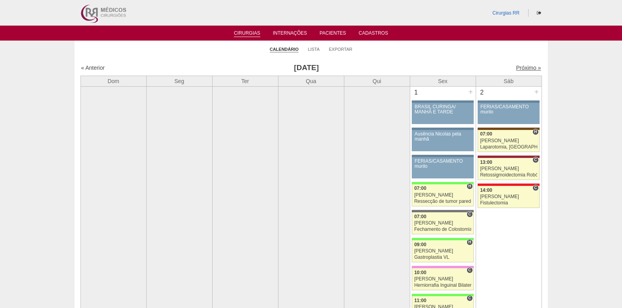
click at [520, 67] on link "Próximo »" at bounding box center [528, 68] width 25 height 6
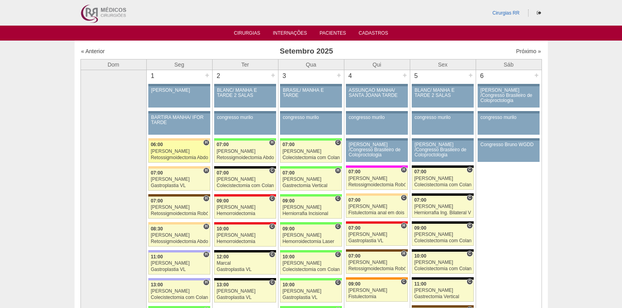
click at [178, 156] on div "Retossigmoidectomia Abdominal VL" at bounding box center [179, 157] width 57 height 5
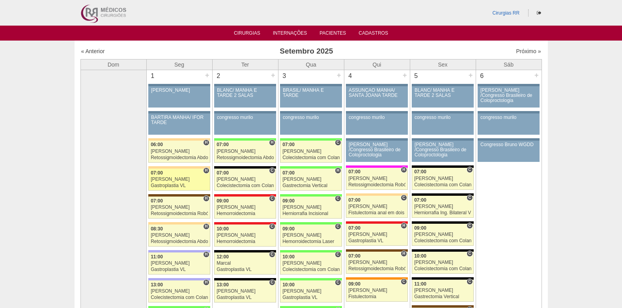
click at [173, 183] on div "Gastroplastia VL" at bounding box center [179, 185] width 57 height 5
